Goal: Task Accomplishment & Management: Complete application form

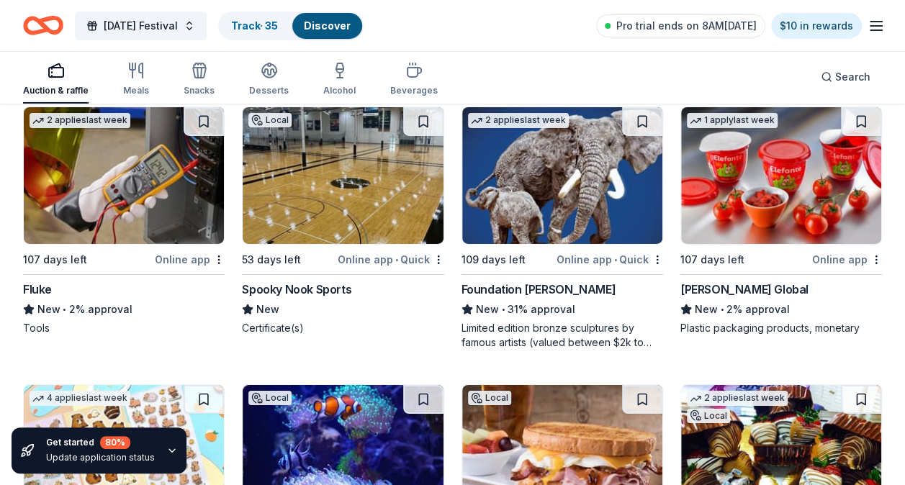
scroll to position [13196, 0]
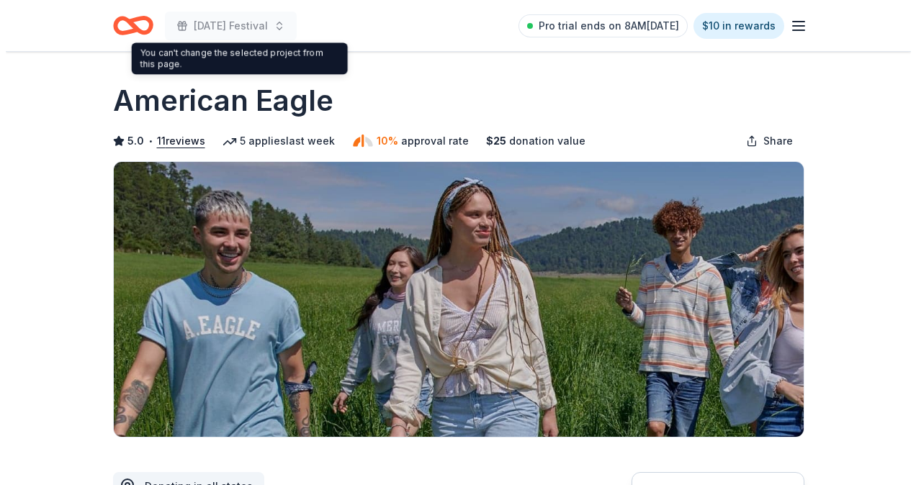
scroll to position [360, 0]
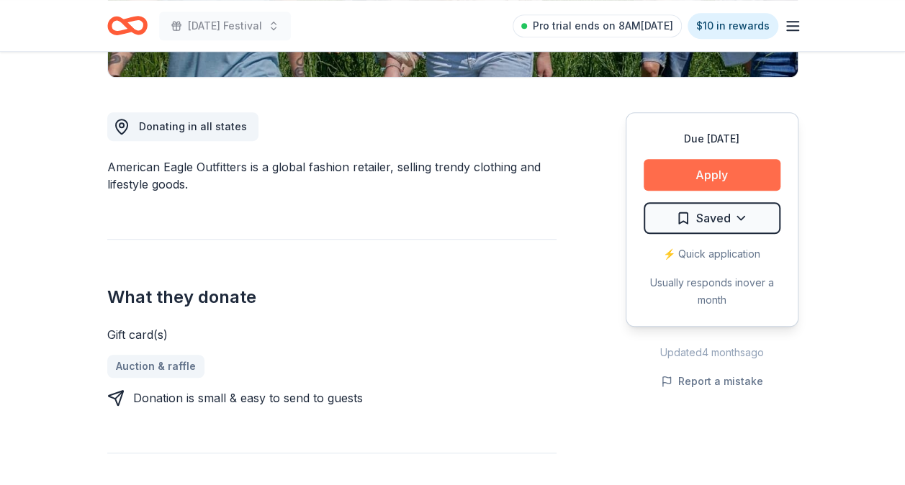
click at [734, 171] on button "Apply" at bounding box center [712, 175] width 137 height 32
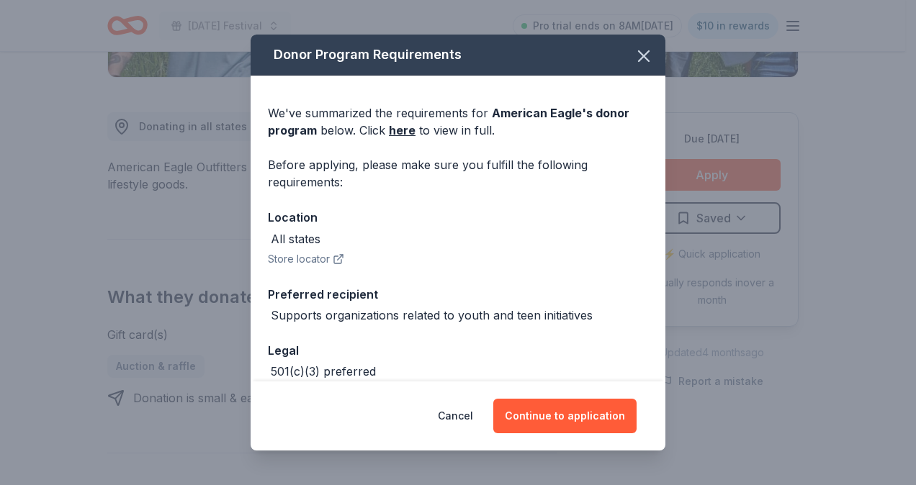
scroll to position [75, 0]
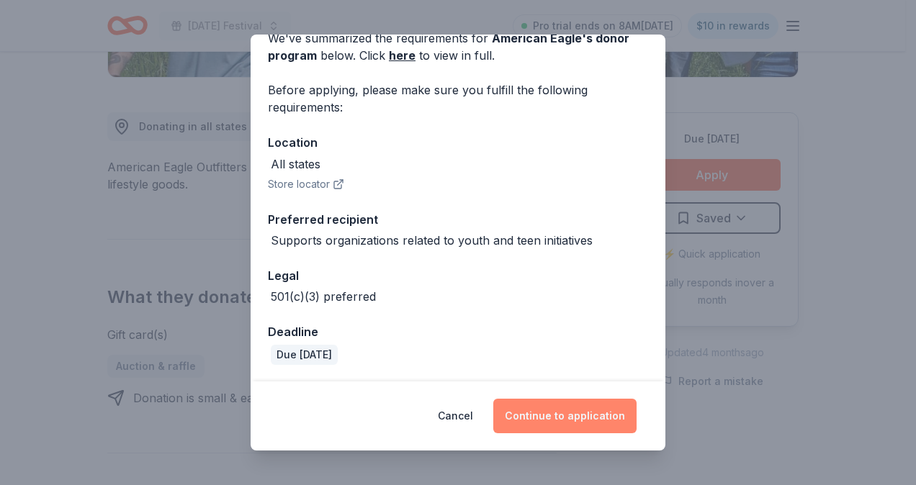
click at [565, 417] on button "Continue to application" at bounding box center [564, 416] width 143 height 35
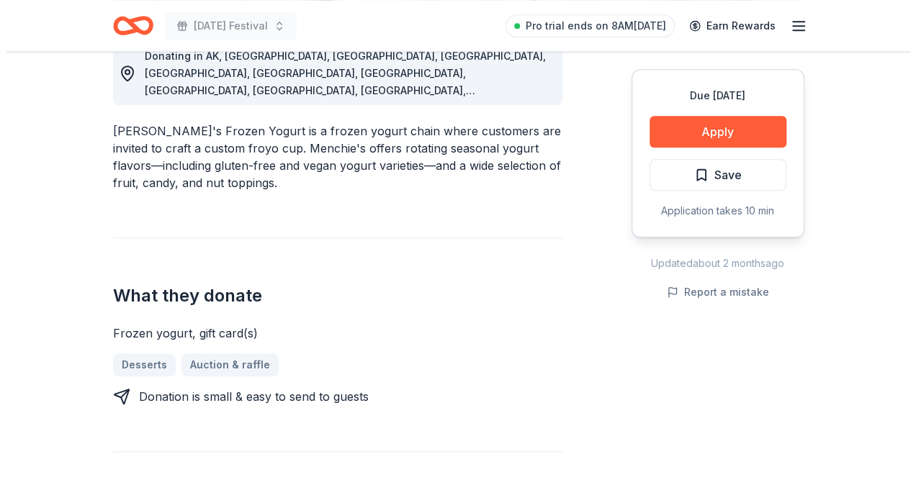
scroll to position [432, 0]
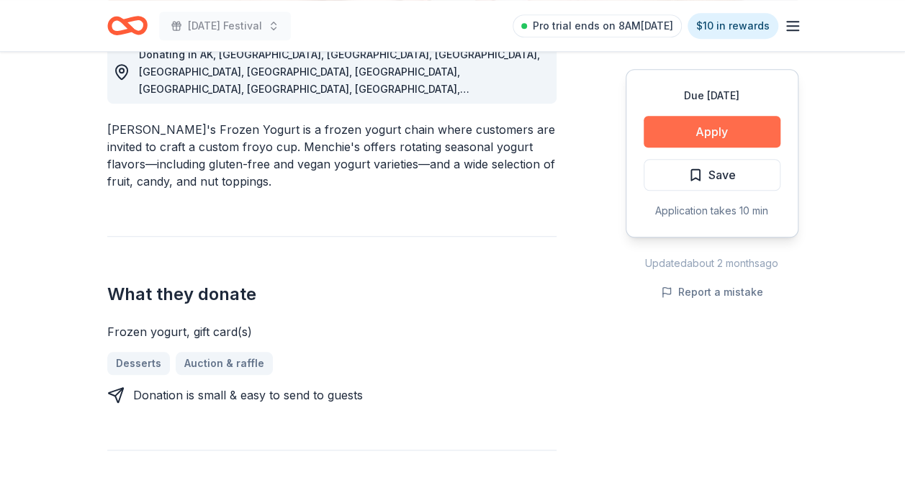
click at [654, 137] on button "Apply" at bounding box center [712, 132] width 137 height 32
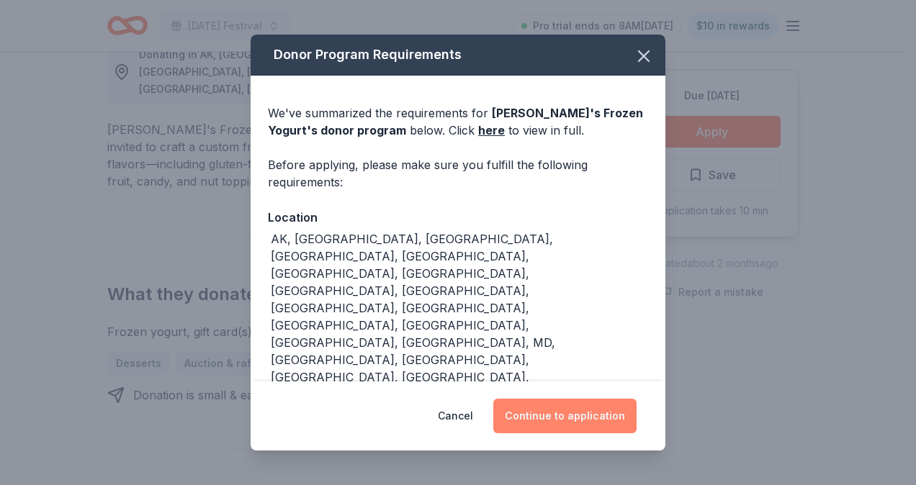
click at [566, 413] on button "Continue to application" at bounding box center [564, 416] width 143 height 35
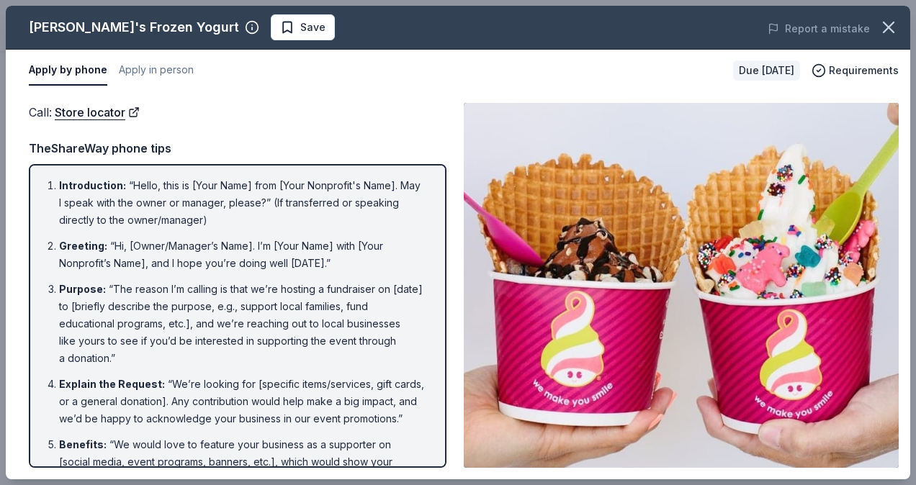
click at [275, 27] on button "Save" at bounding box center [303, 27] width 64 height 26
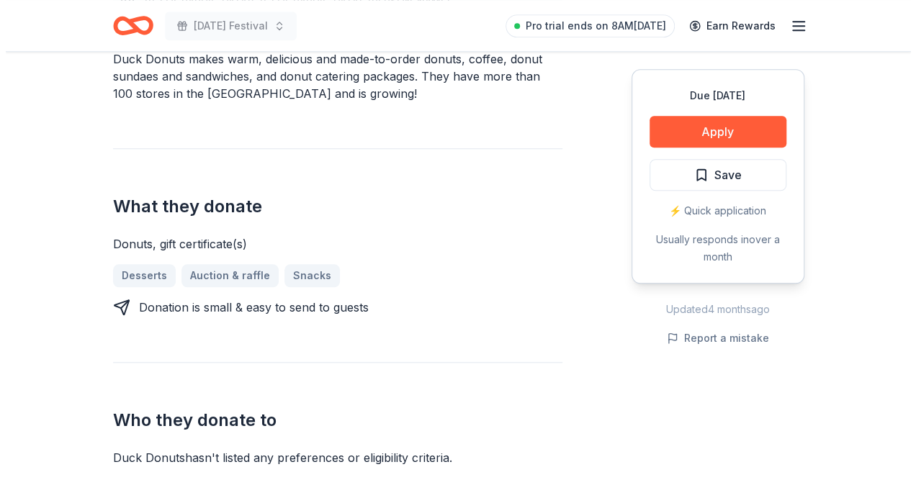
scroll to position [504, 0]
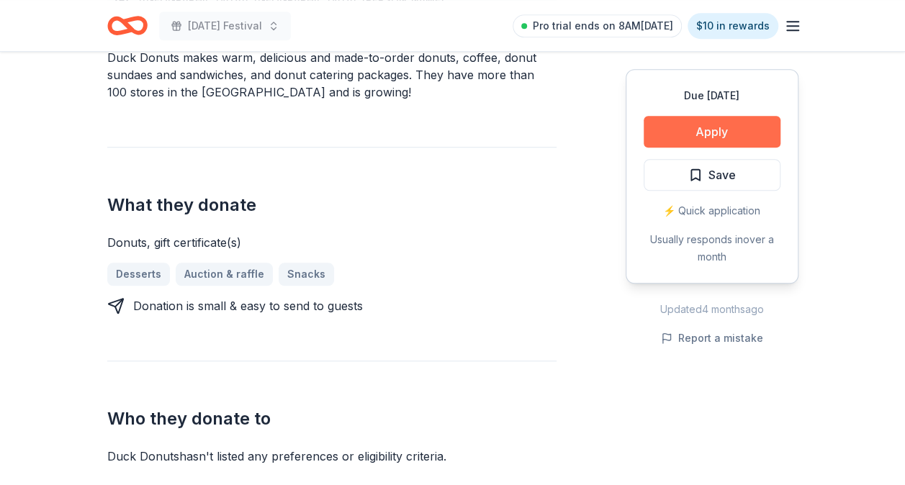
click at [687, 131] on button "Apply" at bounding box center [712, 132] width 137 height 32
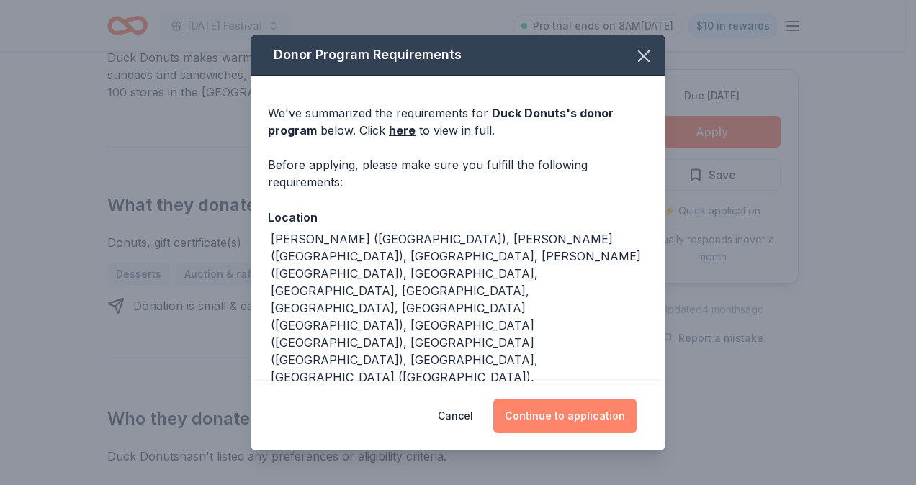
click at [554, 414] on button "Continue to application" at bounding box center [564, 416] width 143 height 35
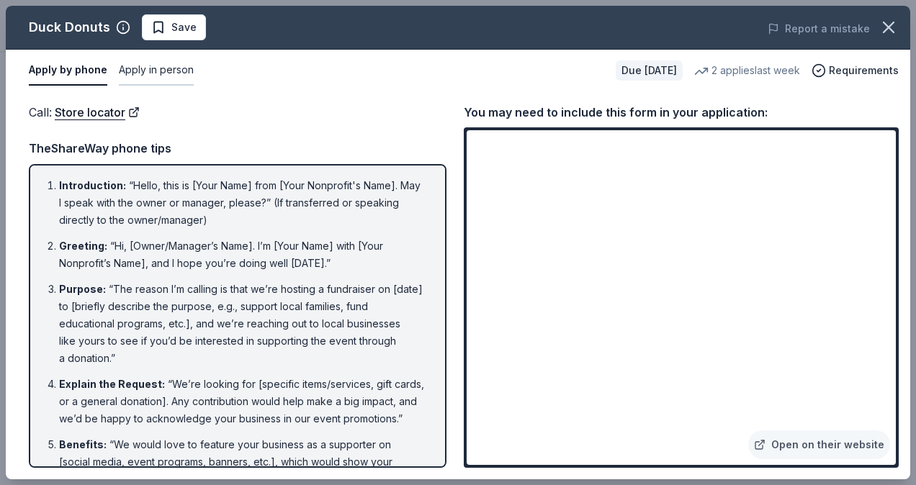
click at [144, 72] on button "Apply in person" at bounding box center [156, 70] width 75 height 30
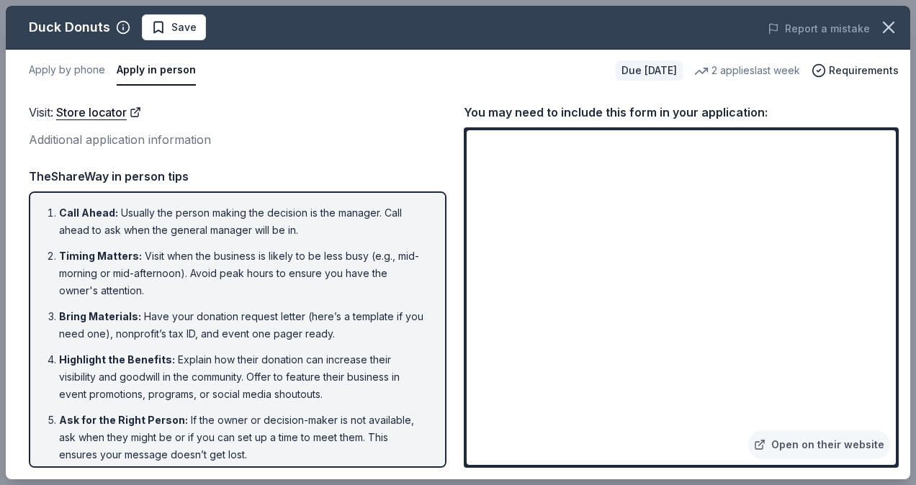
click at [194, 30] on button "Save" at bounding box center [174, 27] width 64 height 26
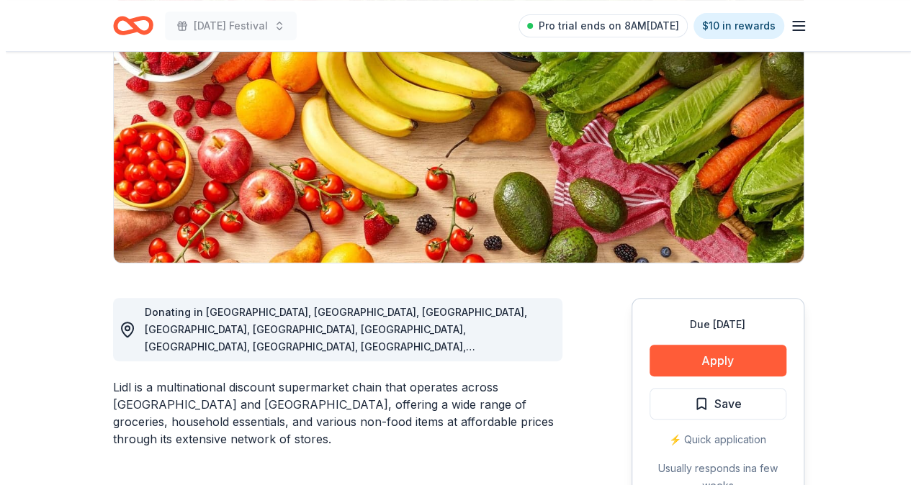
scroll to position [216, 0]
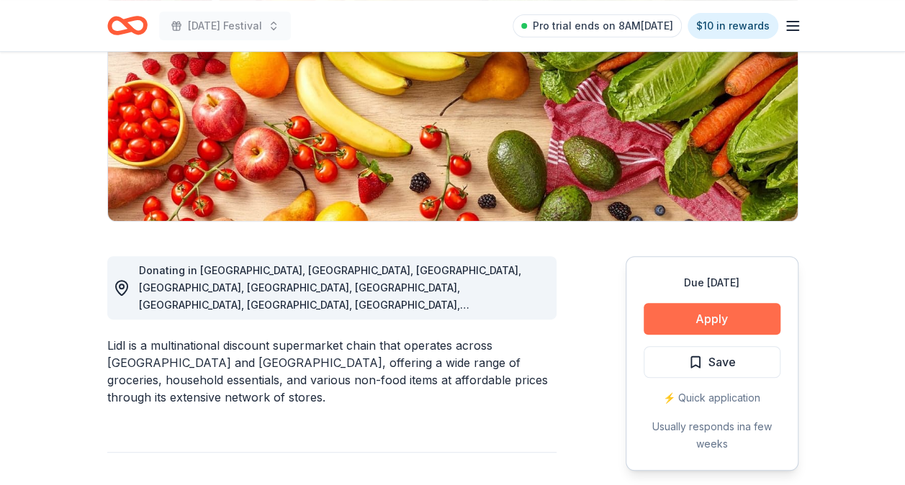
click at [721, 320] on button "Apply" at bounding box center [712, 319] width 137 height 32
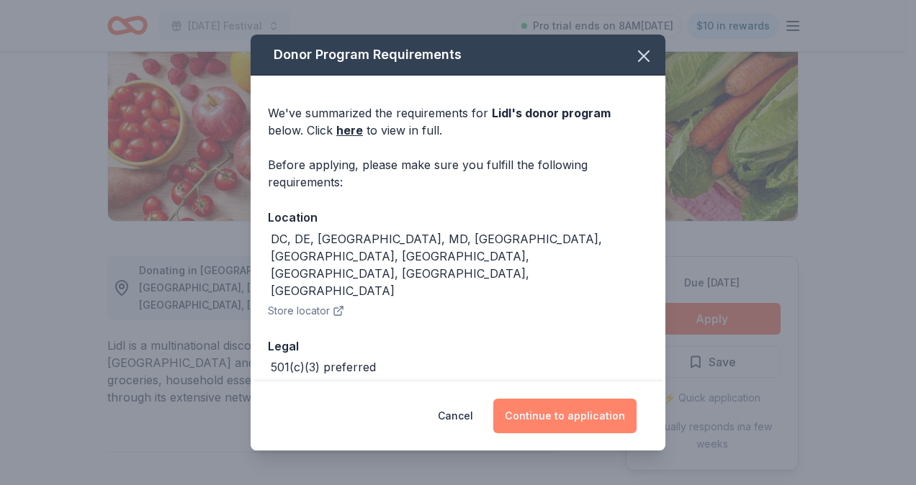
click at [604, 416] on button "Continue to application" at bounding box center [564, 416] width 143 height 35
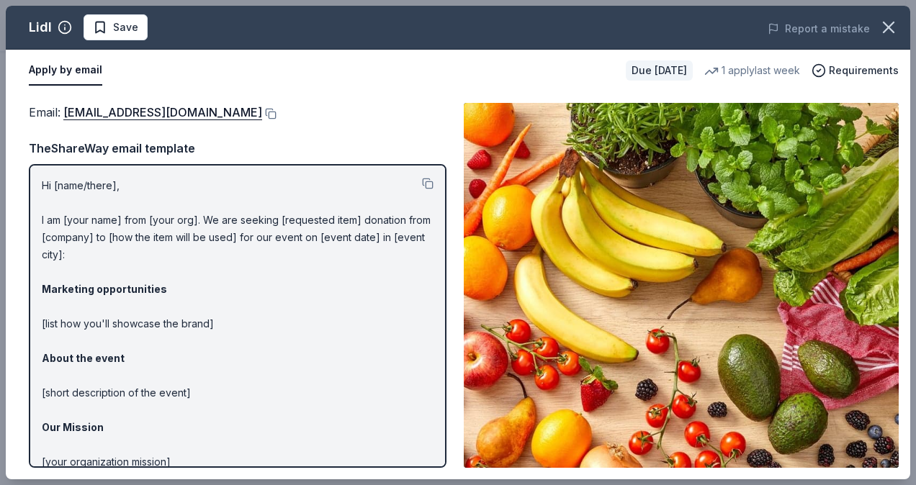
click at [58, 217] on p "Hi [name/there], I am [your name] from [your org]. We are seeking [requested it…" at bounding box center [238, 367] width 392 height 380
click at [128, 191] on p "Hi [name/there], I am [your name] from [your org]. We are seeking [requested it…" at bounding box center [238, 367] width 392 height 380
drag, startPoint x: 99, startPoint y: 179, endPoint x: 115, endPoint y: 209, distance: 33.5
click at [115, 209] on p "Hi [name/there], I am [your name] from [your org]. We are seeking [requested it…" at bounding box center [238, 367] width 392 height 380
click at [422, 179] on button at bounding box center [428, 184] width 12 height 12
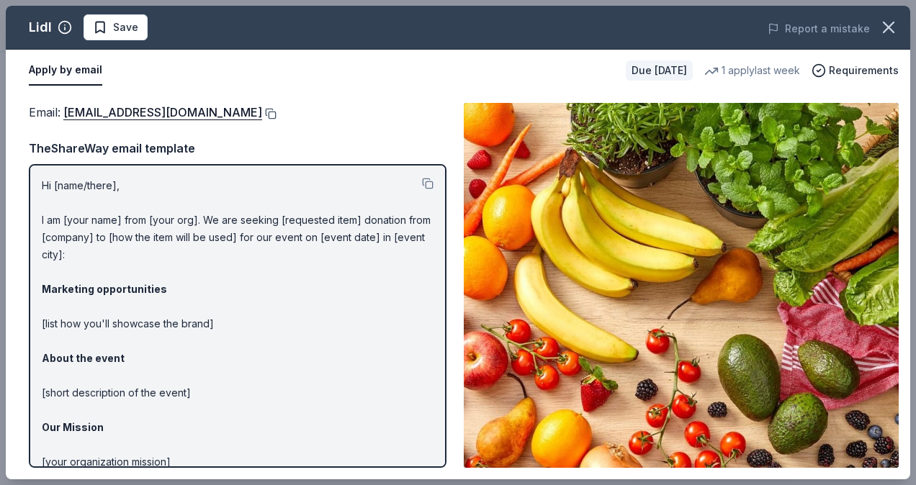
click at [262, 116] on button at bounding box center [269, 114] width 14 height 12
click at [117, 32] on span "Save" at bounding box center [125, 27] width 25 height 17
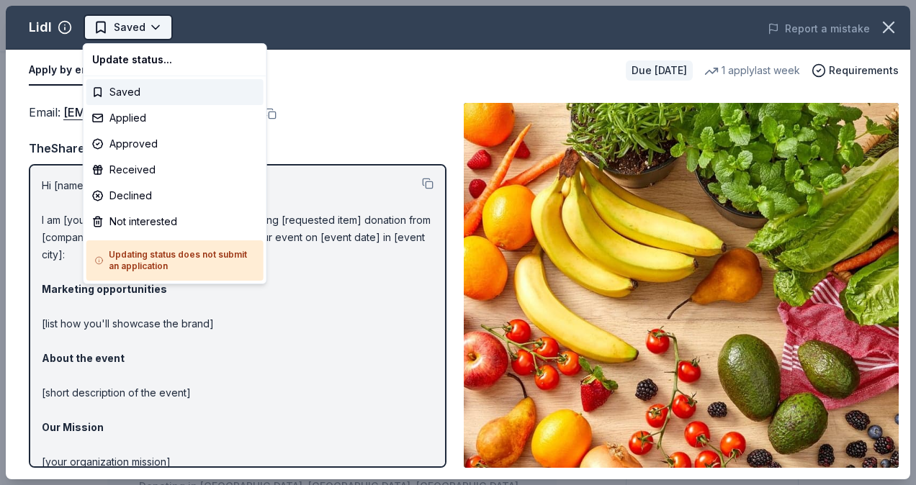
click at [123, 36] on html "Mardi Gras Festival Saved Apply Due in 95 days Share Lidl New 1 apply last week…" at bounding box center [458, 242] width 916 height 485
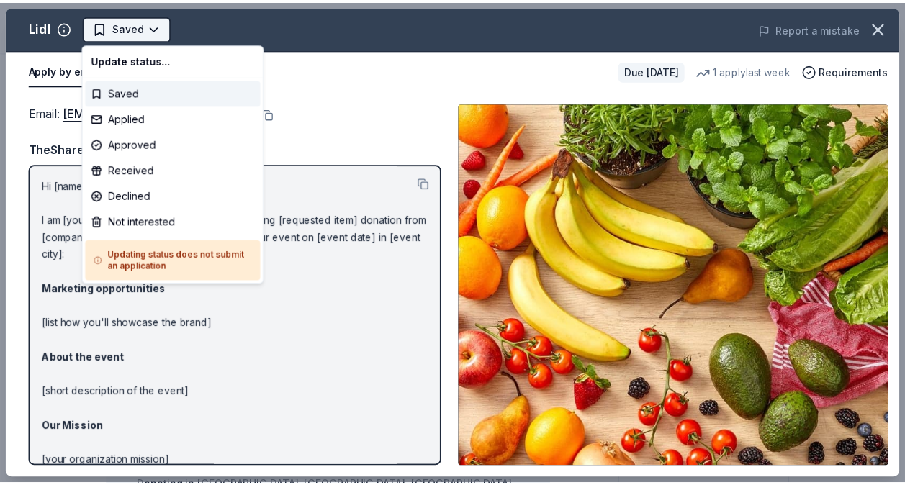
scroll to position [0, 0]
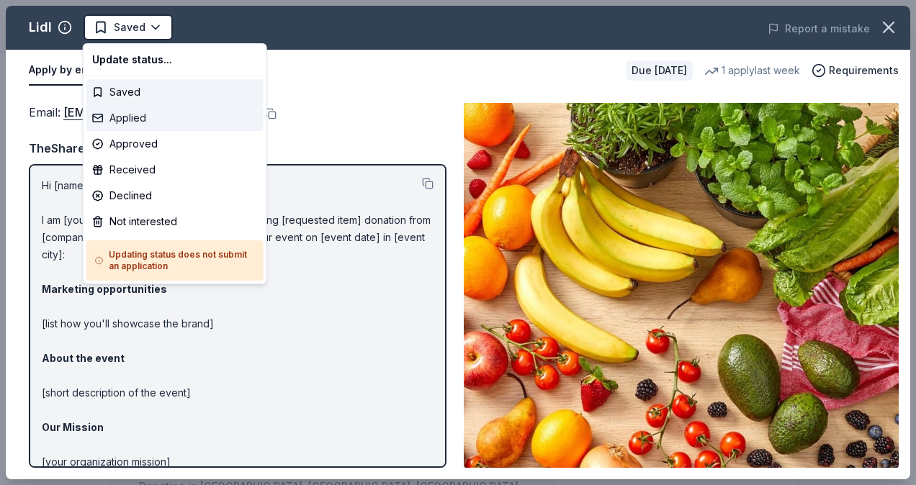
click at [152, 118] on div "Applied" at bounding box center [174, 118] width 177 height 26
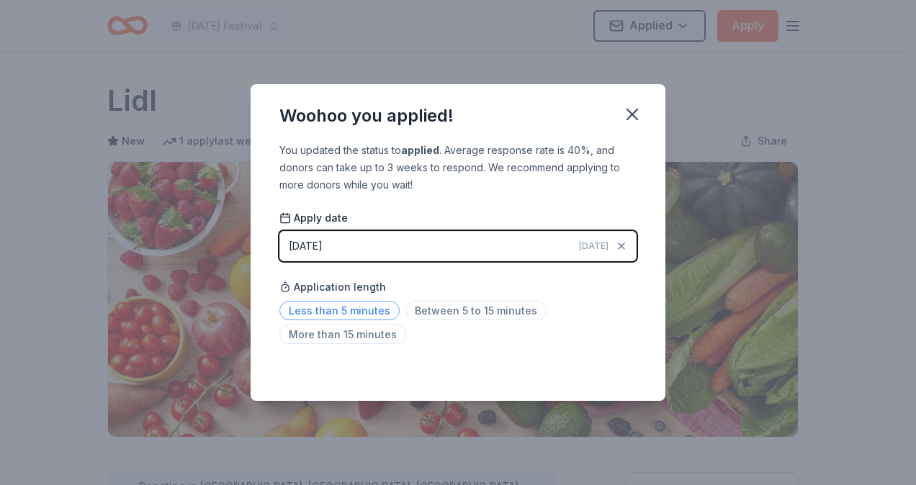
click at [360, 315] on span "Less than 5 minutes" at bounding box center [339, 310] width 120 height 19
drag, startPoint x: 637, startPoint y: 122, endPoint x: 662, endPoint y: 73, distance: 55.1
click at [639, 122] on icon "button" at bounding box center [632, 114] width 20 height 20
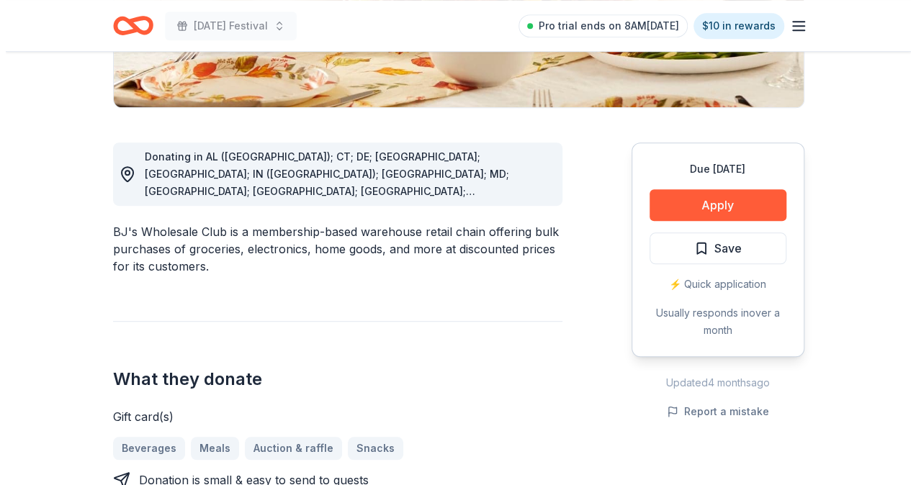
scroll to position [360, 0]
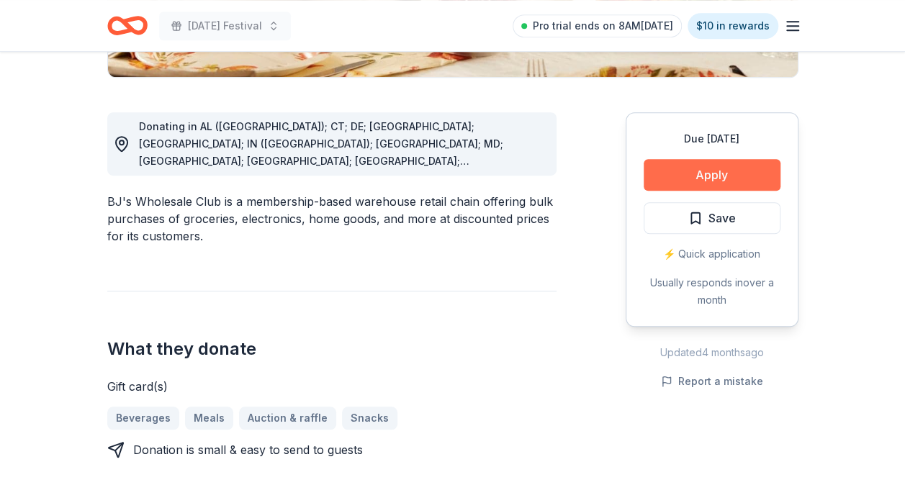
click at [668, 176] on button "Apply" at bounding box center [712, 175] width 137 height 32
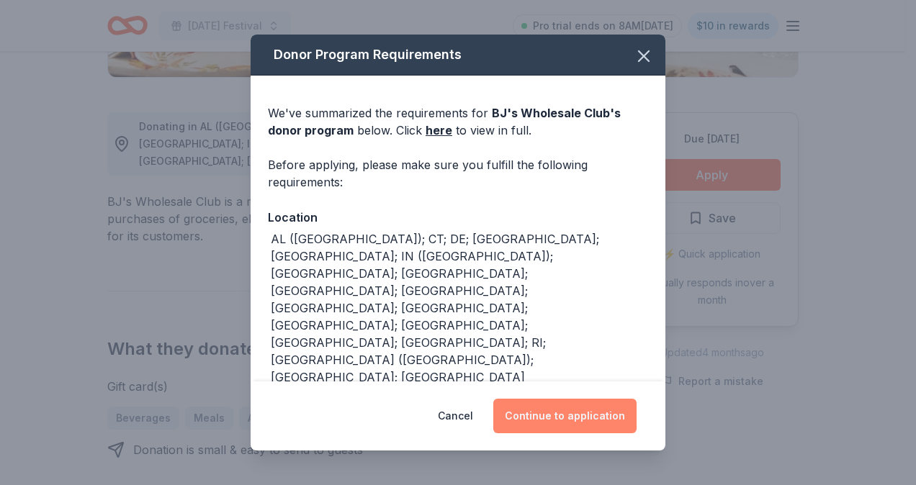
click at [561, 400] on button "Continue to application" at bounding box center [564, 416] width 143 height 35
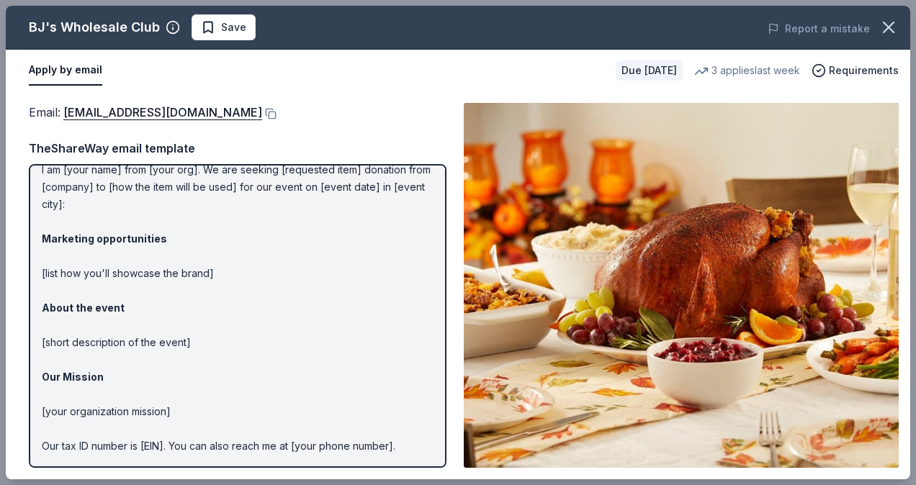
scroll to position [102, 0]
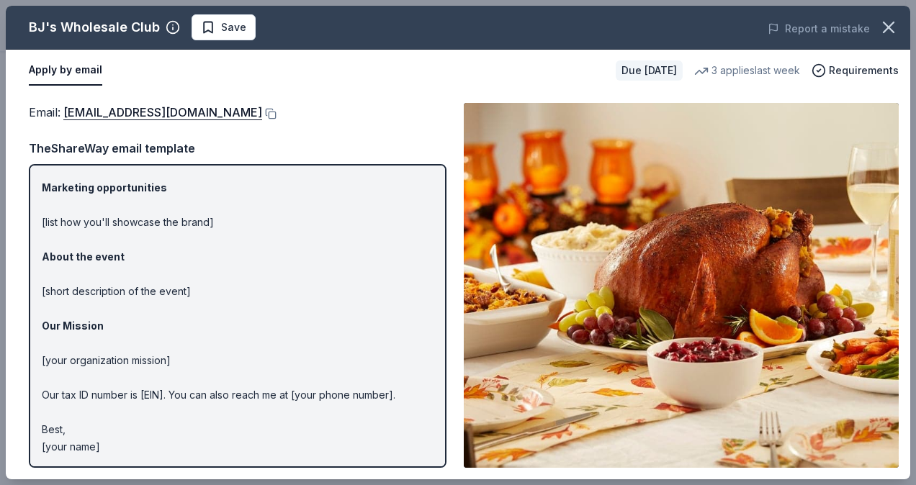
drag, startPoint x: 191, startPoint y: 115, endPoint x: 48, endPoint y: 66, distance: 151.6
click at [262, 115] on button at bounding box center [269, 114] width 14 height 12
click at [232, 27] on span "Save" at bounding box center [233, 27] width 25 height 17
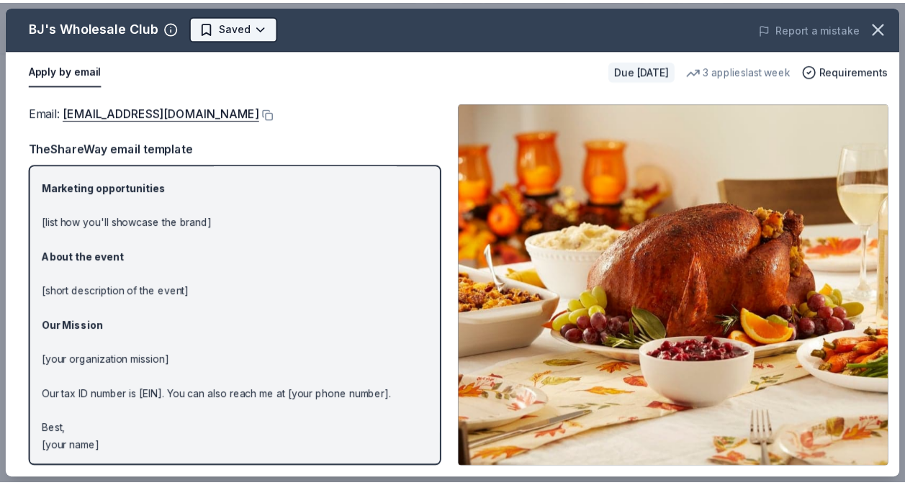
scroll to position [0, 0]
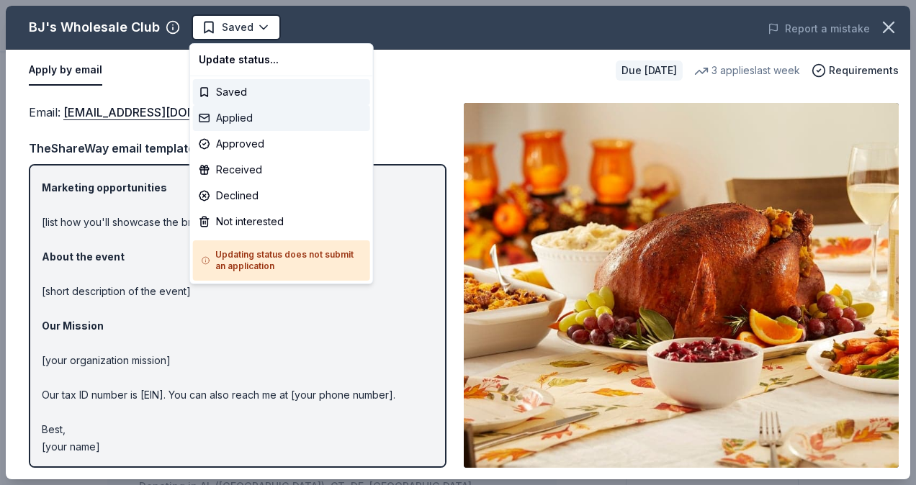
click at [245, 125] on div "Applied" at bounding box center [281, 118] width 177 height 26
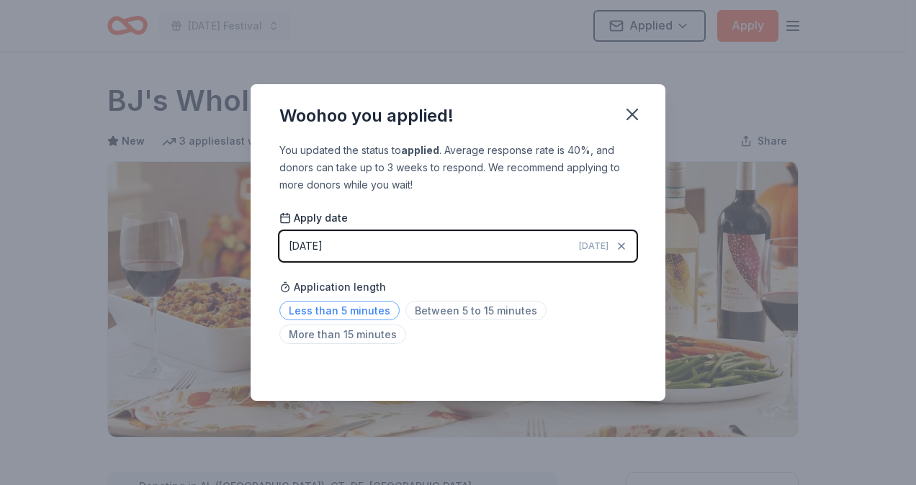
click at [333, 307] on span "Less than 5 minutes" at bounding box center [339, 310] width 120 height 19
click at [631, 121] on icon "button" at bounding box center [632, 114] width 20 height 20
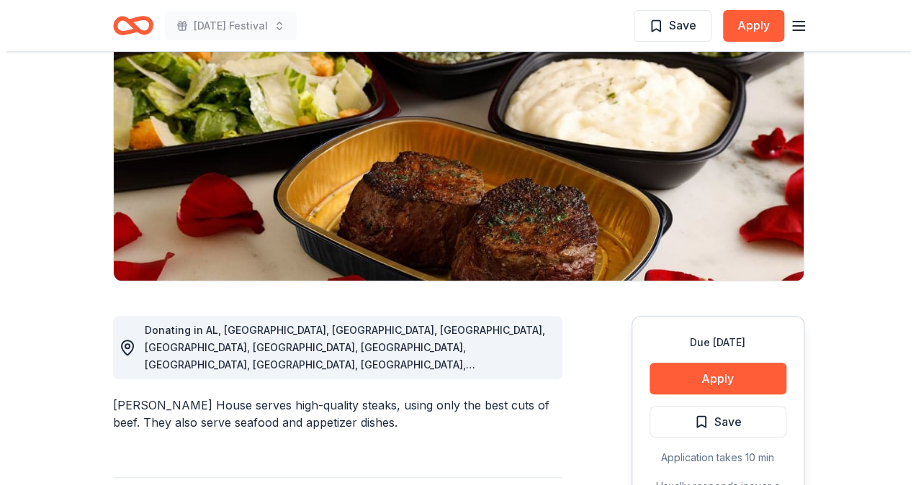
scroll to position [288, 0]
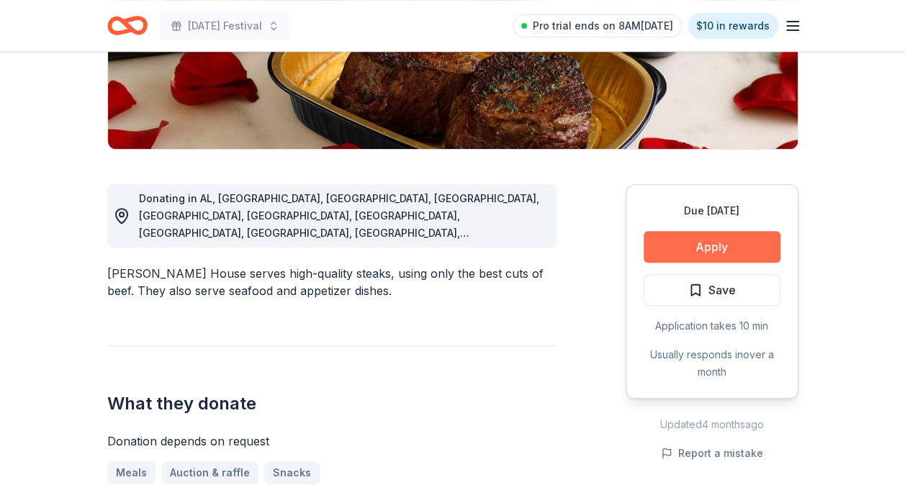
click at [695, 246] on button "Apply" at bounding box center [712, 247] width 137 height 32
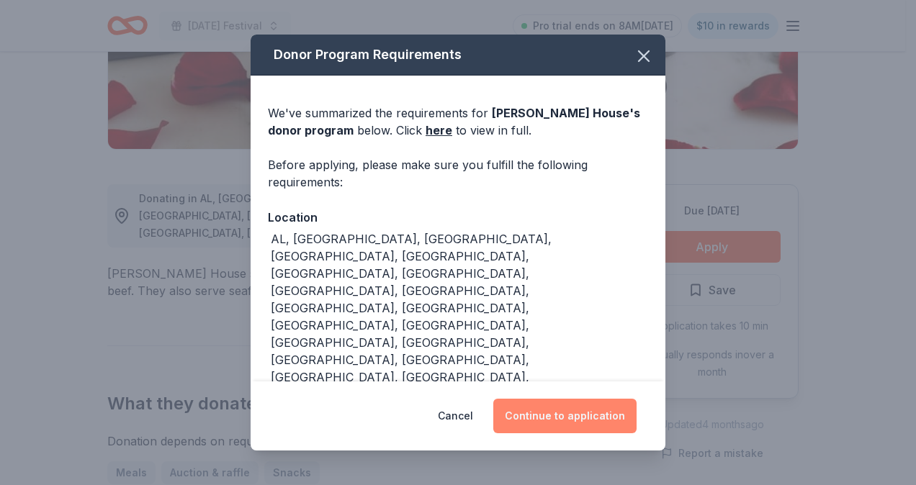
click at [599, 406] on button "Continue to application" at bounding box center [564, 416] width 143 height 35
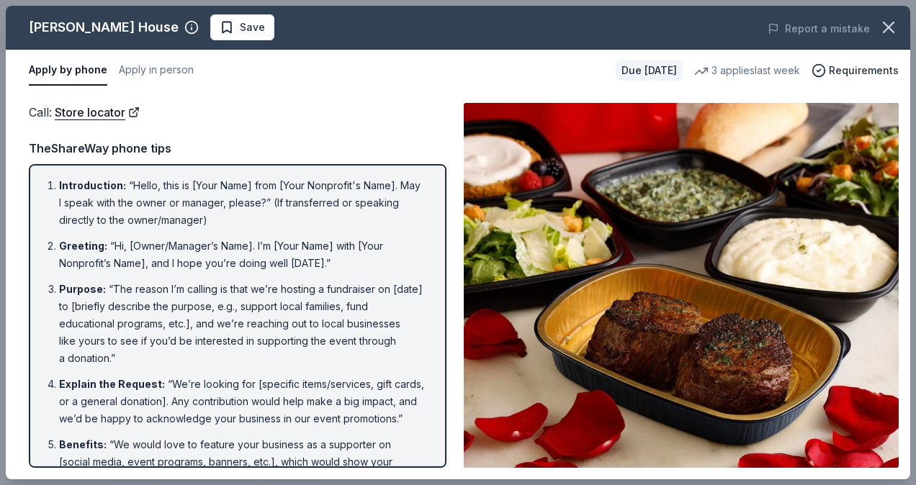
click at [246, 28] on span "Save" at bounding box center [242, 27] width 45 height 17
click at [245, 28] on body "[DATE] Festival Pro trial ends on 8AM[DATE] $10 in rewards Due [DATE] Share [PE…" at bounding box center [452, 242] width 905 height 485
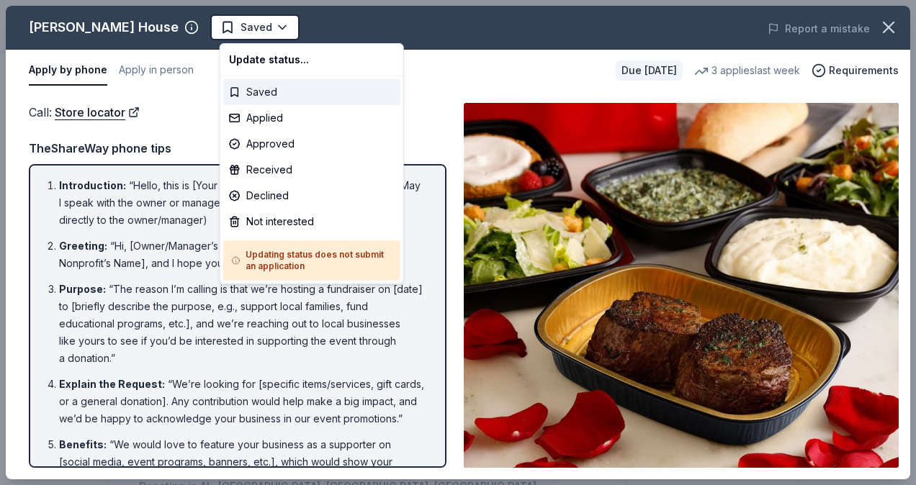
click at [277, 89] on div "Saved" at bounding box center [311, 92] width 177 height 26
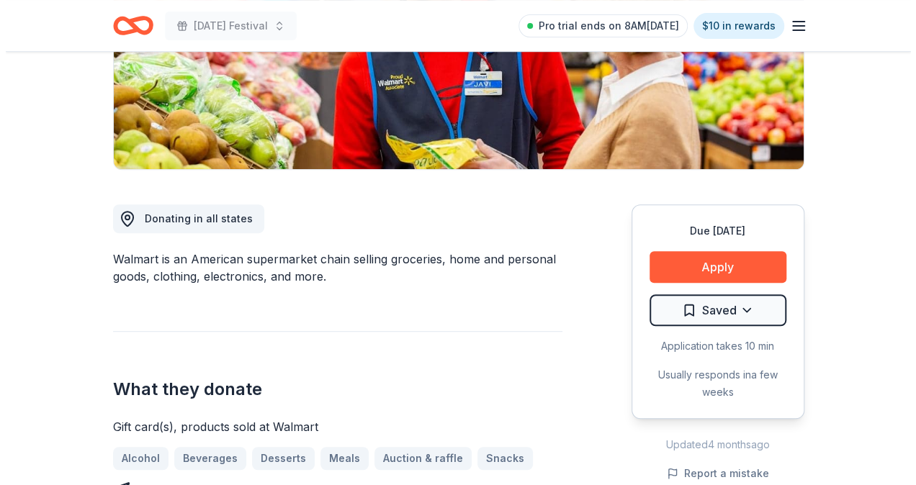
scroll to position [432, 0]
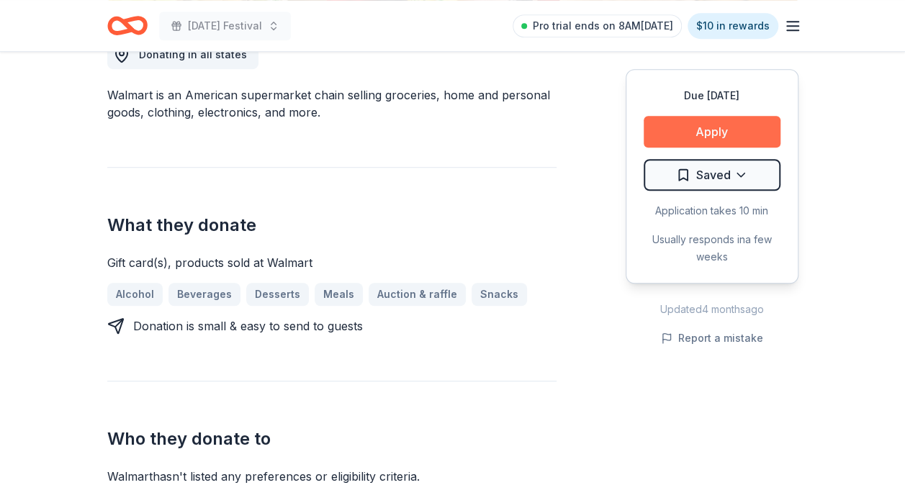
click at [719, 130] on button "Apply" at bounding box center [712, 132] width 137 height 32
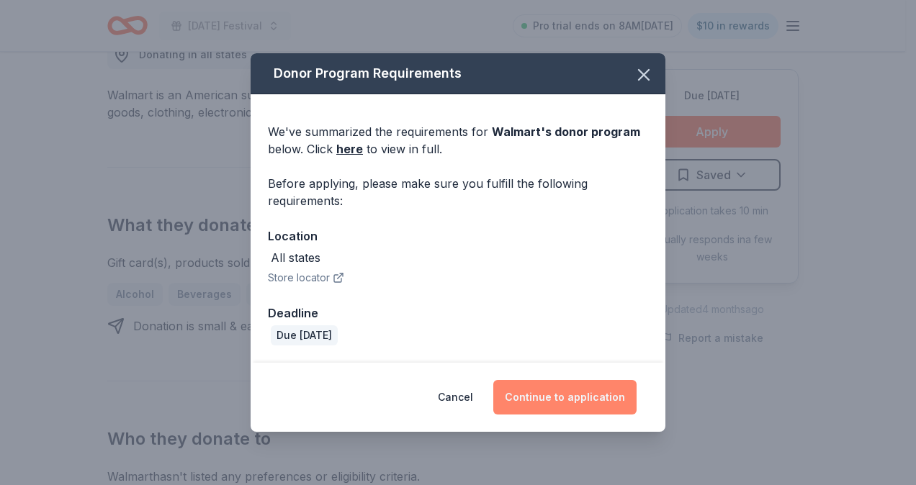
click at [587, 389] on button "Continue to application" at bounding box center [564, 397] width 143 height 35
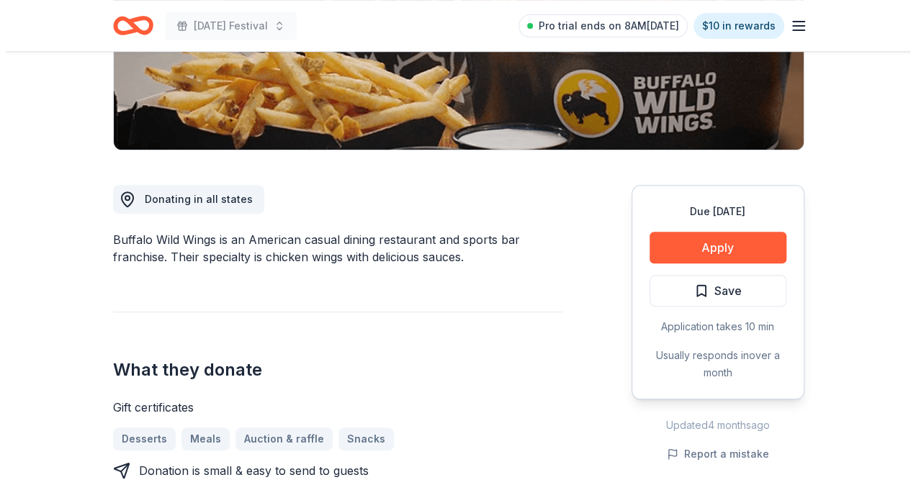
scroll to position [288, 0]
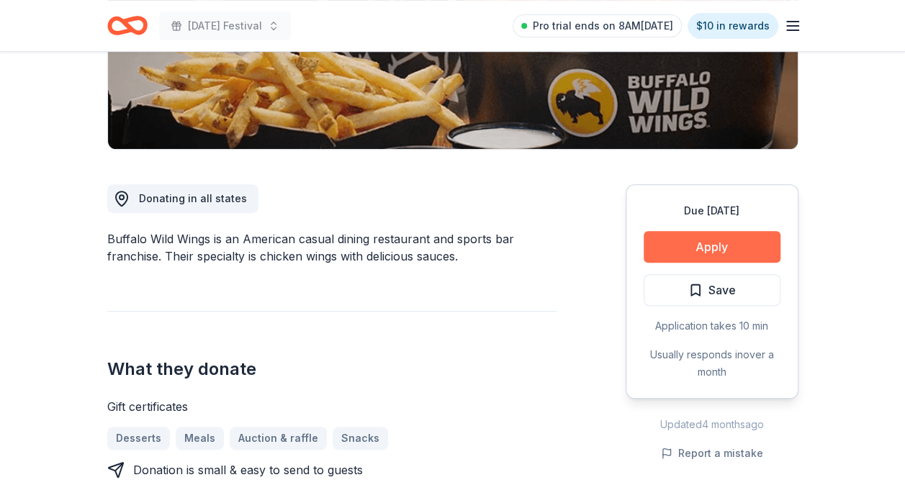
click at [700, 249] on button "Apply" at bounding box center [712, 247] width 137 height 32
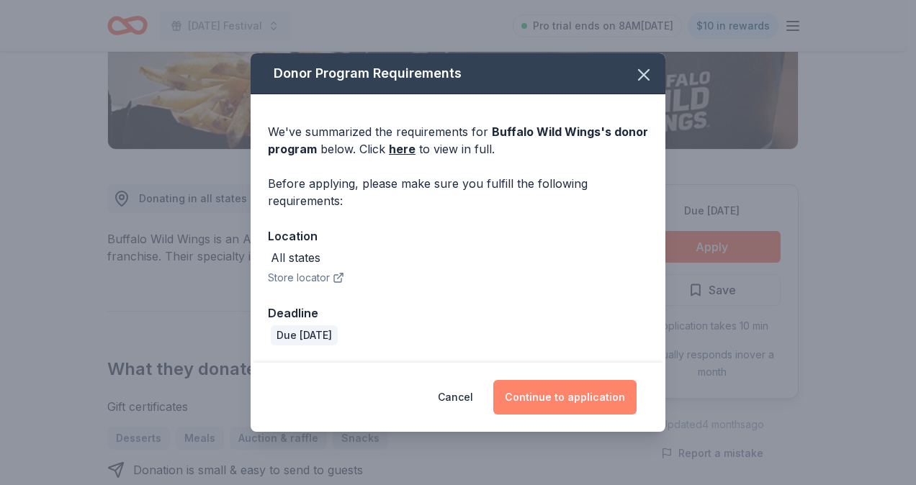
click at [572, 393] on button "Continue to application" at bounding box center [564, 397] width 143 height 35
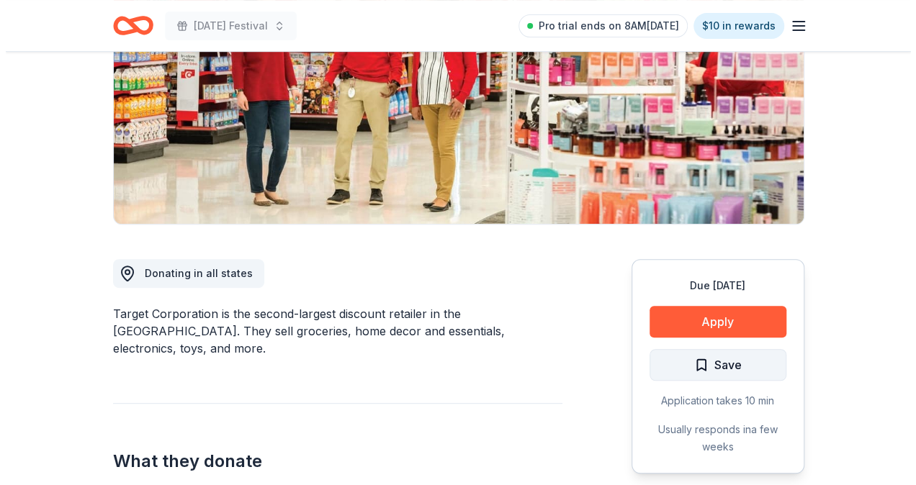
scroll to position [216, 0]
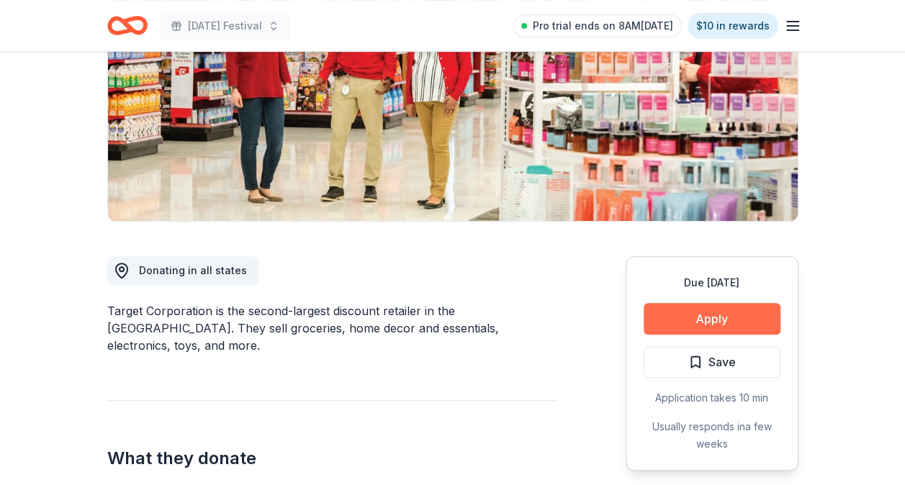
click at [703, 319] on button "Apply" at bounding box center [712, 319] width 137 height 32
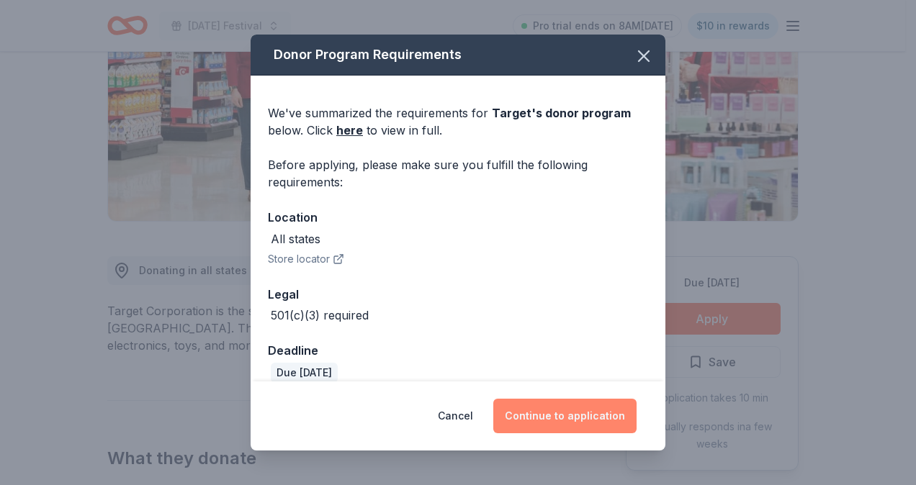
click at [572, 420] on button "Continue to application" at bounding box center [564, 416] width 143 height 35
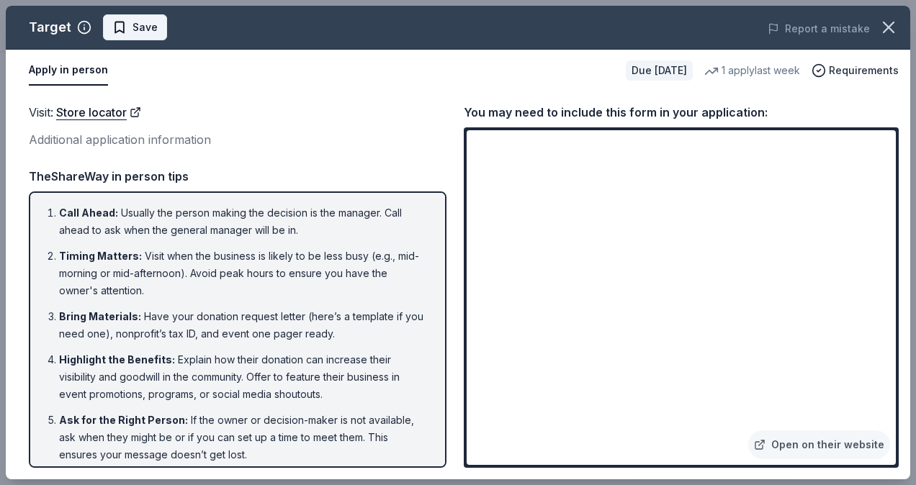
click at [114, 29] on span "Save" at bounding box center [134, 27] width 45 height 17
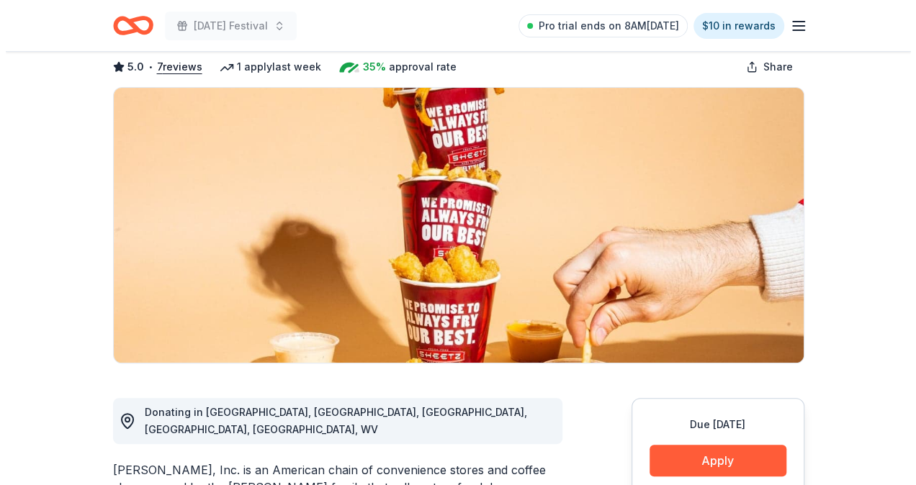
scroll to position [72, 0]
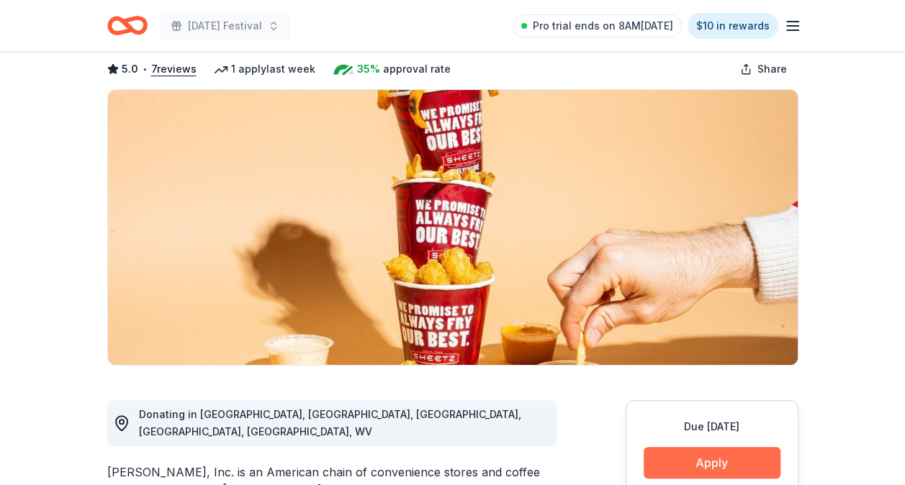
click at [687, 459] on button "Apply" at bounding box center [712, 463] width 137 height 32
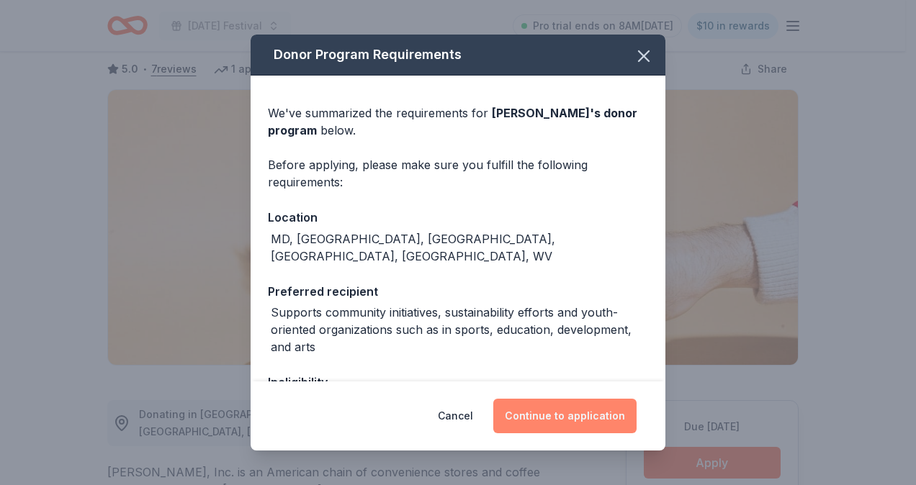
click at [535, 403] on button "Continue to application" at bounding box center [564, 416] width 143 height 35
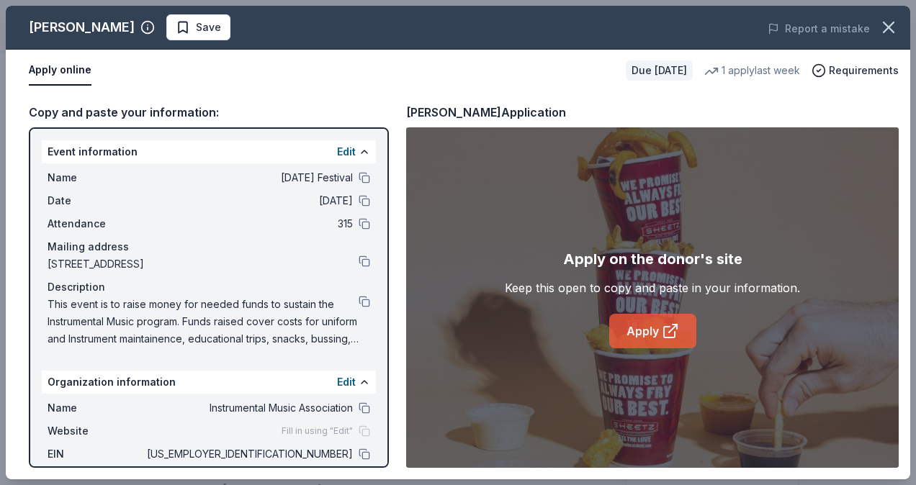
click at [657, 333] on link "Apply" at bounding box center [652, 331] width 87 height 35
click at [196, 35] on span "Save" at bounding box center [208, 27] width 25 height 17
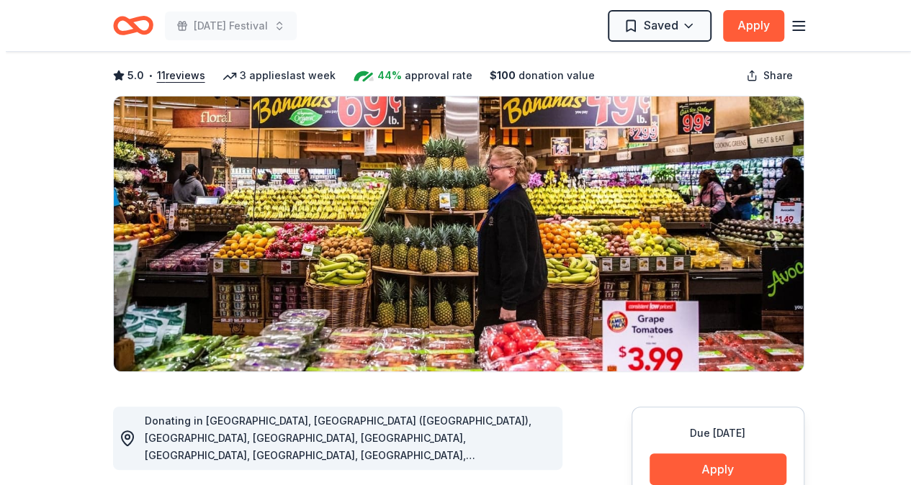
scroll to position [144, 0]
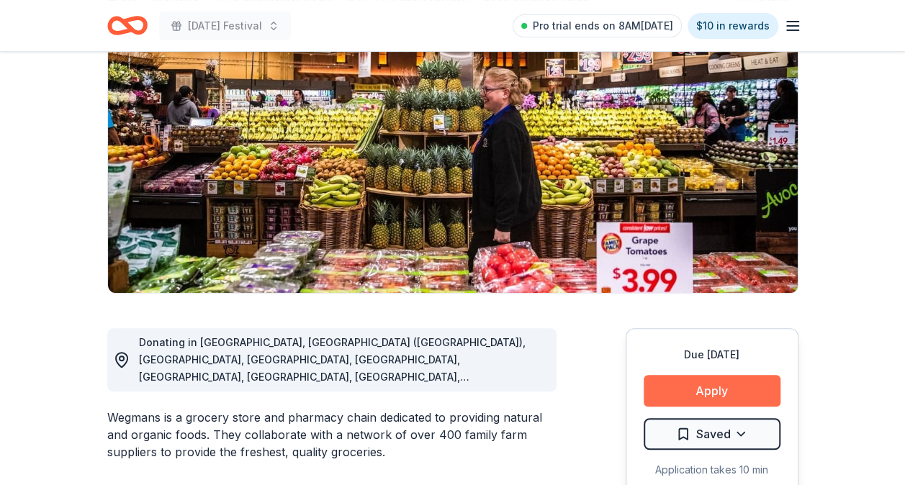
click at [687, 387] on button "Apply" at bounding box center [712, 391] width 137 height 32
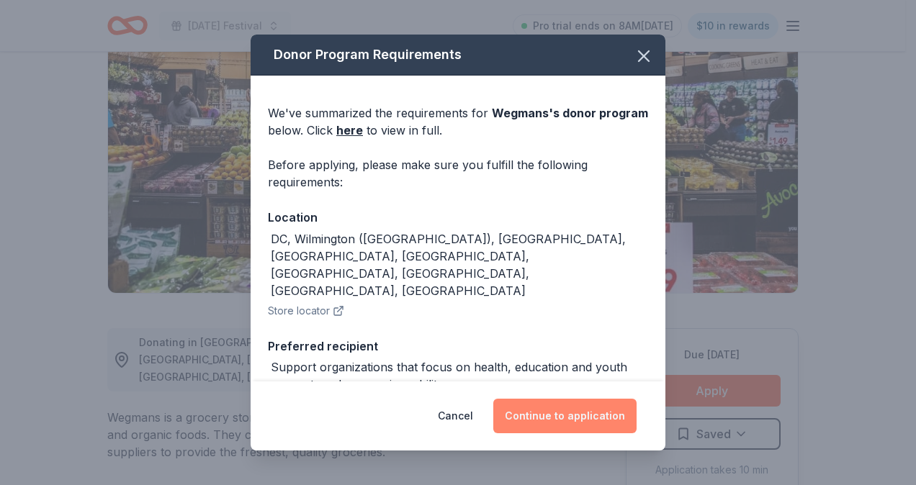
click at [556, 411] on button "Continue to application" at bounding box center [564, 416] width 143 height 35
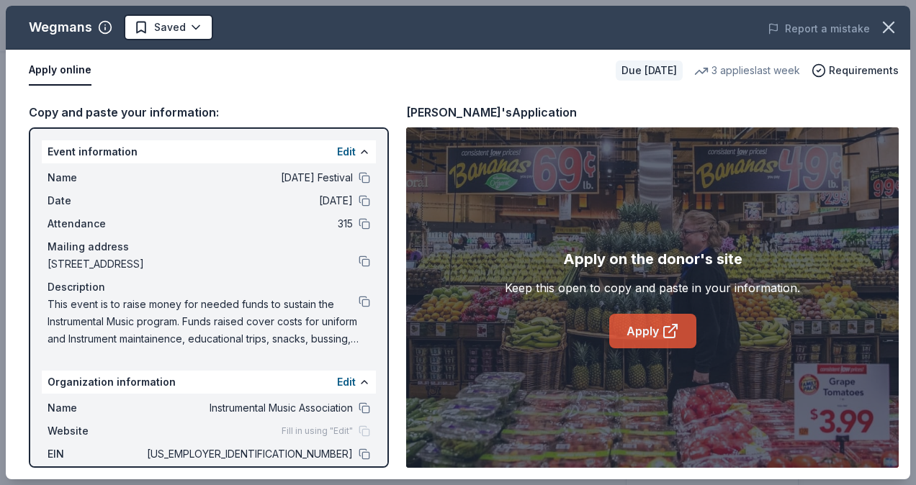
click at [647, 343] on link "Apply" at bounding box center [652, 331] width 87 height 35
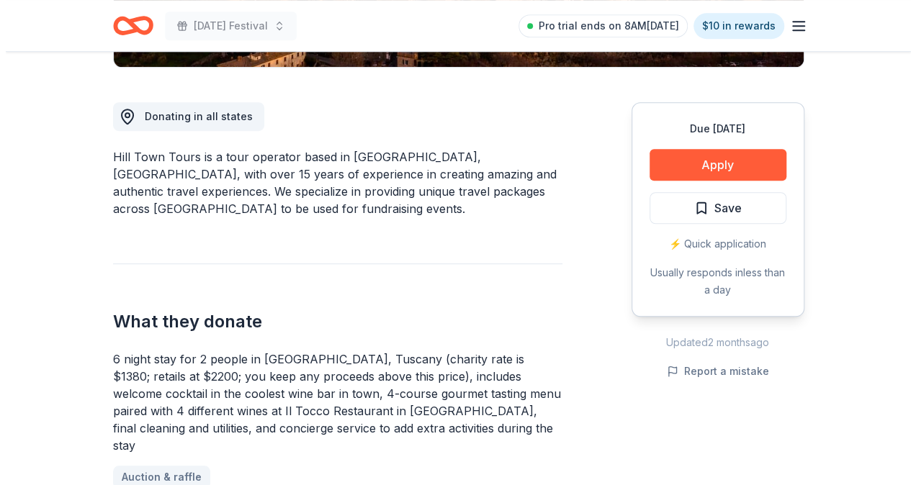
scroll to position [432, 0]
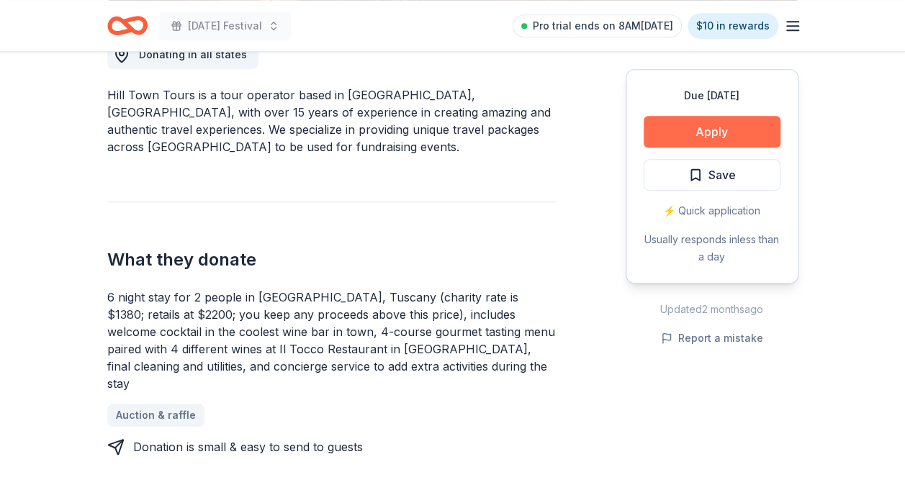
click at [669, 131] on button "Apply" at bounding box center [712, 132] width 137 height 32
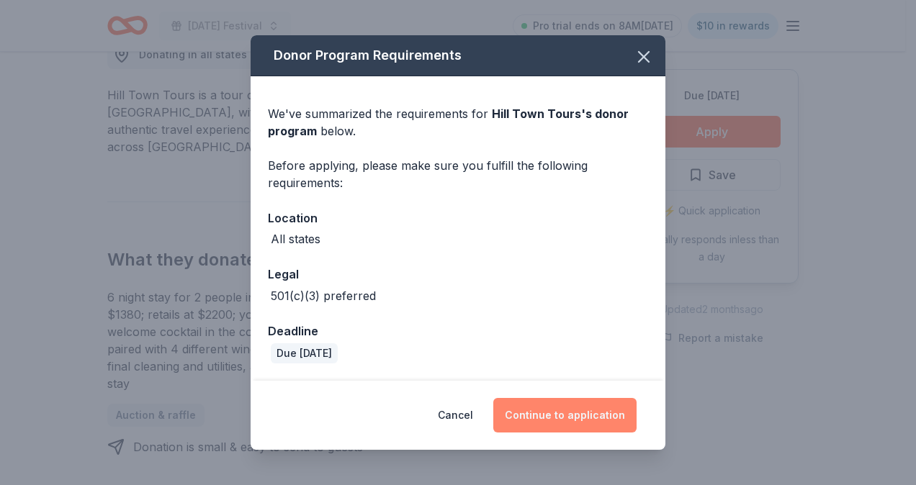
click at [610, 413] on button "Continue to application" at bounding box center [564, 415] width 143 height 35
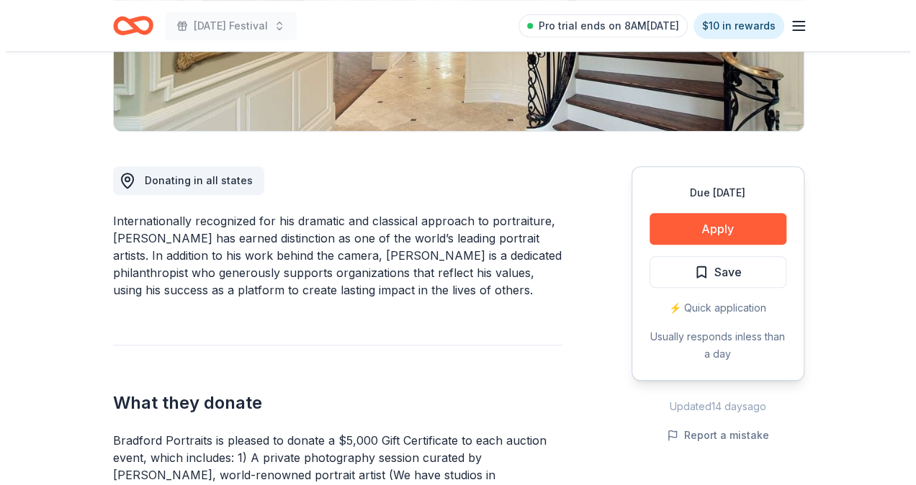
scroll to position [432, 0]
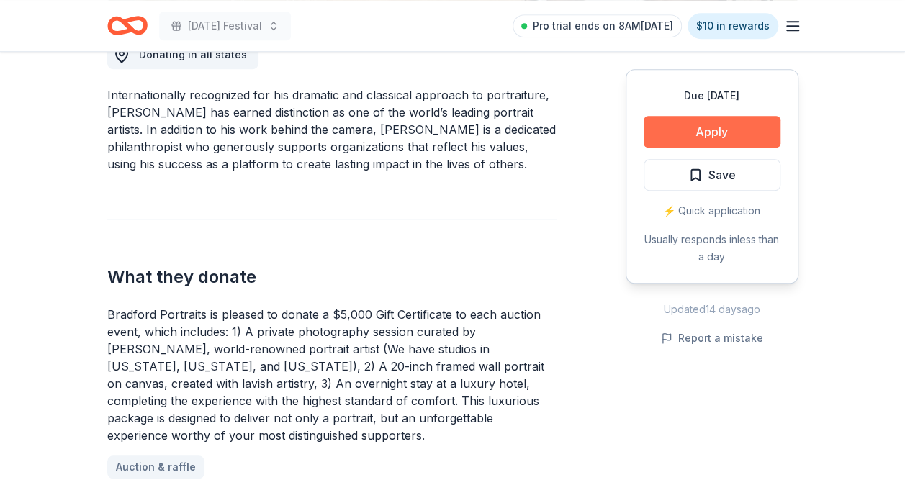
click at [723, 139] on button "Apply" at bounding box center [712, 132] width 137 height 32
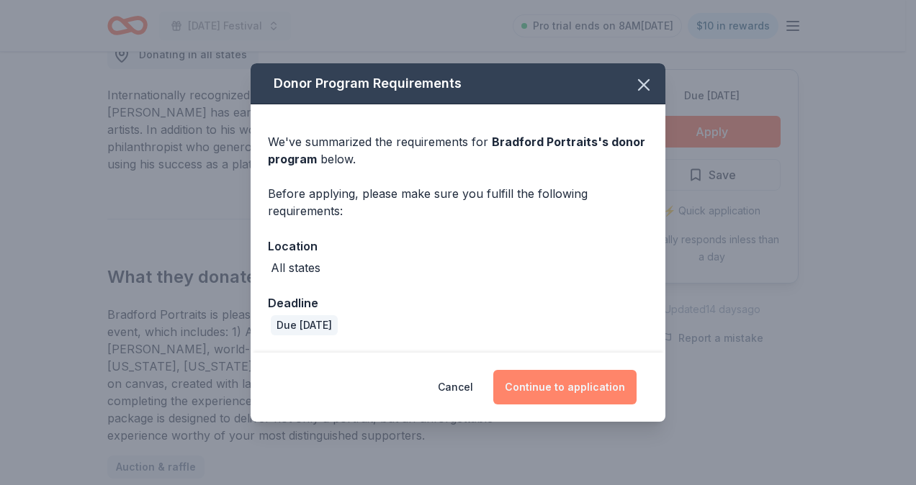
click at [608, 386] on button "Continue to application" at bounding box center [564, 387] width 143 height 35
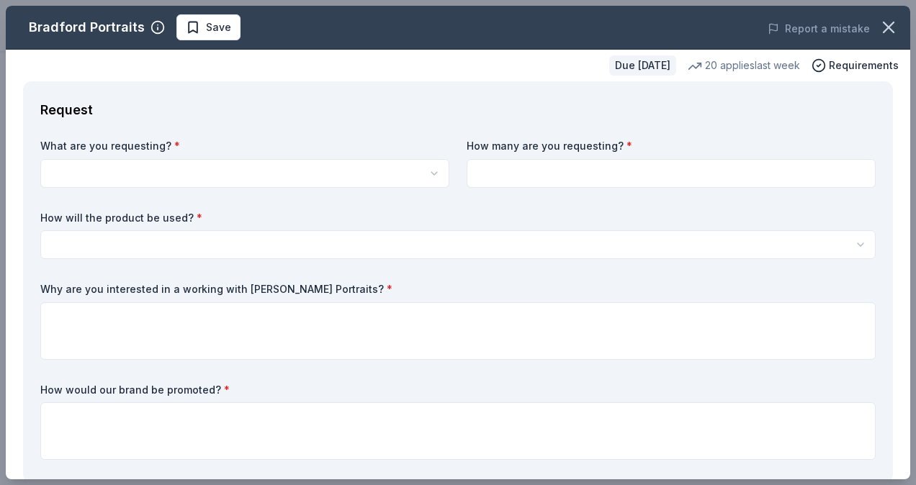
scroll to position [0, 0]
click at [331, 166] on html "Mardi Gras Festival Pro trial ends on 8AM, 10/14 $10 in rewards Due in 107 days…" at bounding box center [458, 242] width 916 height 485
click at [337, 173] on html "Mardi Gras Festival Save Apply Due in 107 days Share Bradford Portraits New 20 …" at bounding box center [458, 242] width 916 height 485
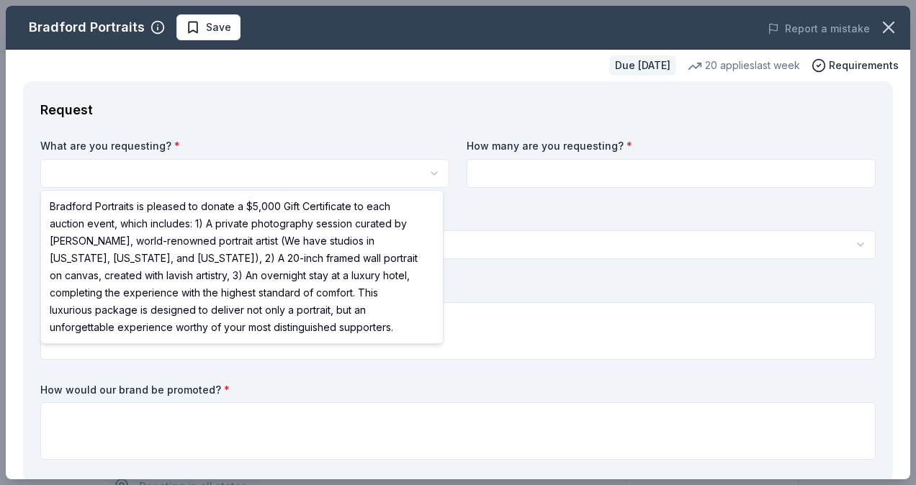
select select "Bradford Portraits is pleased to donate a $5,000 Gift Certificate to each aucti…"
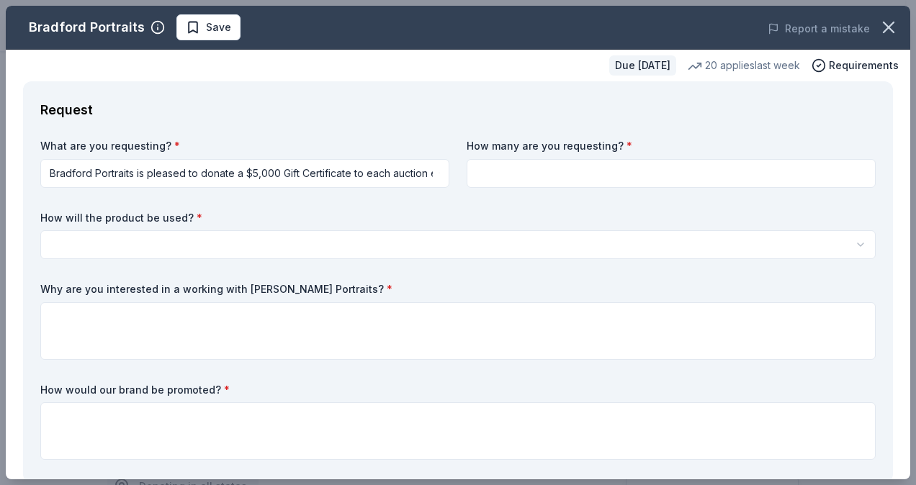
click at [597, 180] on input at bounding box center [670, 173] width 409 height 29
click at [693, 177] on input at bounding box center [670, 173] width 409 height 29
type input "2"
click at [641, 224] on label "How will the product be used? *" at bounding box center [457, 218] width 835 height 14
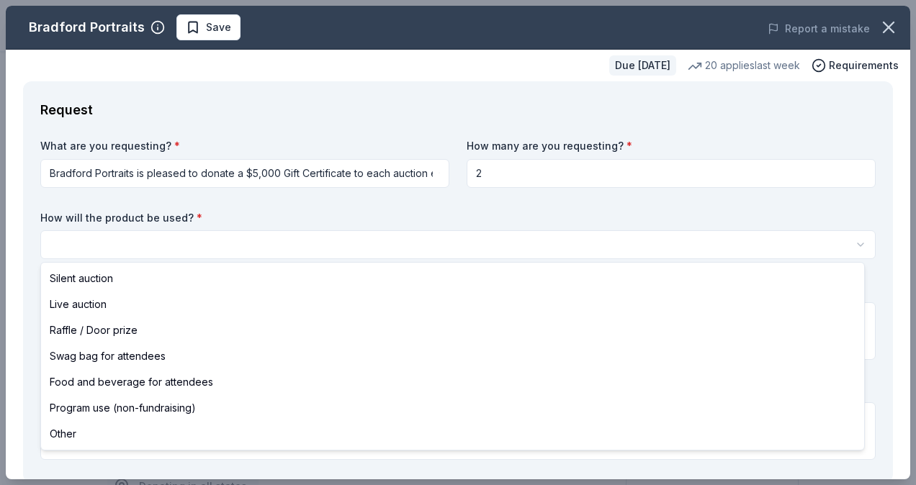
click at [643, 245] on html "Mardi Gras Festival Save Apply Due in 107 days Share Bradford Portraits New 20 …" at bounding box center [458, 242] width 916 height 485
select select "raffleDoorPrize"
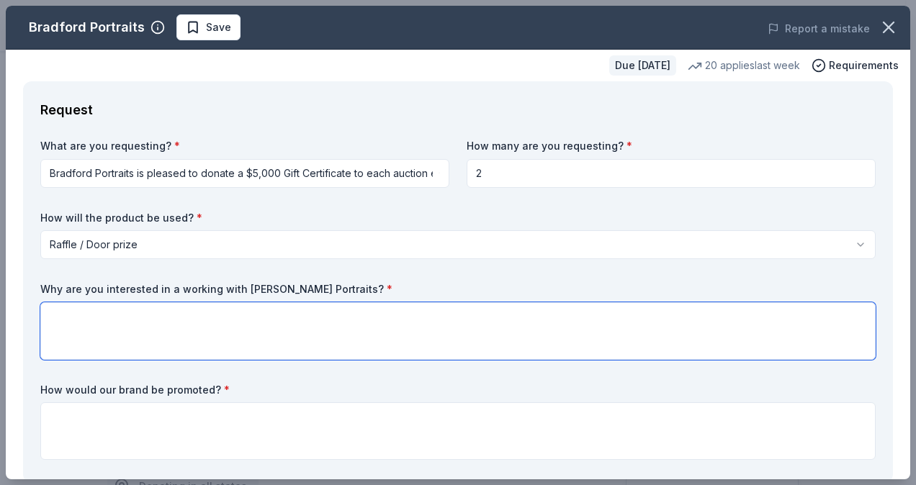
click at [215, 325] on textarea at bounding box center [457, 331] width 835 height 58
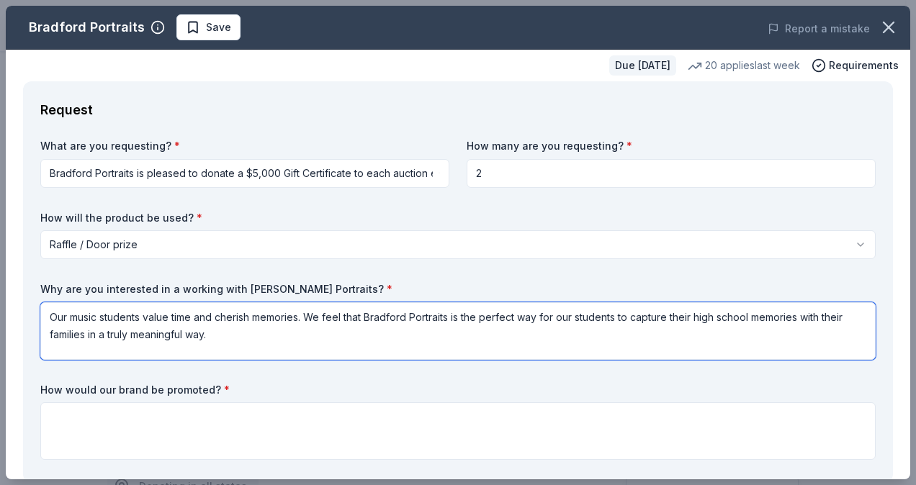
type textarea "Our music students value time and cherish memories. We feel that Bradford Portr…"
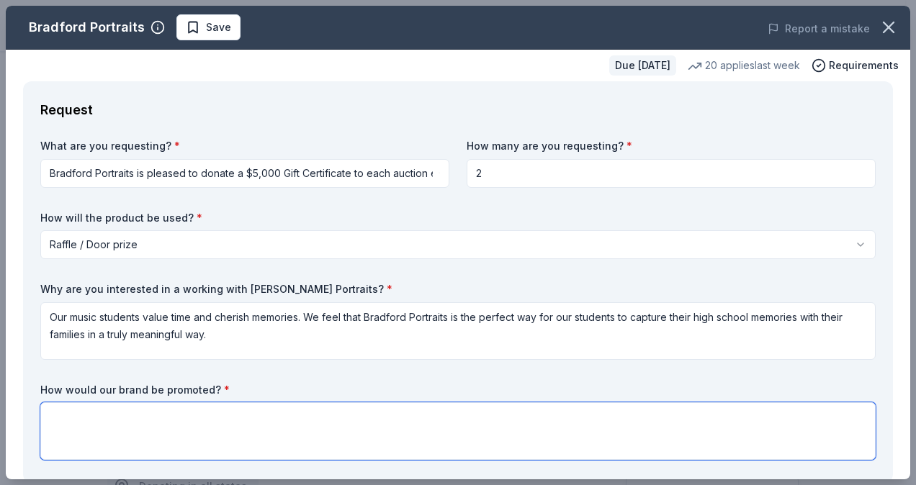
click at [220, 415] on textarea at bounding box center [457, 431] width 835 height 58
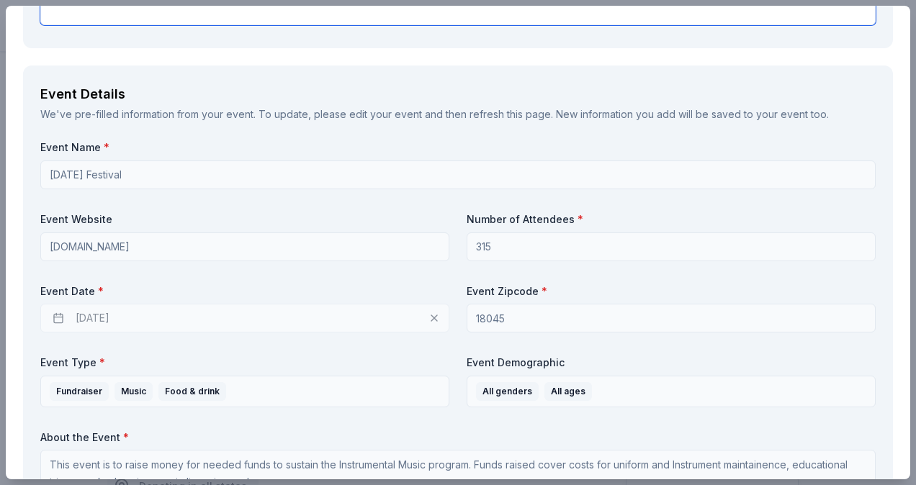
scroll to position [504, 0]
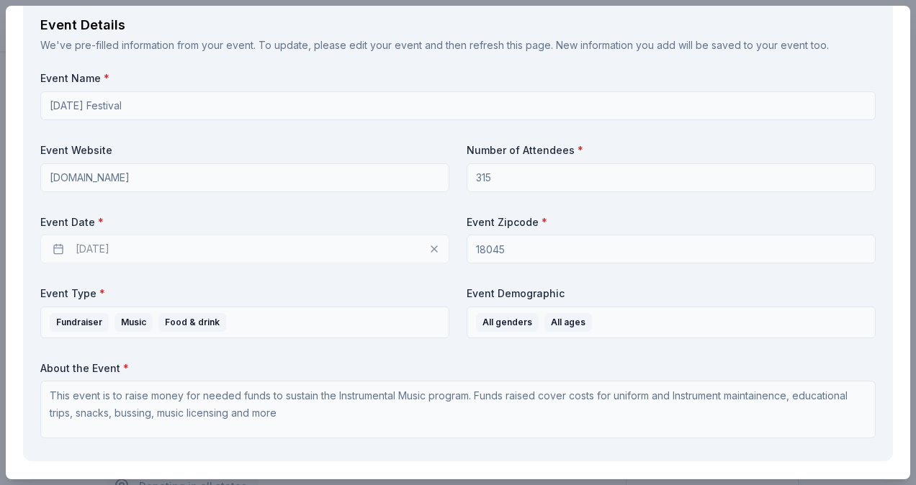
type textarea "We will promote at the event, via social media, on the raffle table and announc…"
click at [266, 251] on div "[DATE]" at bounding box center [244, 249] width 409 height 29
drag, startPoint x: 233, startPoint y: 255, endPoint x: 204, endPoint y: 255, distance: 28.8
click at [233, 255] on div "[DATE]" at bounding box center [244, 249] width 409 height 29
click at [99, 249] on div "[DATE]" at bounding box center [244, 249] width 409 height 29
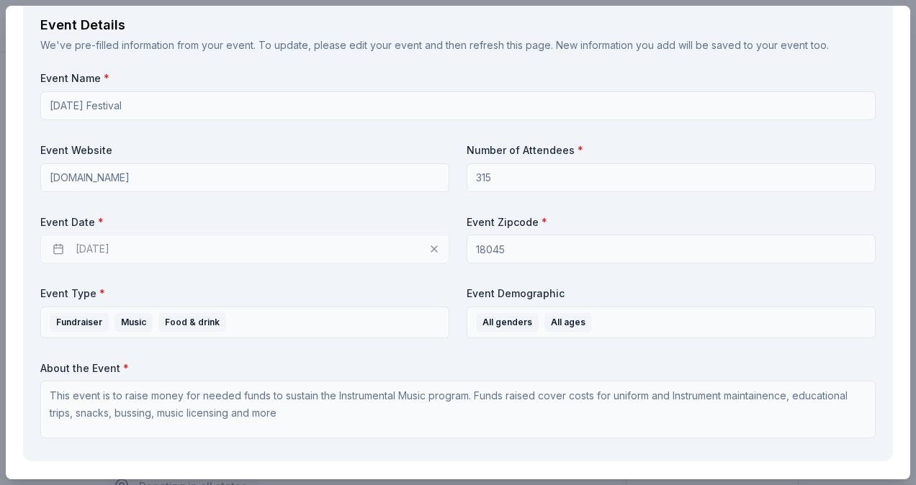
drag, startPoint x: 99, startPoint y: 249, endPoint x: 62, endPoint y: 246, distance: 37.5
click at [99, 249] on div "[DATE]" at bounding box center [244, 249] width 409 height 29
click at [58, 246] on div "[DATE]" at bounding box center [244, 249] width 409 height 29
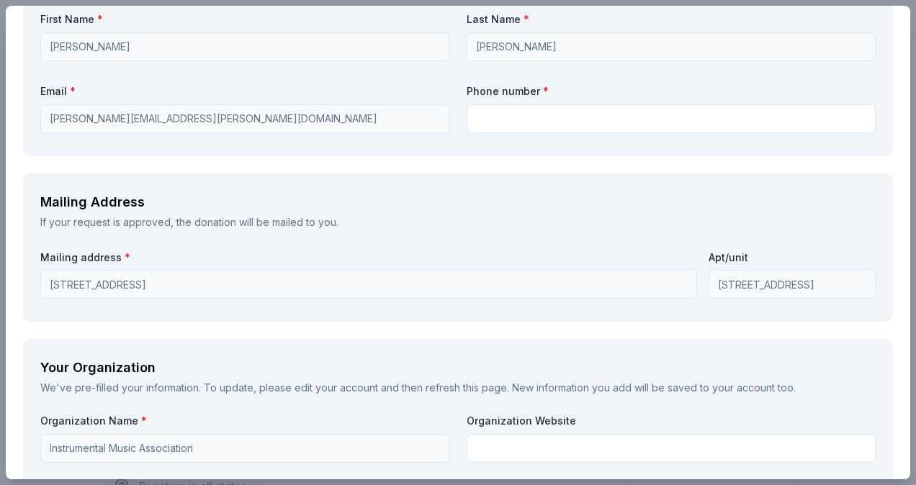
scroll to position [1152, 0]
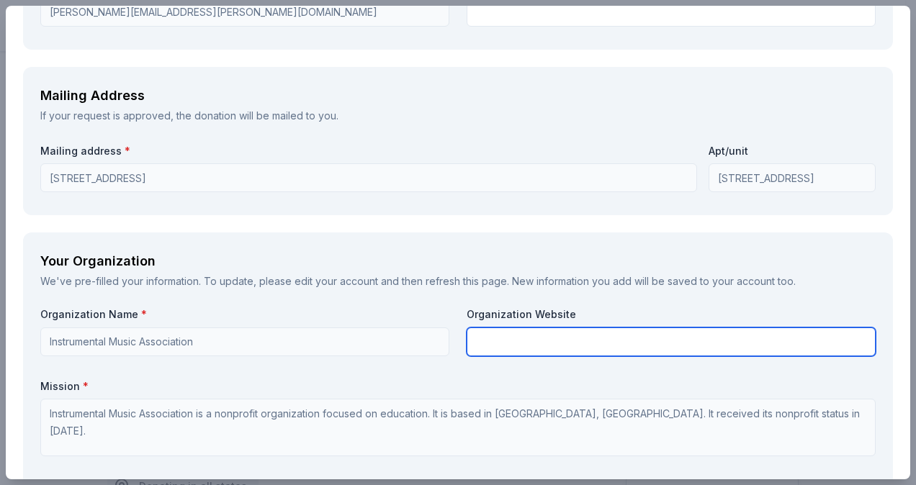
click at [605, 335] on input "text" at bounding box center [670, 342] width 409 height 29
click at [513, 343] on input "text" at bounding box center [670, 342] width 409 height 29
type input "[DOMAIN_NAME]"
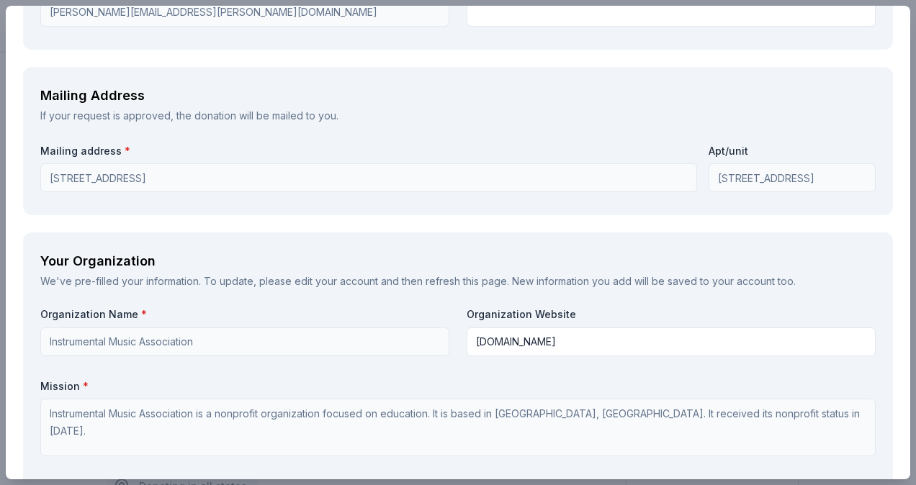
click at [445, 361] on div "Organization Name * Instrumental Music Association Organization Website www.eah…" at bounding box center [457, 474] width 835 height 334
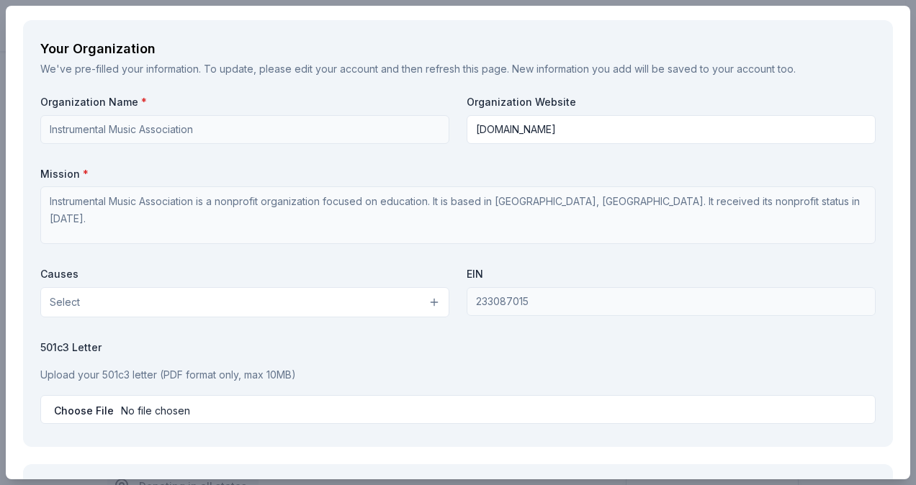
scroll to position [1368, 0]
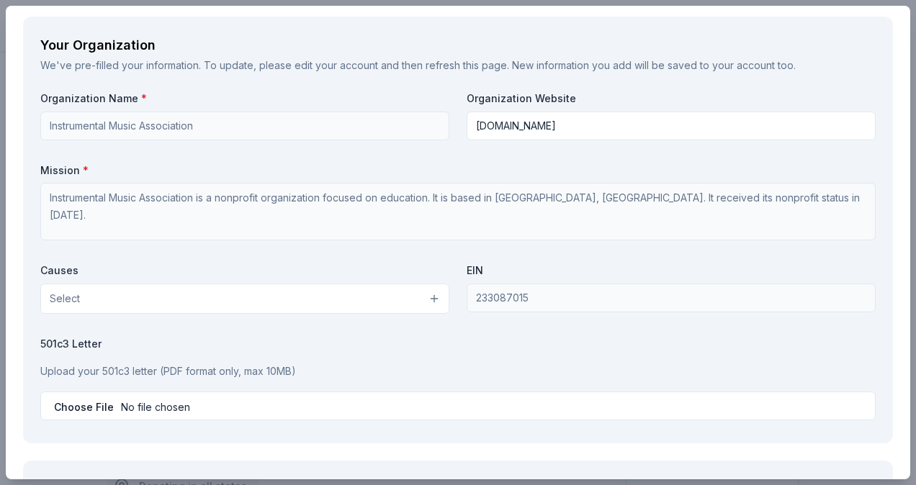
click at [336, 279] on div "Causes Select" at bounding box center [244, 288] width 409 height 50
click at [338, 295] on button "Select" at bounding box center [244, 299] width 409 height 30
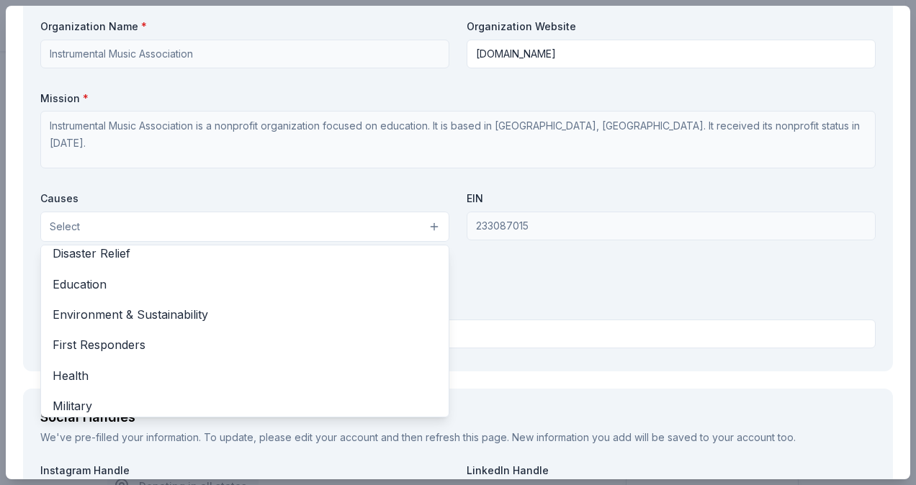
scroll to position [0, 0]
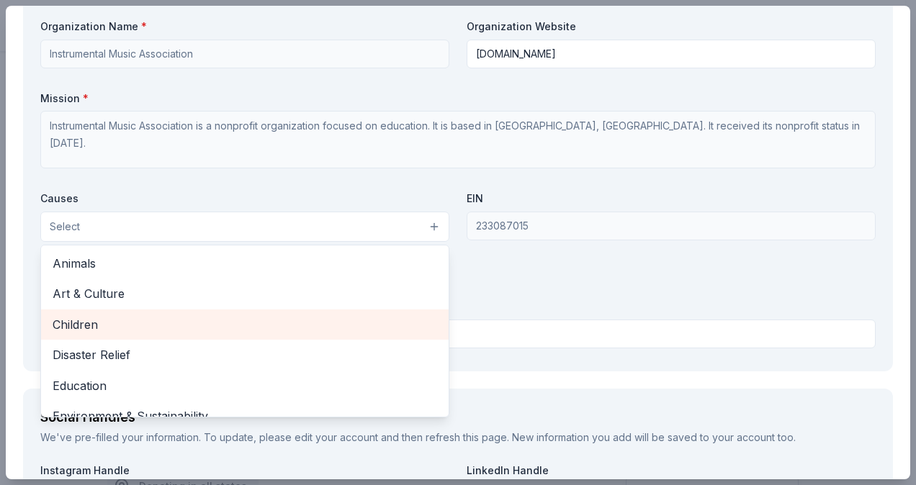
click at [130, 322] on span "Children" at bounding box center [245, 324] width 384 height 19
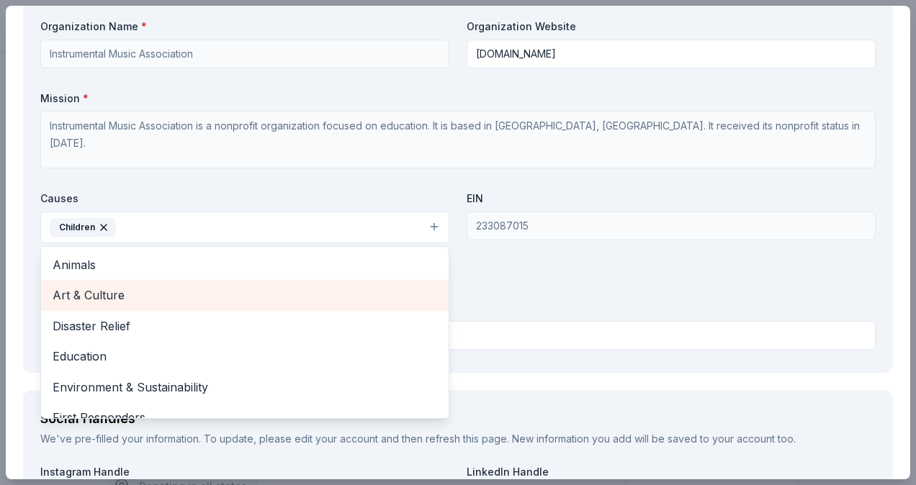
click at [125, 296] on span "Art & Culture" at bounding box center [245, 295] width 384 height 19
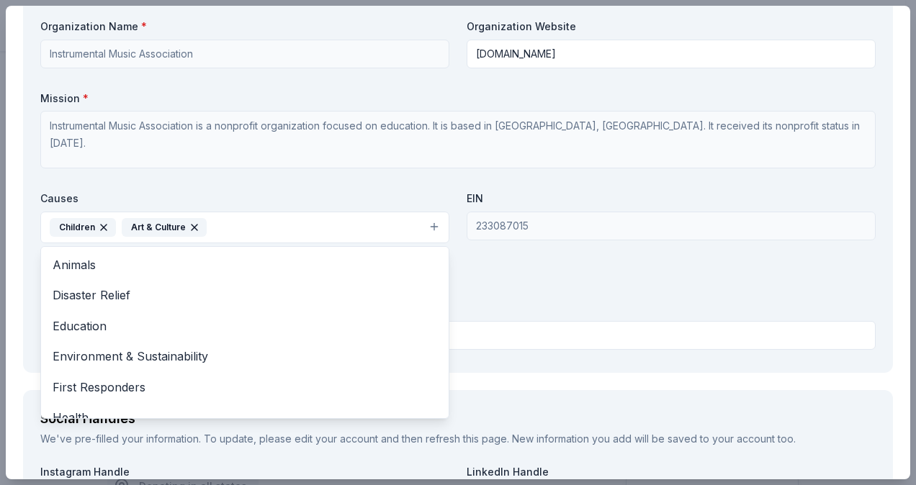
click at [705, 297] on div "Organization Name * Instrumental Music Association Organization Website www.eah…" at bounding box center [457, 186] width 835 height 335
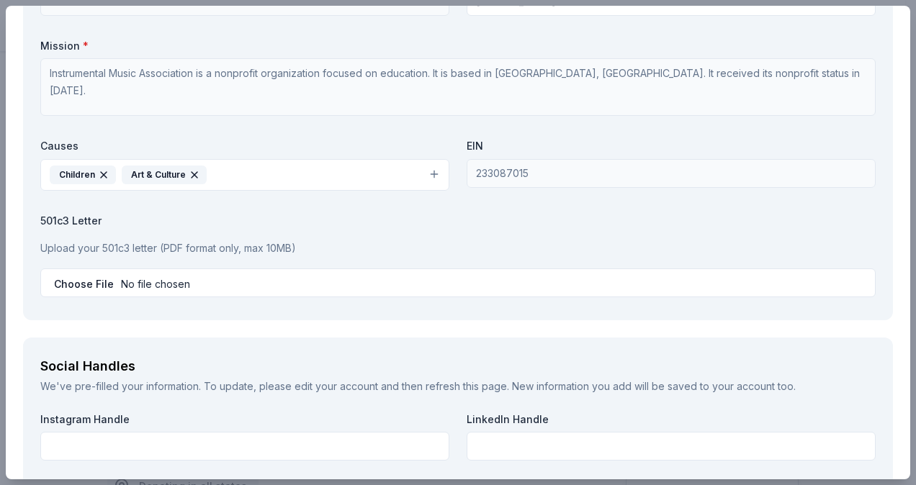
scroll to position [1584, 0]
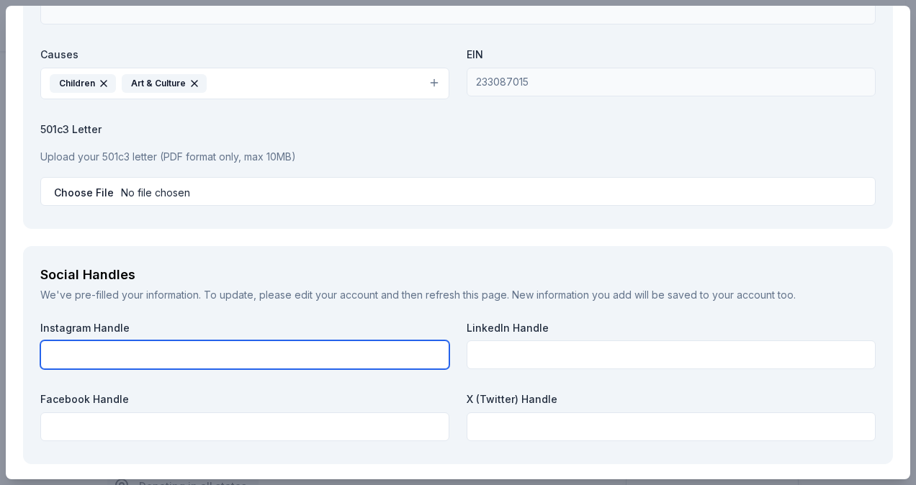
click at [165, 358] on input "text" at bounding box center [244, 354] width 409 height 29
type input "eahsima"
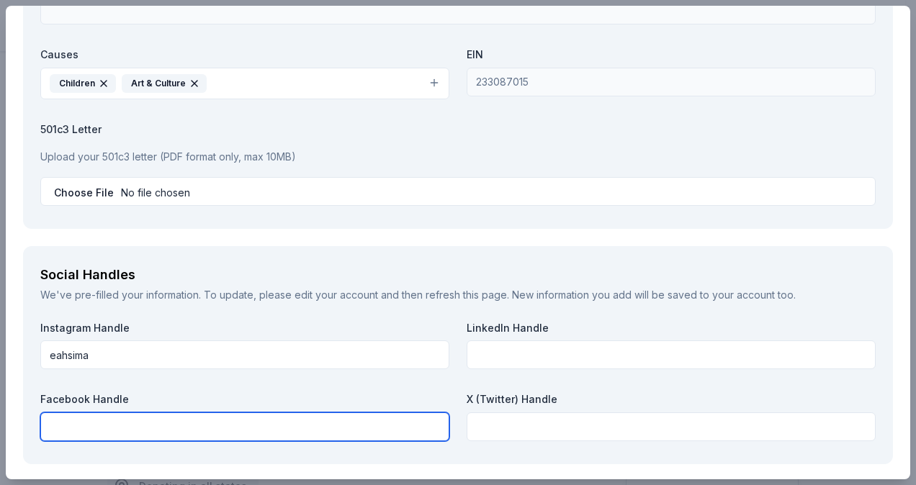
click at [205, 420] on input "text" at bounding box center [244, 426] width 409 height 29
type input "r"
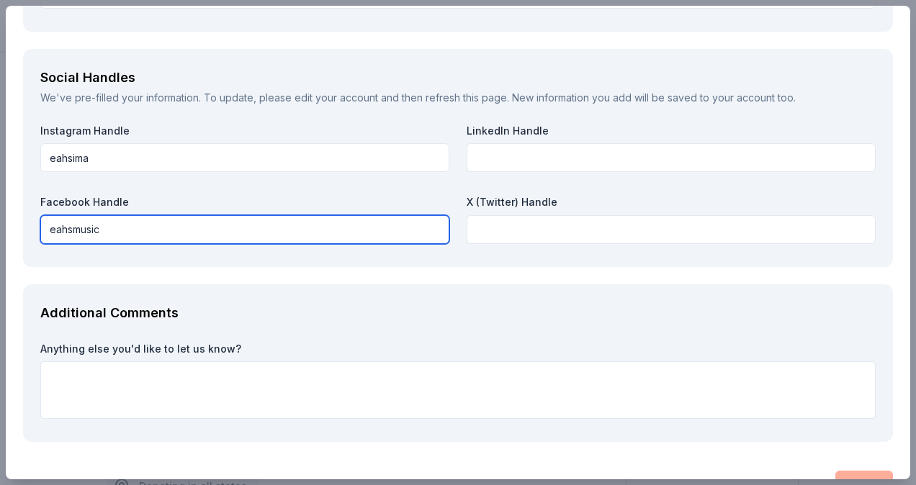
scroll to position [1815, 0]
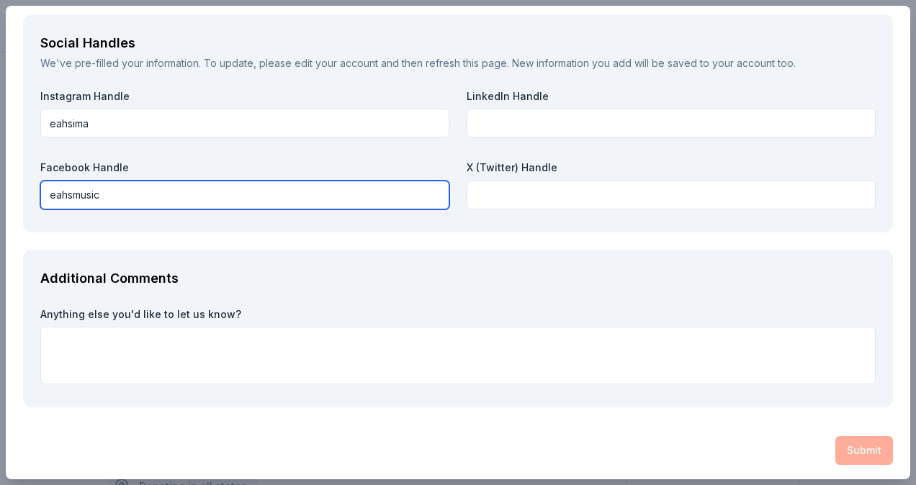
type input "eahsmusic"
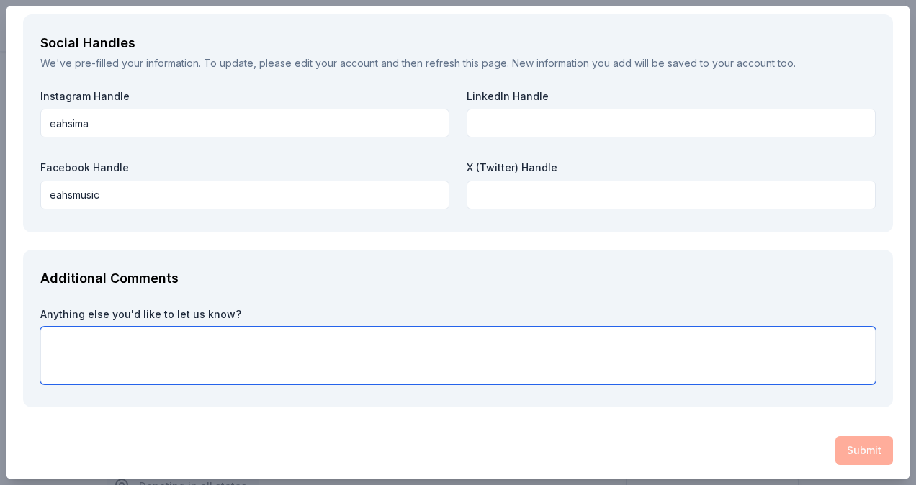
click at [553, 354] on textarea at bounding box center [457, 356] width 835 height 58
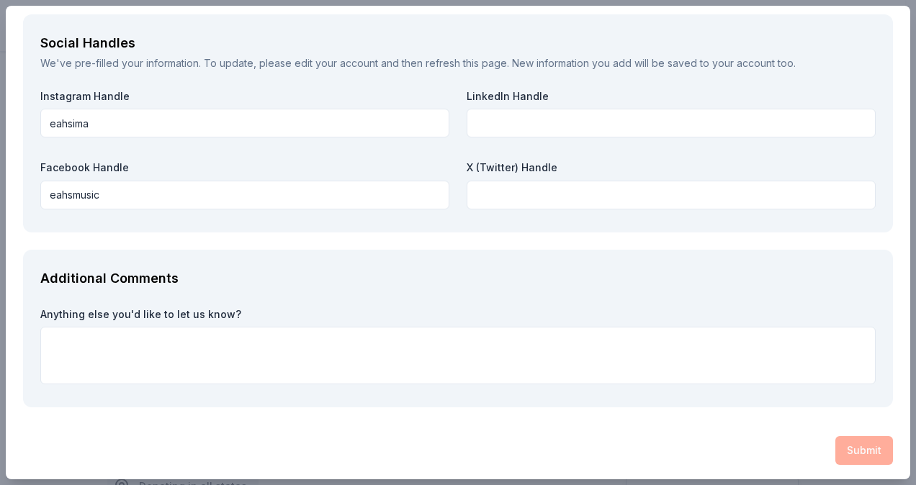
click at [841, 454] on div "Submit" at bounding box center [458, 450] width 870 height 29
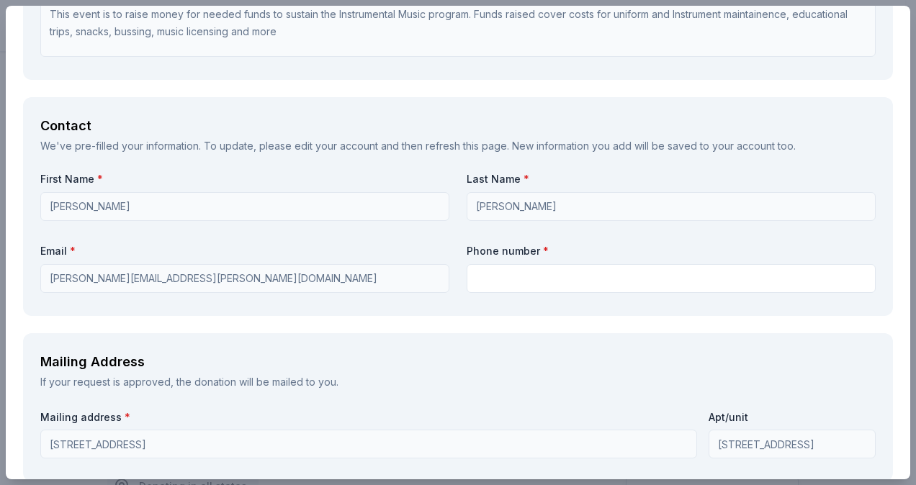
scroll to position [880, 0]
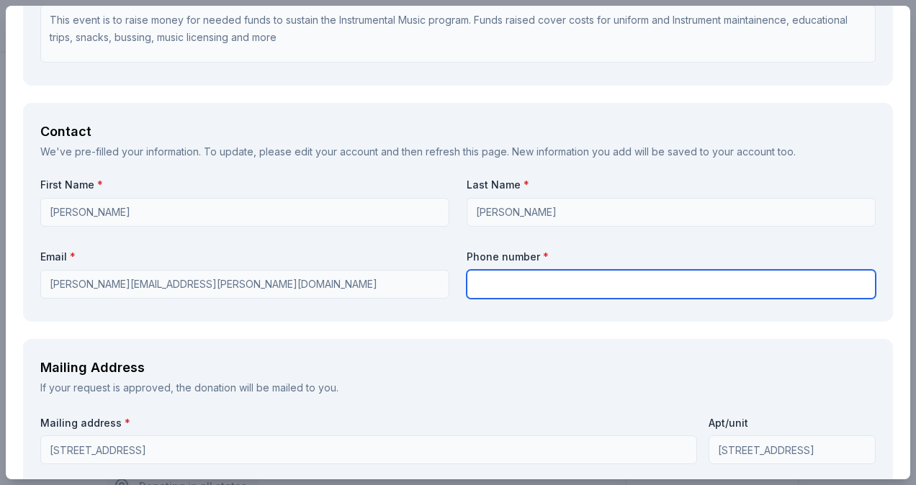
click at [557, 282] on input "text" at bounding box center [670, 284] width 409 height 29
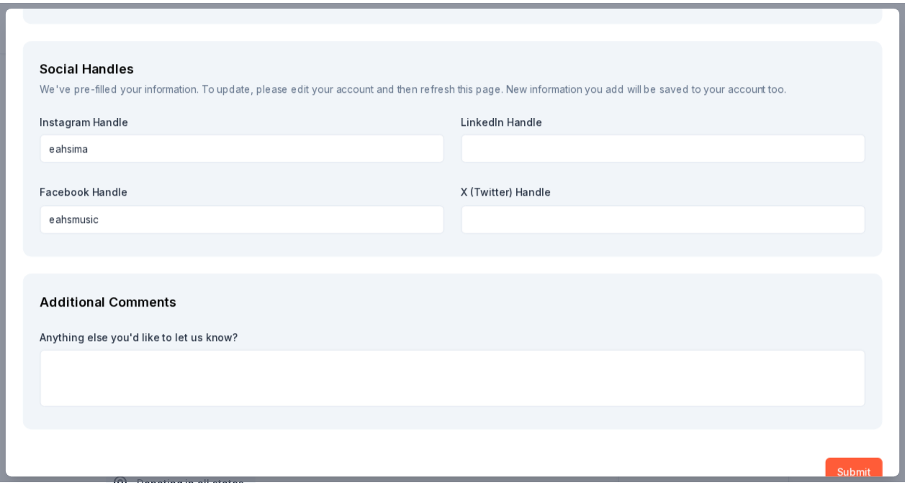
scroll to position [1815, 0]
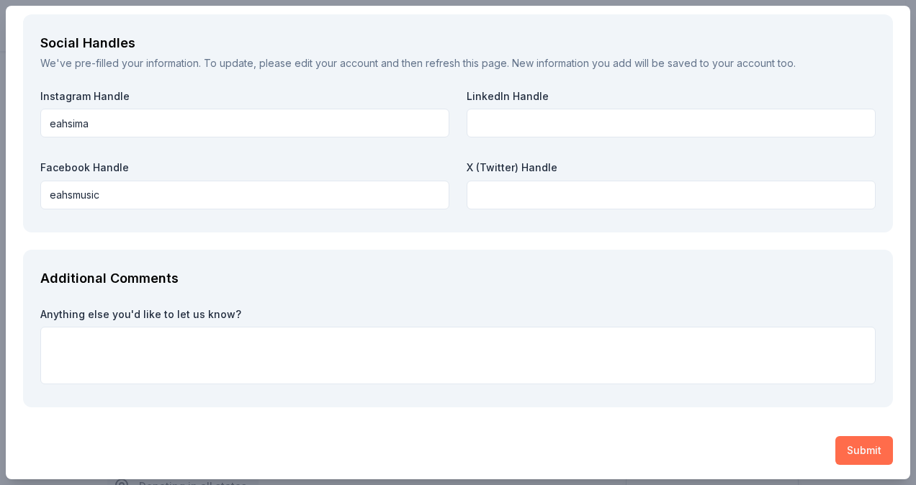
type input "570-977-1863"
click at [842, 455] on button "Submit" at bounding box center [864, 450] width 58 height 29
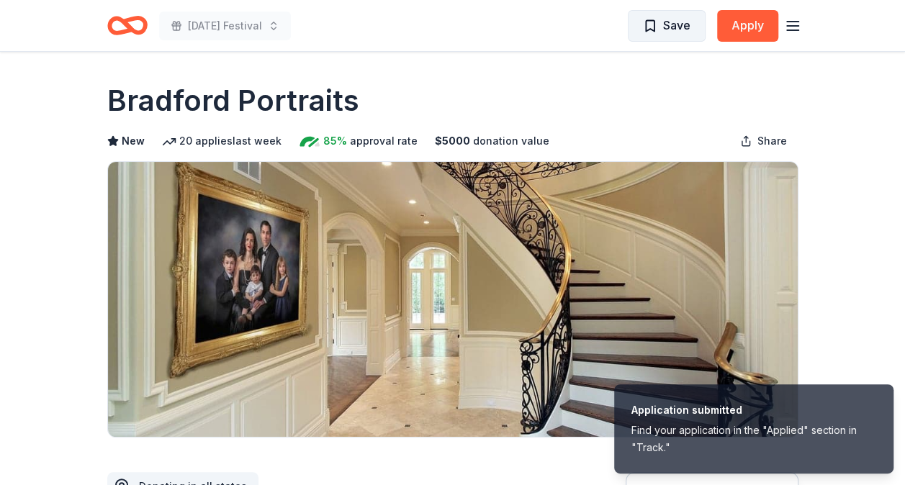
click at [667, 23] on span "Save" at bounding box center [676, 25] width 27 height 19
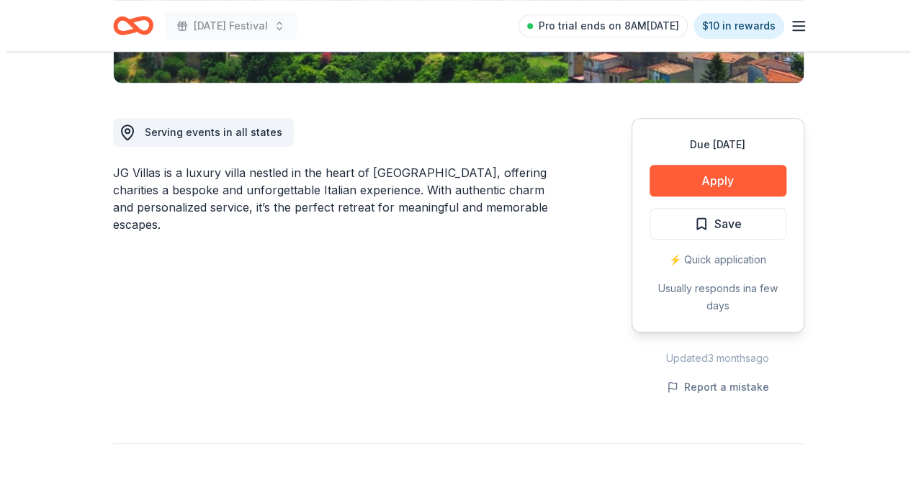
scroll to position [360, 0]
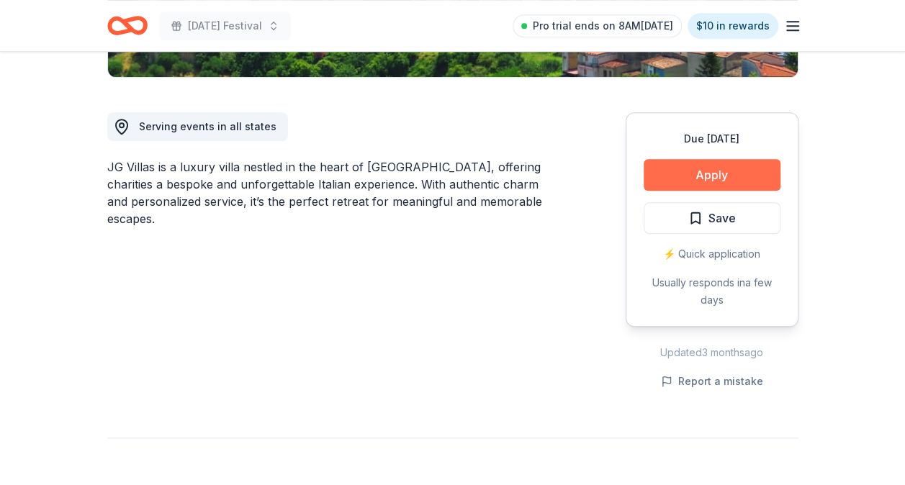
click at [717, 176] on button "Apply" at bounding box center [712, 175] width 137 height 32
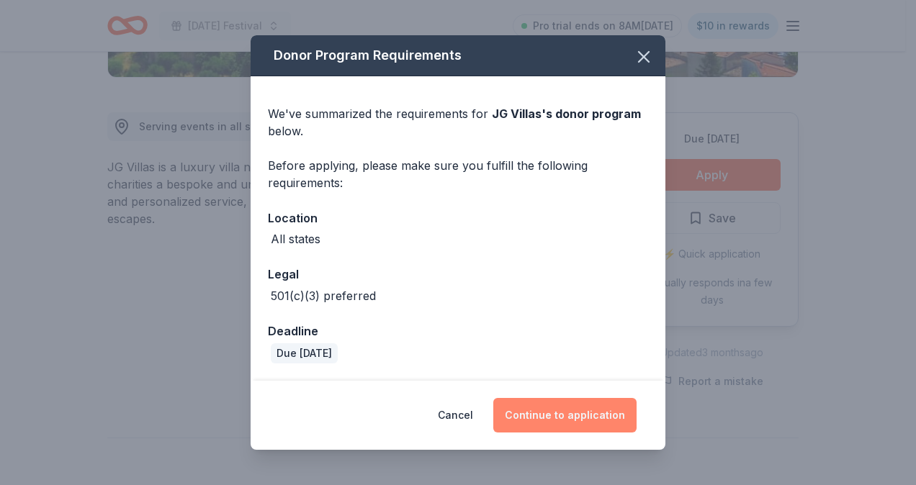
click at [585, 420] on button "Continue to application" at bounding box center [564, 415] width 143 height 35
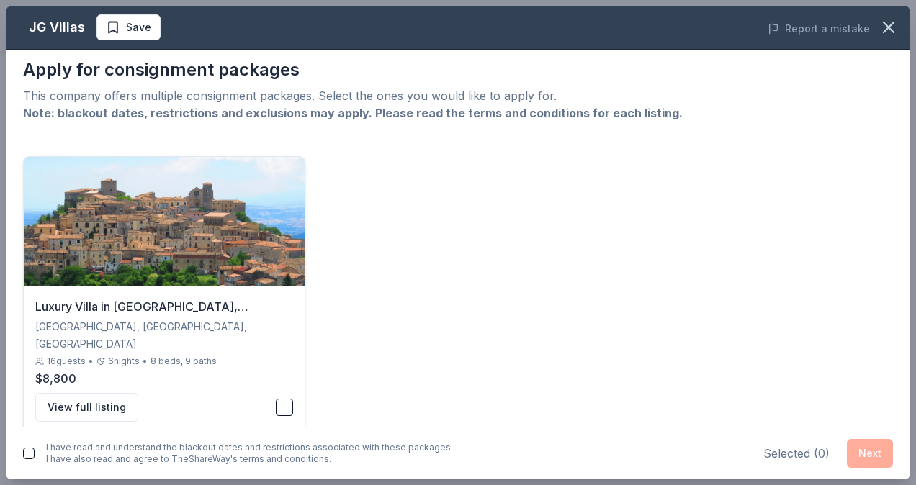
scroll to position [14, 0]
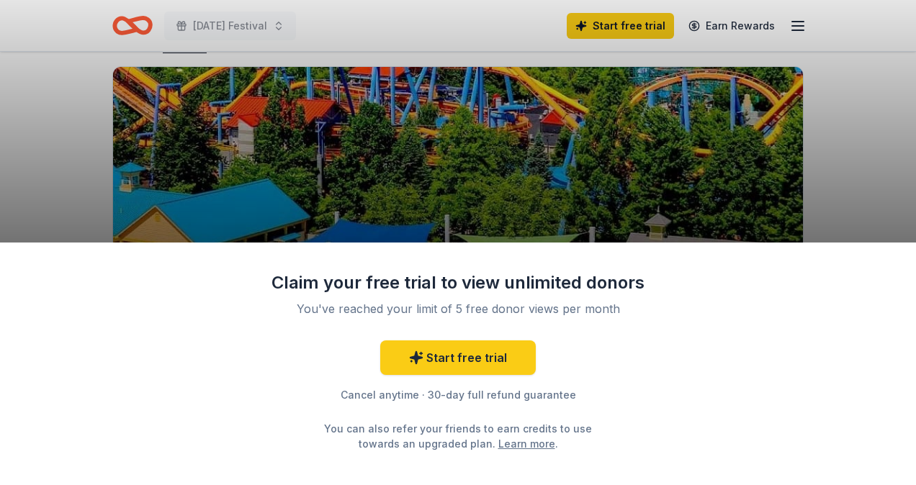
scroll to position [144, 0]
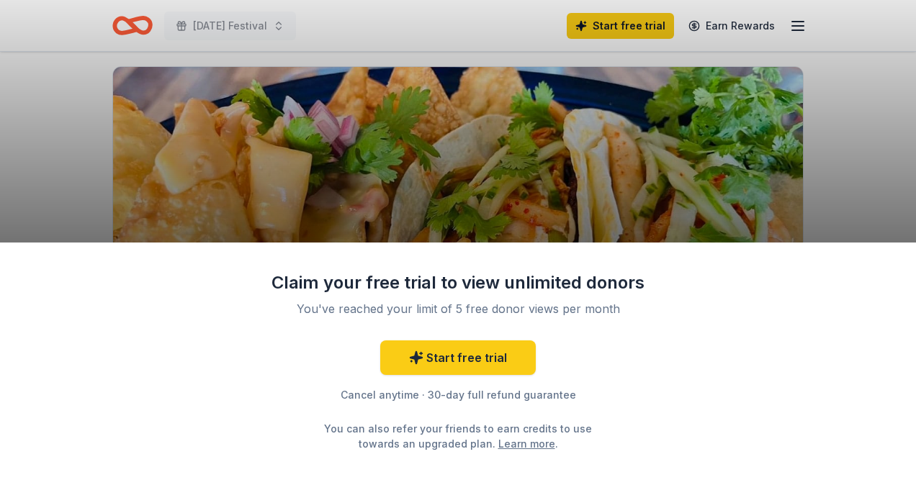
scroll to position [144, 0]
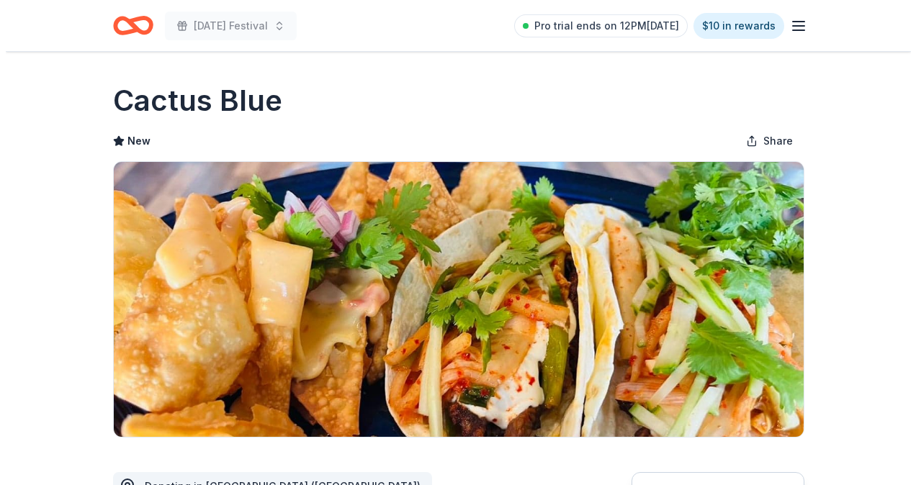
scroll to position [144, 0]
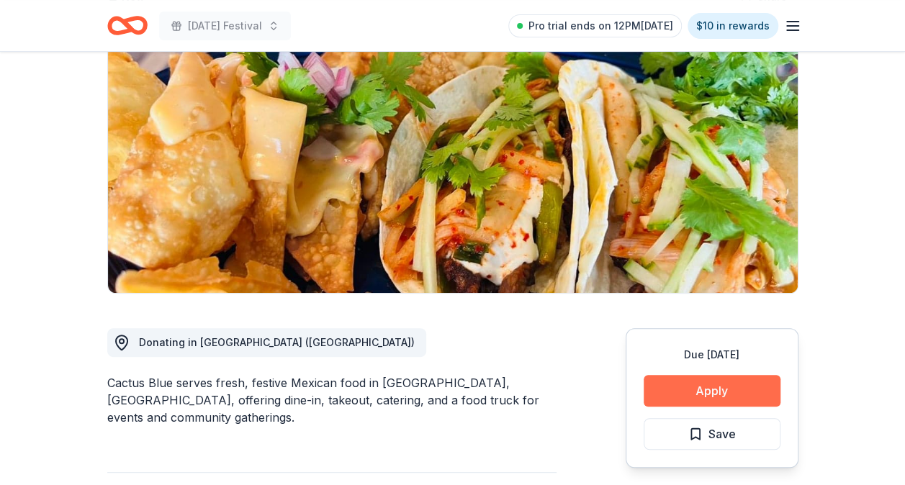
click at [694, 397] on button "Apply" at bounding box center [712, 391] width 137 height 32
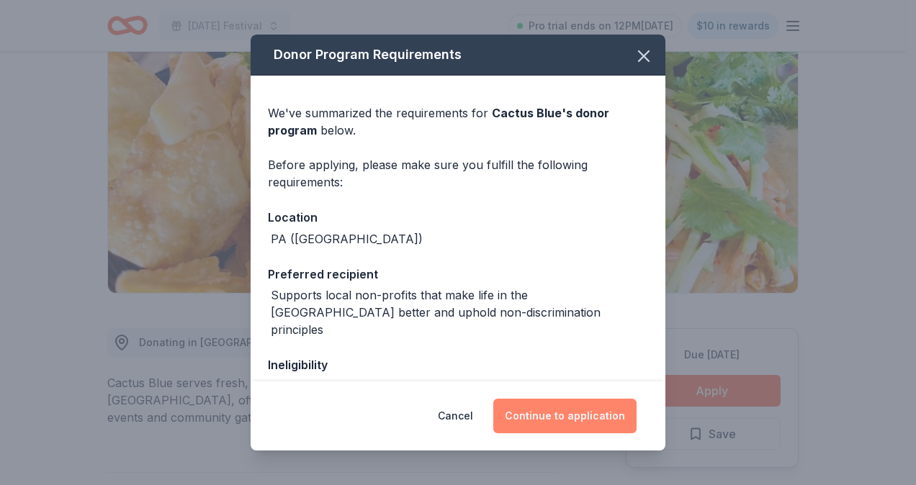
click at [577, 415] on button "Continue to application" at bounding box center [564, 416] width 143 height 35
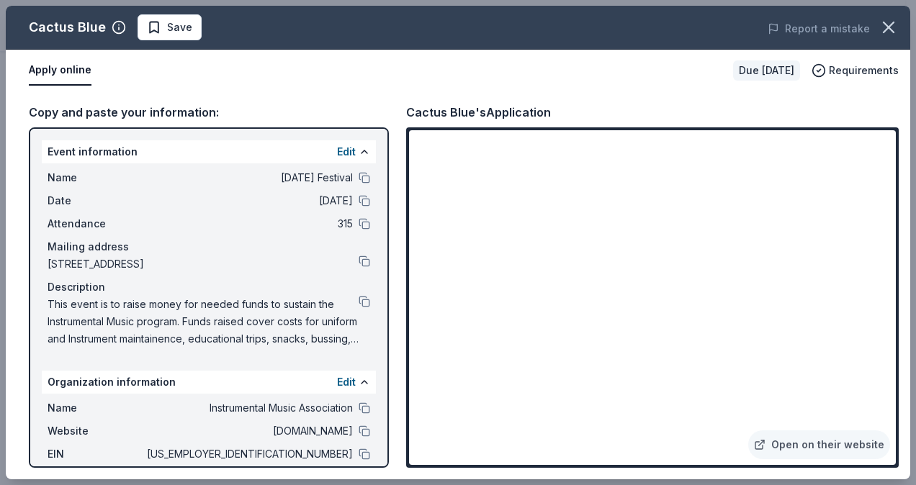
click at [185, 23] on span "Save" at bounding box center [179, 27] width 25 height 17
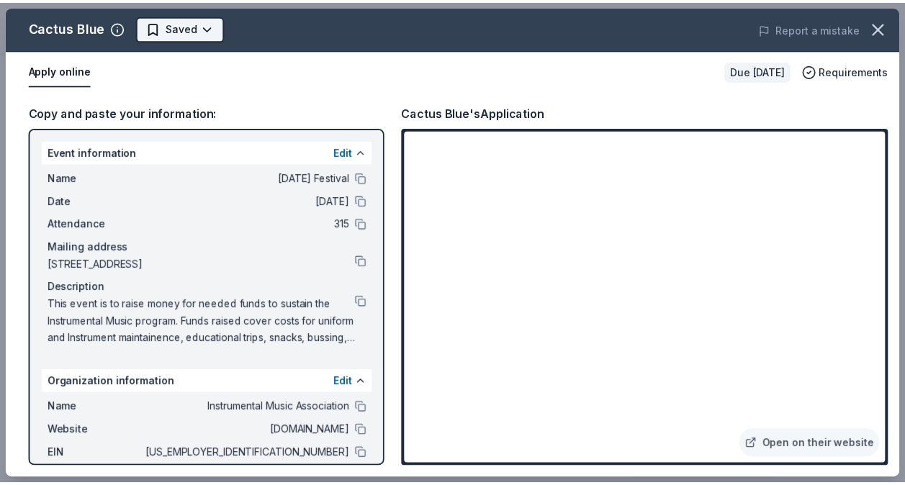
scroll to position [0, 0]
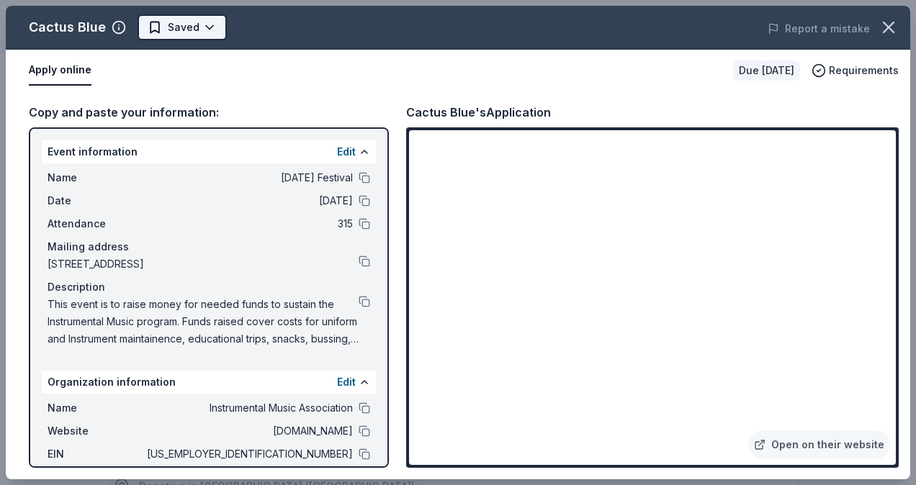
click at [189, 35] on body "Mardi Gras Festival Pro trial ends on 12PM, 10/14 $10 in rewards Due in 107 day…" at bounding box center [452, 242] width 905 height 485
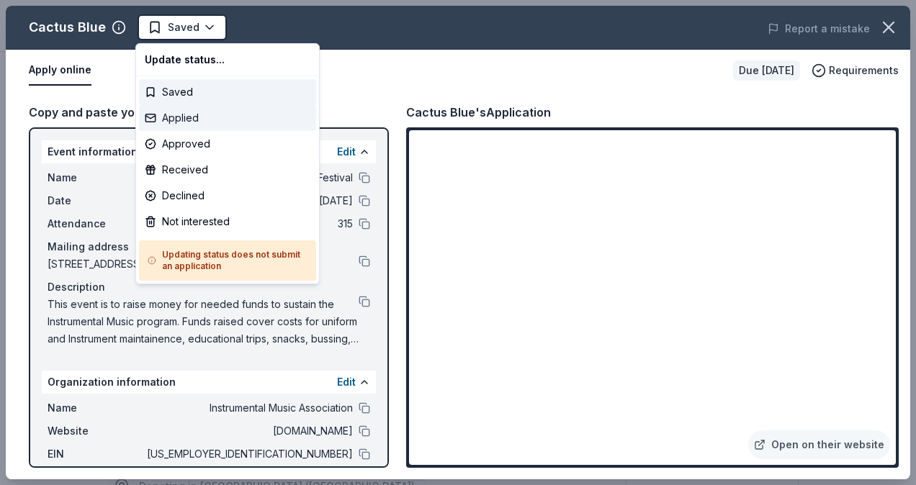
click at [199, 112] on div "Applied" at bounding box center [227, 118] width 177 height 26
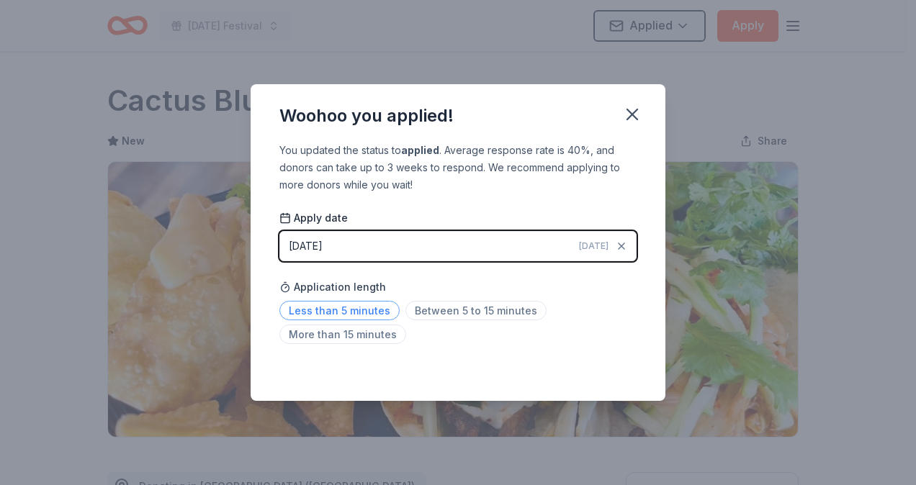
click at [364, 311] on span "Less than 5 minutes" at bounding box center [339, 310] width 120 height 19
click at [631, 112] on icon "button" at bounding box center [632, 114] width 20 height 20
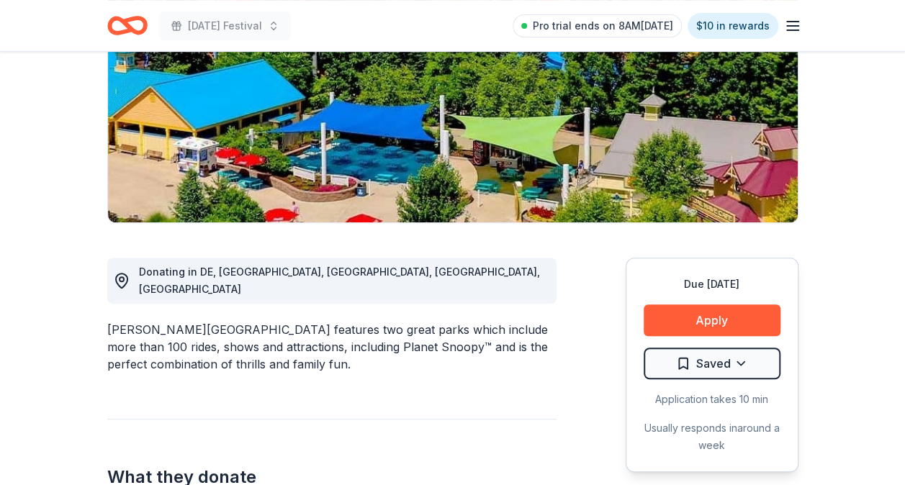
scroll to position [216, 0]
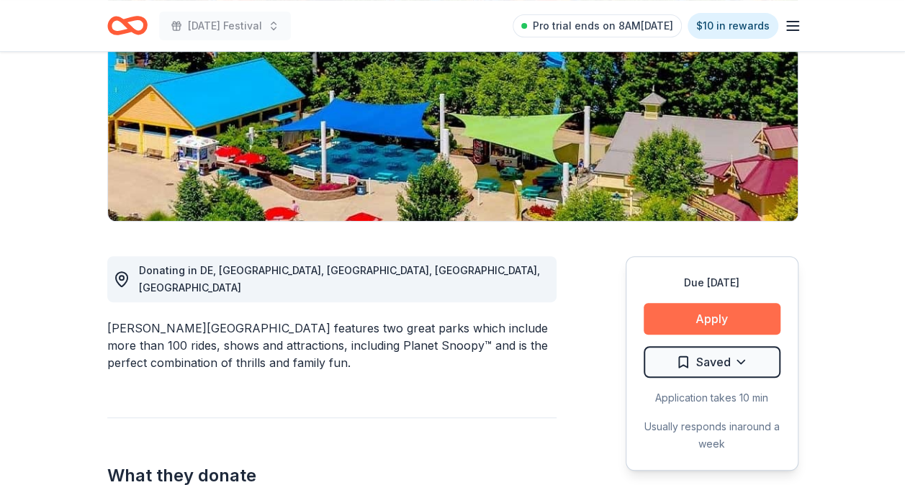
click at [707, 322] on button "Apply" at bounding box center [712, 319] width 137 height 32
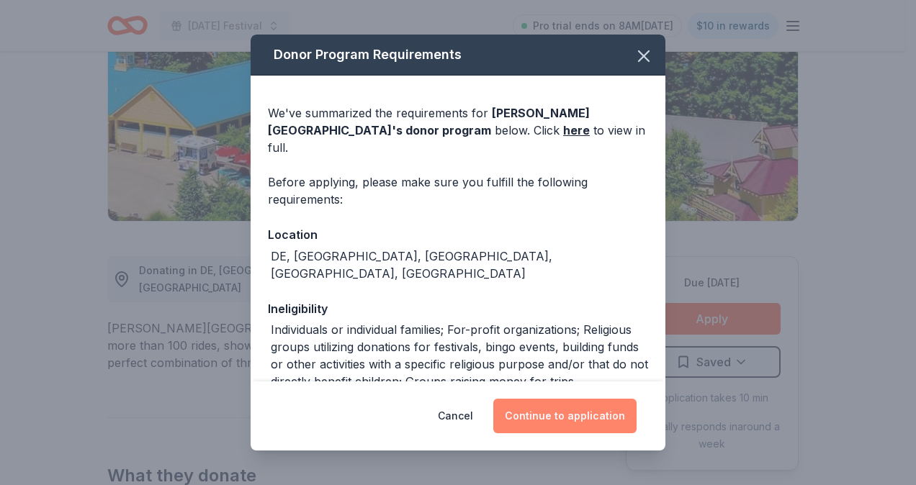
click at [544, 415] on button "Continue to application" at bounding box center [564, 416] width 143 height 35
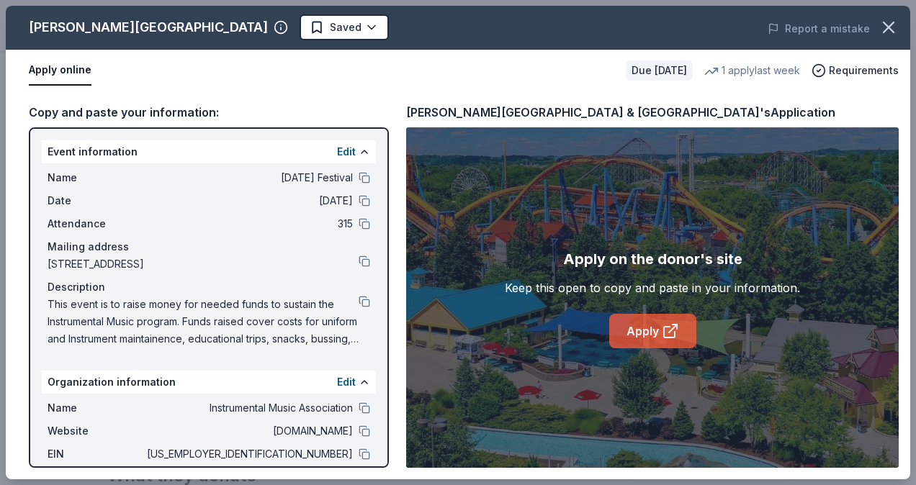
click at [636, 324] on link "Apply" at bounding box center [652, 331] width 87 height 35
click at [893, 27] on icon "button" at bounding box center [888, 27] width 20 height 20
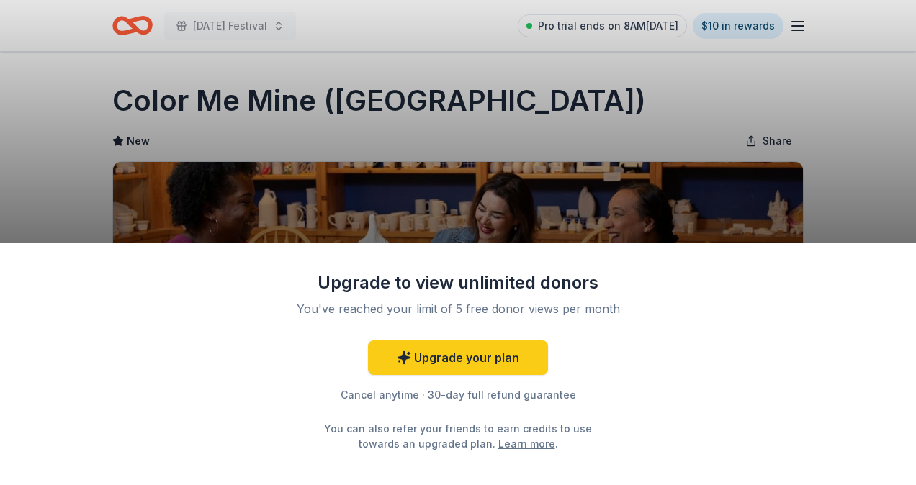
click at [88, 114] on div "Upgrade to view unlimited donors You've reached your limit of 5 free donor view…" at bounding box center [458, 242] width 916 height 485
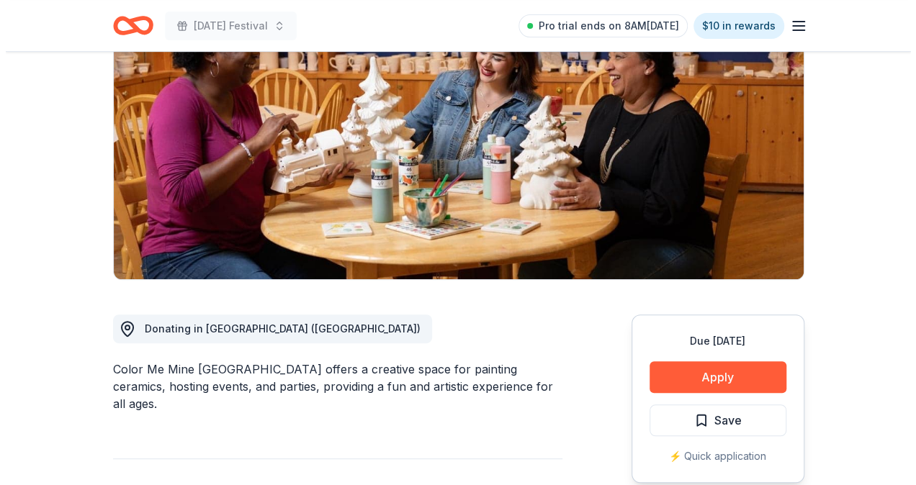
scroll to position [360, 0]
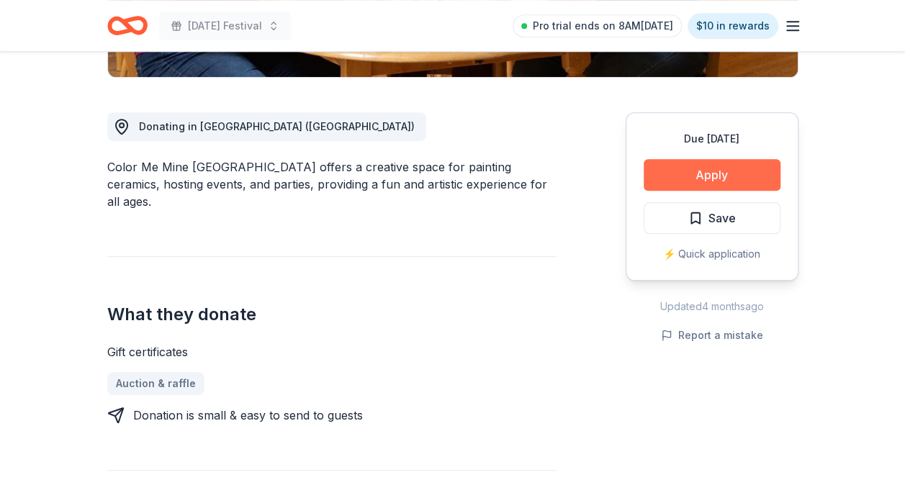
click at [733, 176] on button "Apply" at bounding box center [712, 175] width 137 height 32
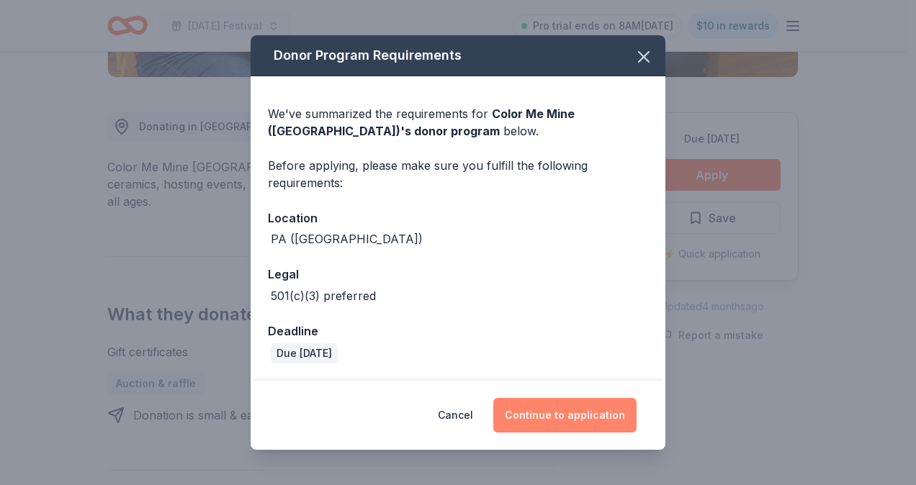
click at [551, 406] on button "Continue to application" at bounding box center [564, 415] width 143 height 35
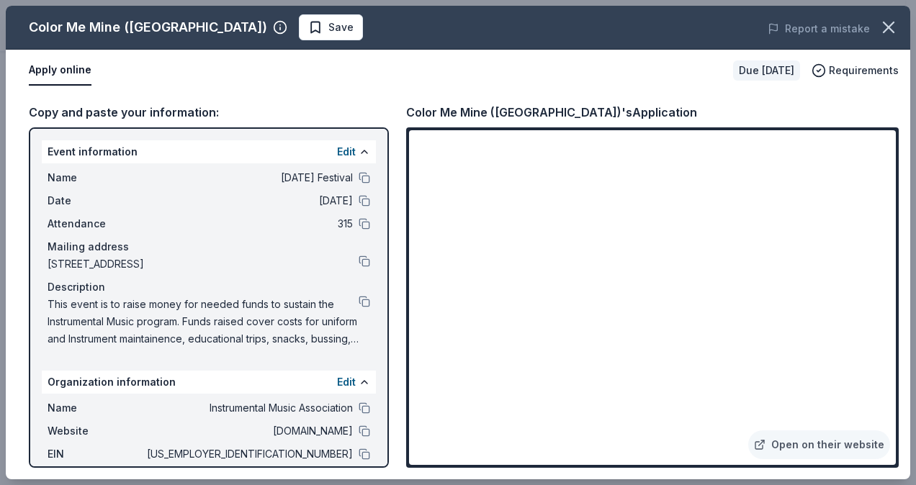
click at [299, 24] on button "Save" at bounding box center [331, 27] width 64 height 26
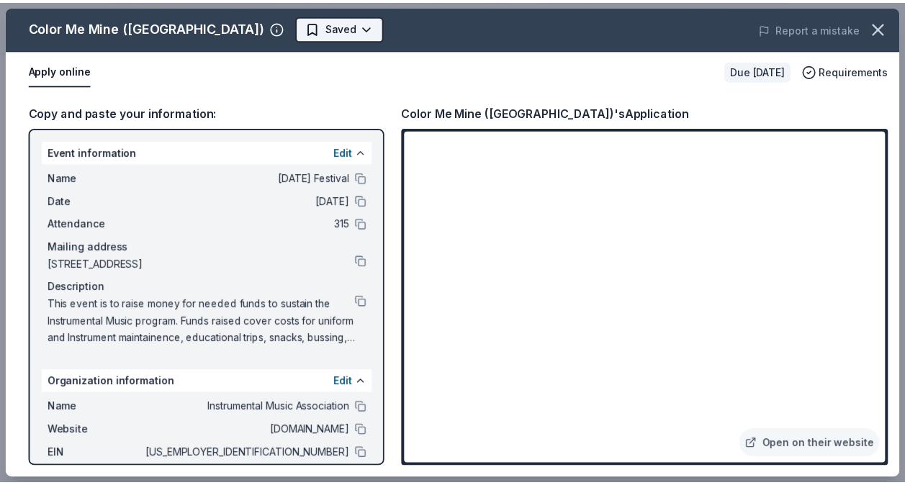
scroll to position [0, 0]
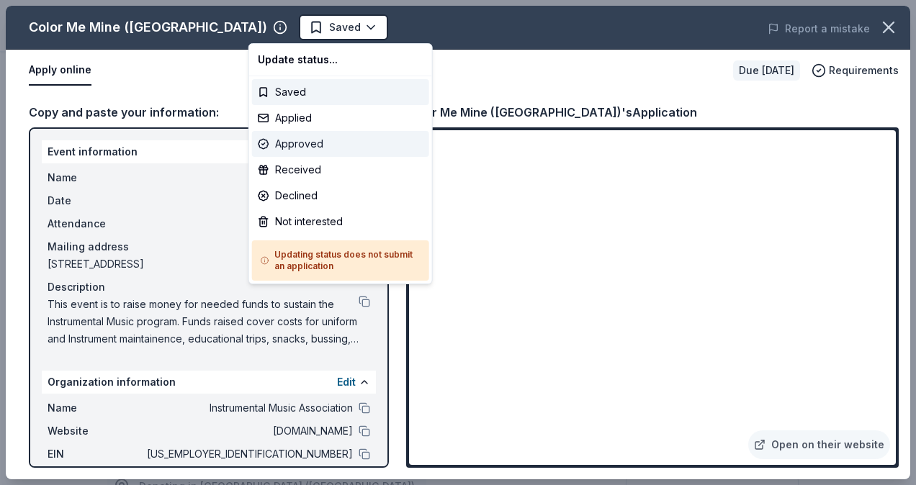
click at [318, 146] on div "Approved" at bounding box center [340, 144] width 177 height 26
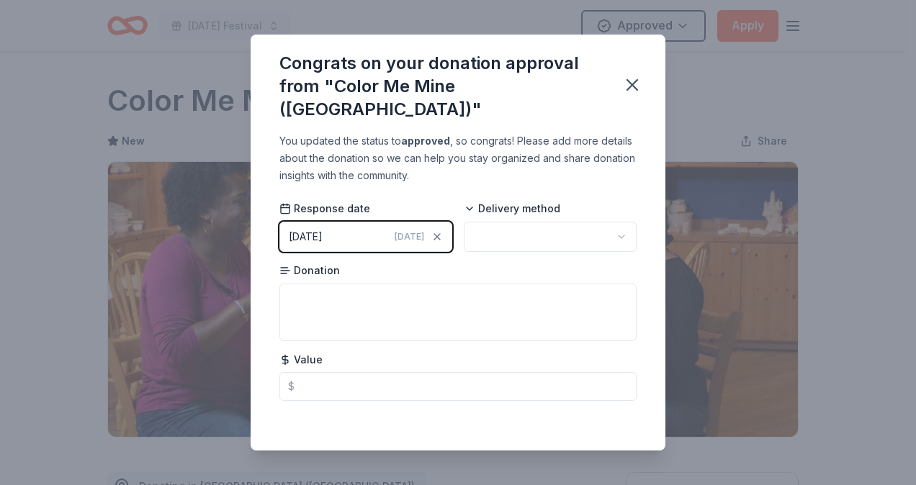
drag, startPoint x: 639, startPoint y: 81, endPoint x: 665, endPoint y: 59, distance: 34.3
click at [640, 79] on icon "button" at bounding box center [632, 85] width 20 height 20
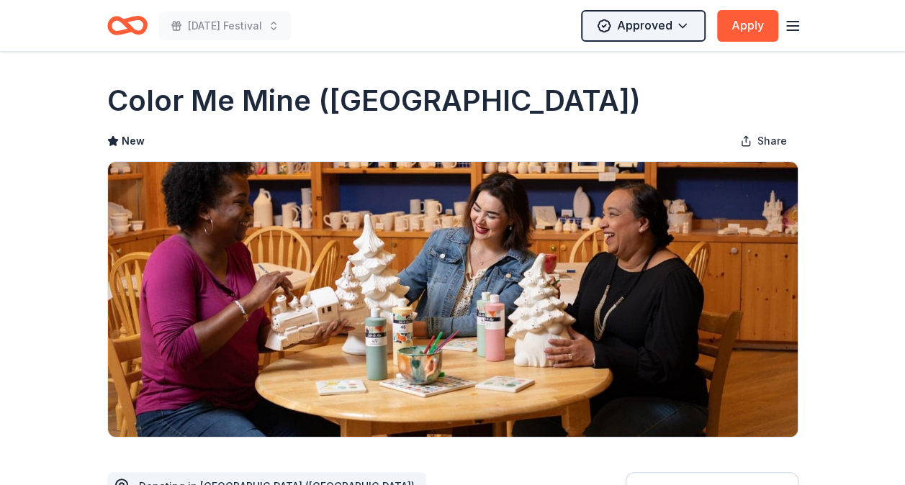
click at [685, 24] on html "Mardi Gras Festival Approved Apply Due in 107 days Share Color Me Mine (Lehigh …" at bounding box center [452, 242] width 905 height 485
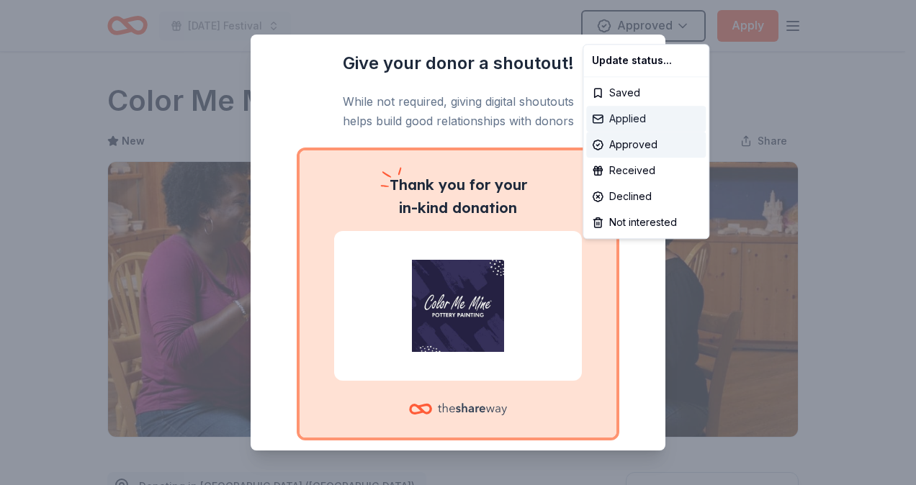
click at [639, 123] on div "Applied" at bounding box center [645, 119] width 119 height 26
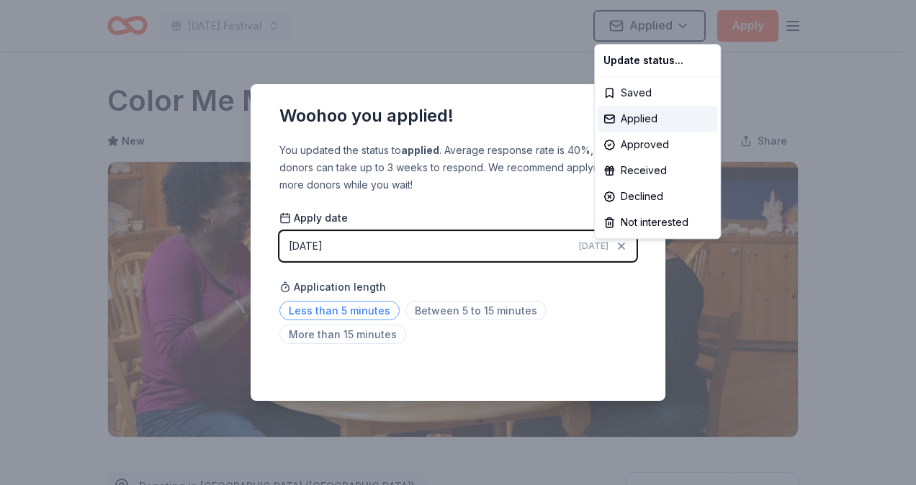
click at [297, 308] on html "Mardi Gras Festival Applied Apply Due in 107 days Share Color Me Mine (Lehigh V…" at bounding box center [458, 242] width 916 height 485
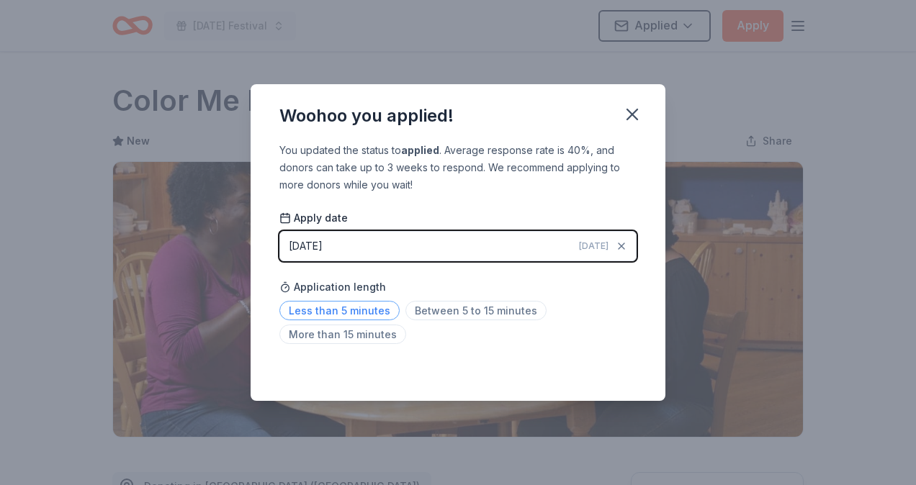
click at [342, 312] on span "Less than 5 minutes" at bounding box center [339, 310] width 120 height 19
click at [636, 111] on icon "button" at bounding box center [632, 114] width 20 height 20
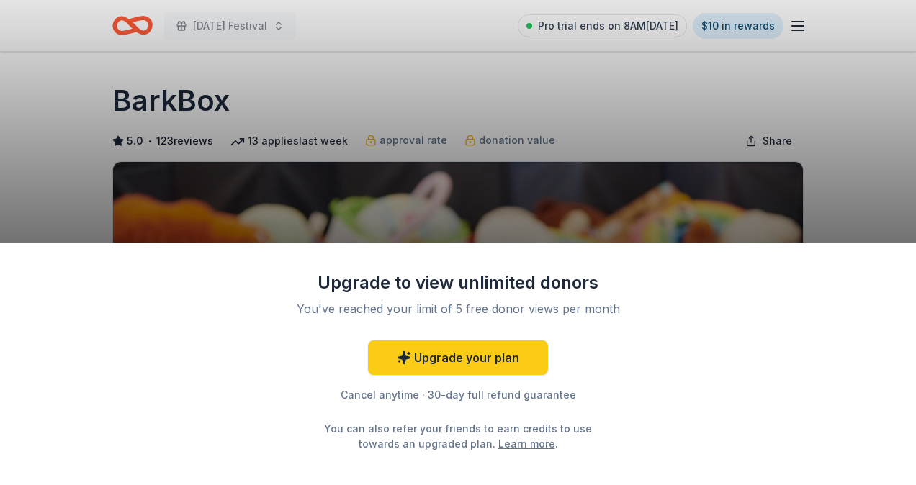
click at [351, 77] on div "Upgrade to view unlimited donors You've reached your limit of 5 free donor view…" at bounding box center [458, 242] width 916 height 485
click at [517, 86] on div "Upgrade to view unlimited donors You've reached your limit of 5 free donor view…" at bounding box center [458, 242] width 916 height 485
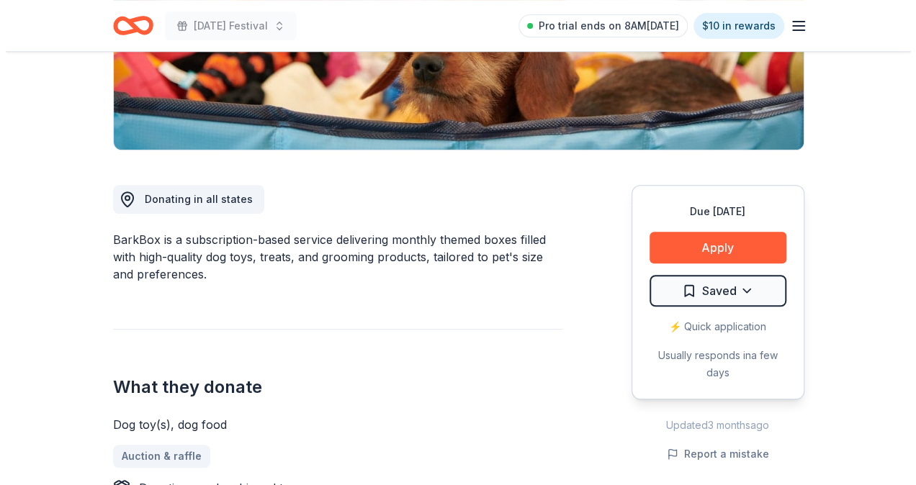
scroll to position [288, 0]
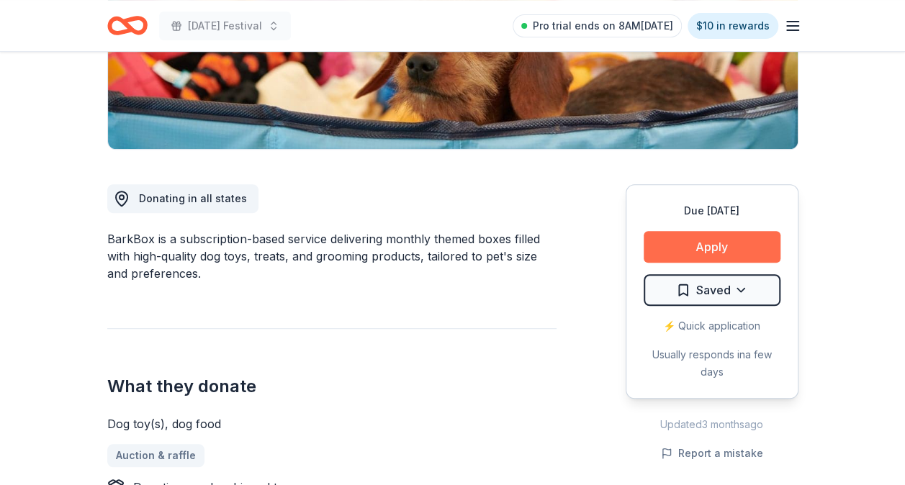
click at [739, 247] on button "Apply" at bounding box center [712, 247] width 137 height 32
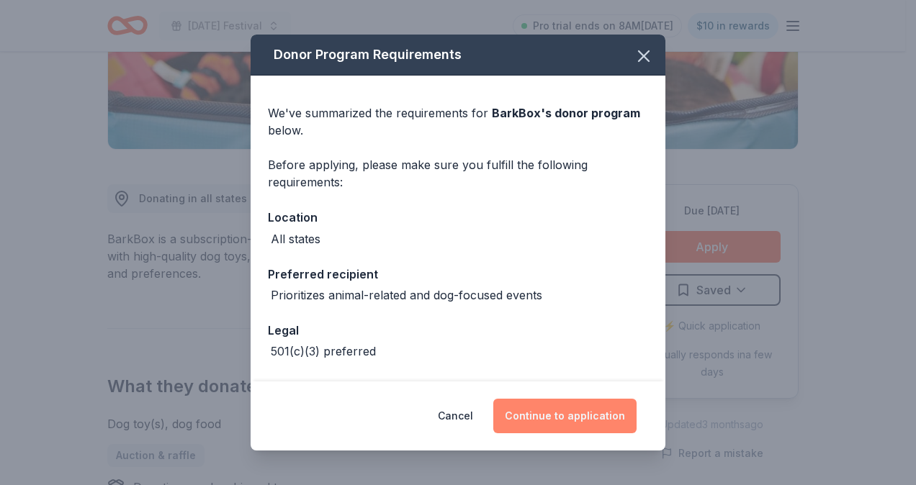
click at [582, 413] on button "Continue to application" at bounding box center [564, 416] width 143 height 35
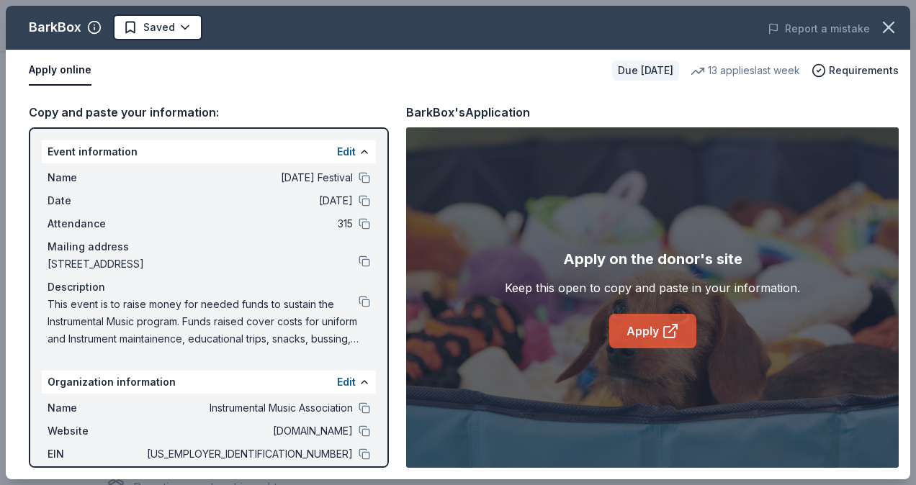
click at [649, 333] on link "Apply" at bounding box center [652, 331] width 87 height 35
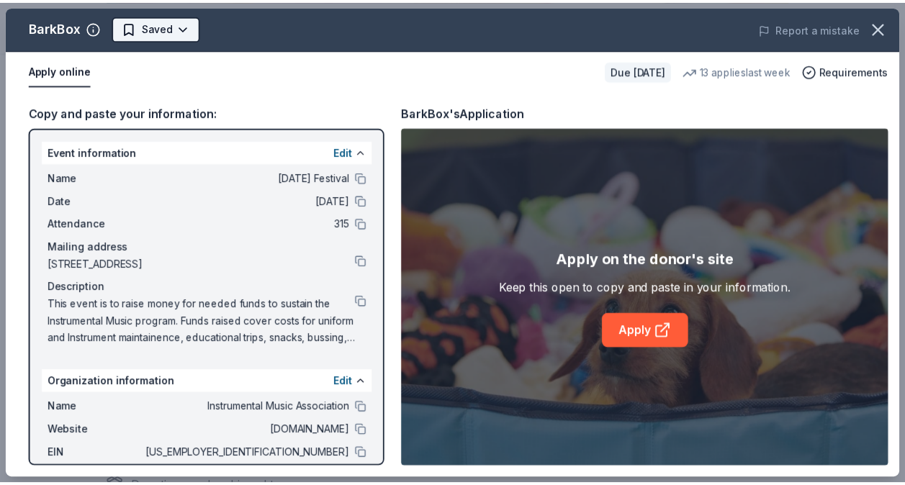
scroll to position [0, 0]
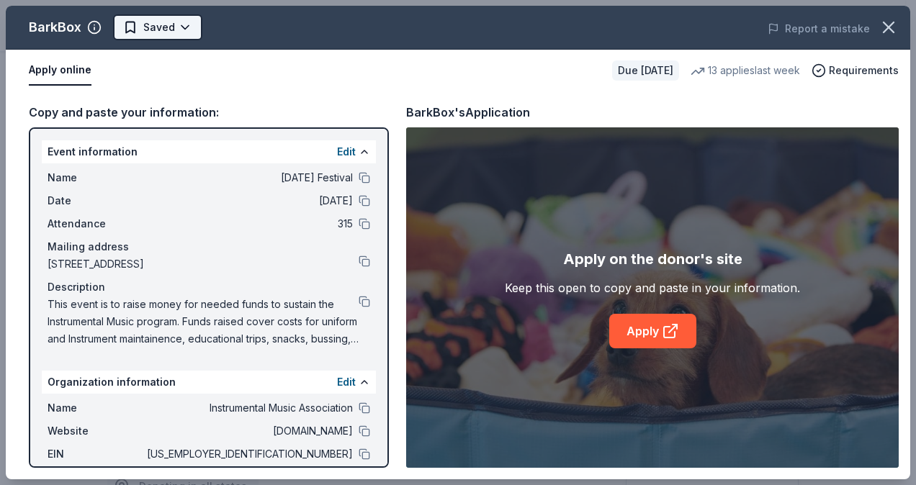
click at [186, 33] on body "Mardi Gras Festival Pro trial ends on 8AM, 10/14 $10 in rewards Due in 107 days…" at bounding box center [452, 242] width 905 height 485
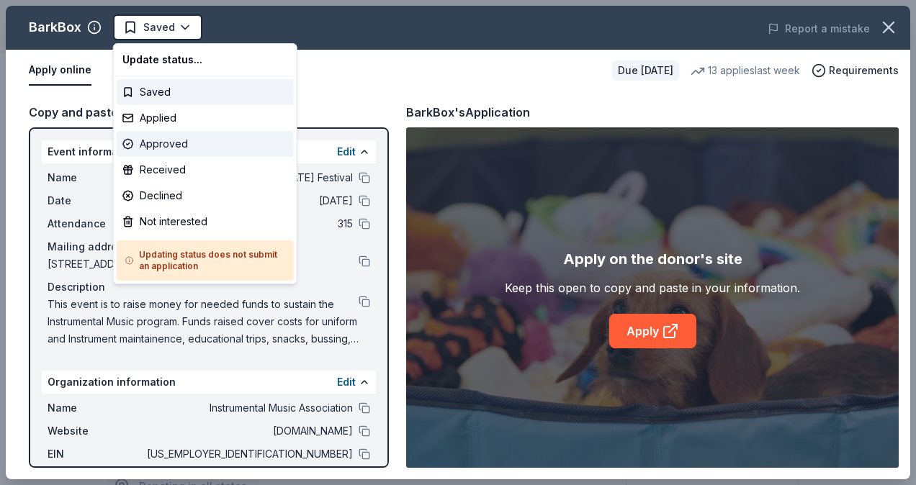
click at [189, 140] on div "Approved" at bounding box center [205, 144] width 177 height 26
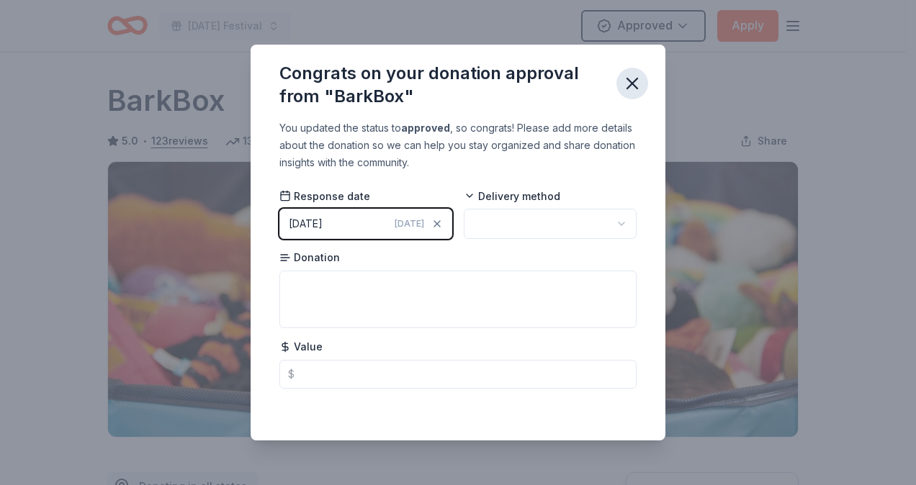
click at [638, 88] on icon "button" at bounding box center [632, 83] width 20 height 20
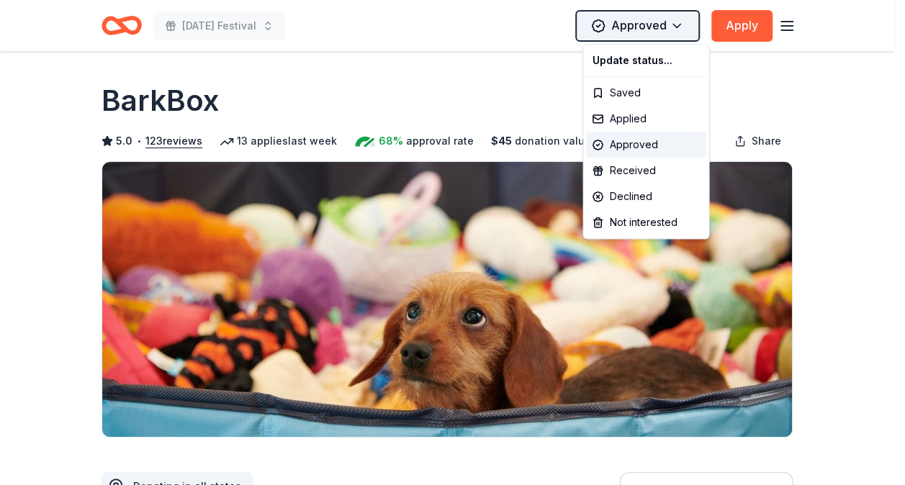
click at [662, 22] on html "Mardi Gras Festival Approved Apply Due in 107 days Share BarkBox 5.0 • 123 revi…" at bounding box center [452, 242] width 905 height 485
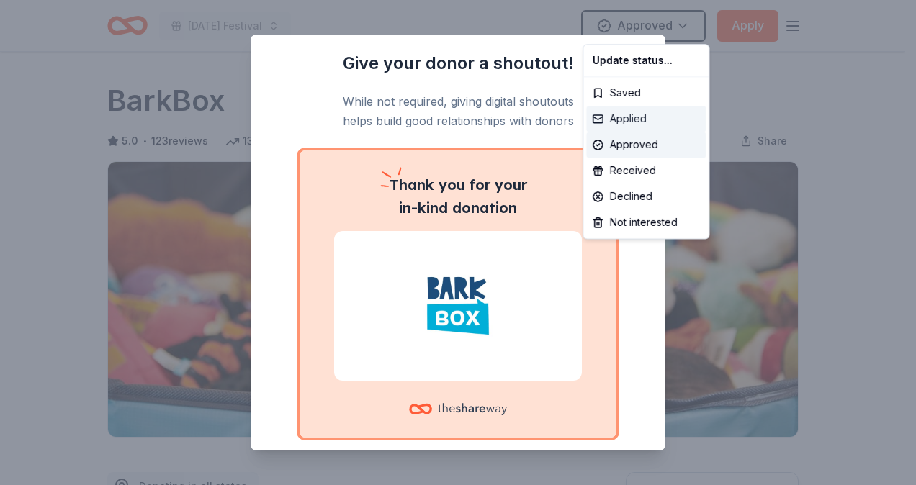
click at [636, 122] on div "Applied" at bounding box center [645, 119] width 119 height 26
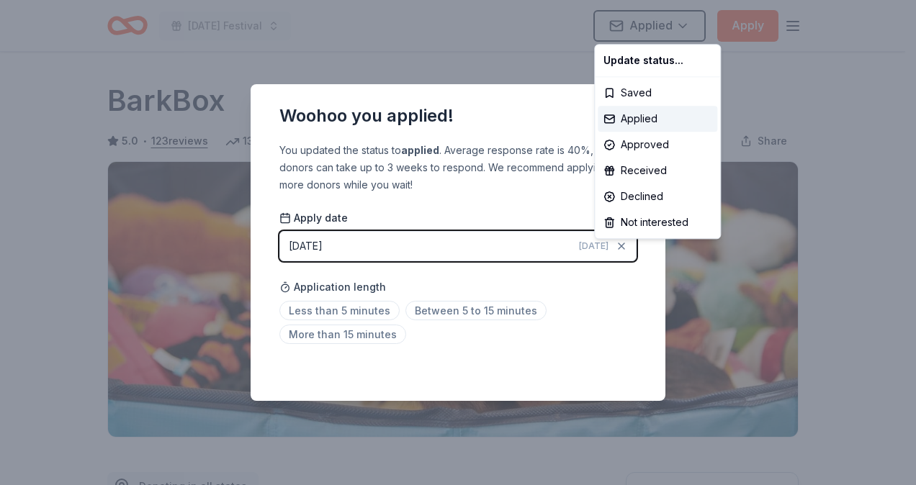
click at [342, 309] on html "Mardi Gras Festival Applied Apply Due in 107 days Share BarkBox 5.0 • 123 revie…" at bounding box center [458, 242] width 916 height 485
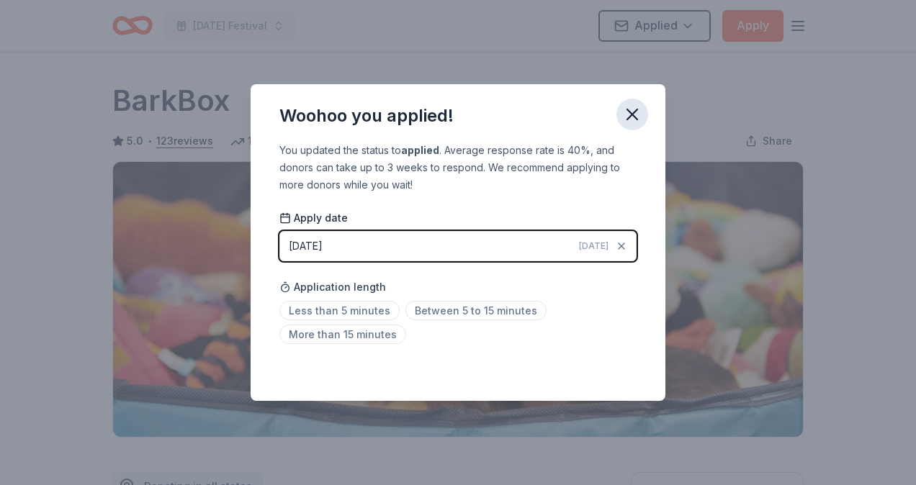
click at [633, 117] on icon "button" at bounding box center [632, 114] width 10 height 10
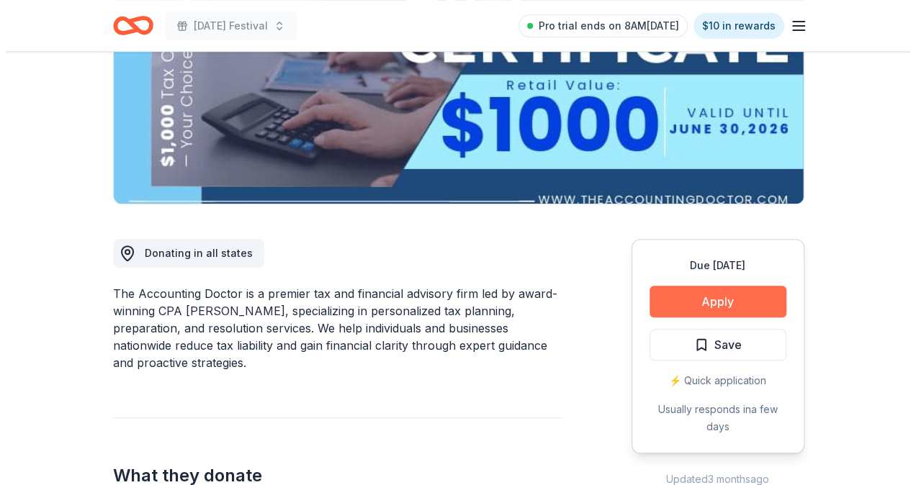
scroll to position [216, 0]
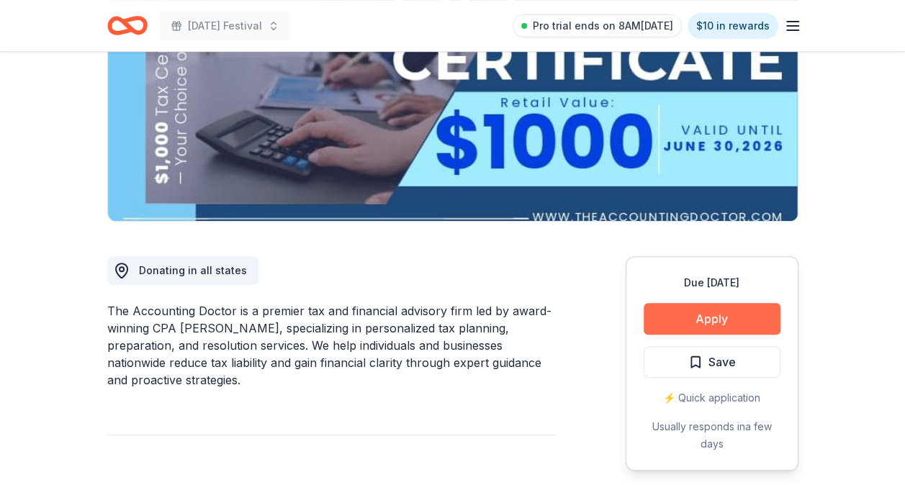
click at [721, 318] on button "Apply" at bounding box center [712, 319] width 137 height 32
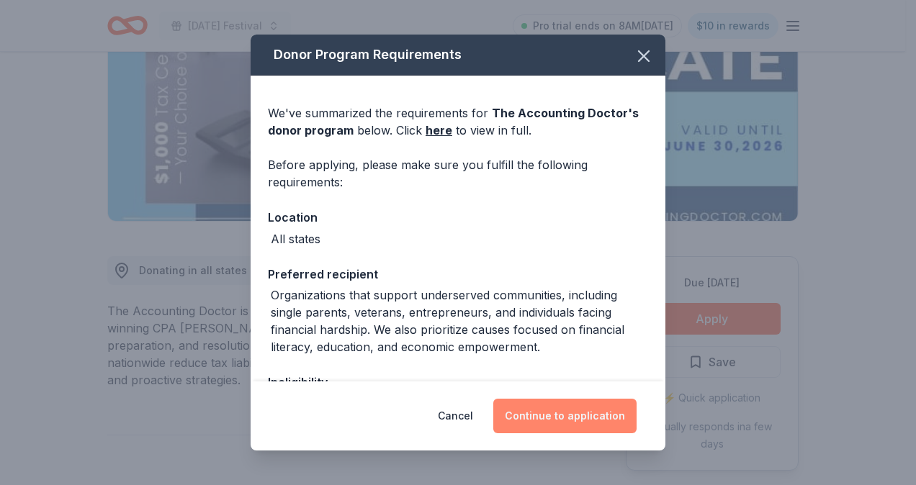
click at [590, 419] on button "Continue to application" at bounding box center [564, 416] width 143 height 35
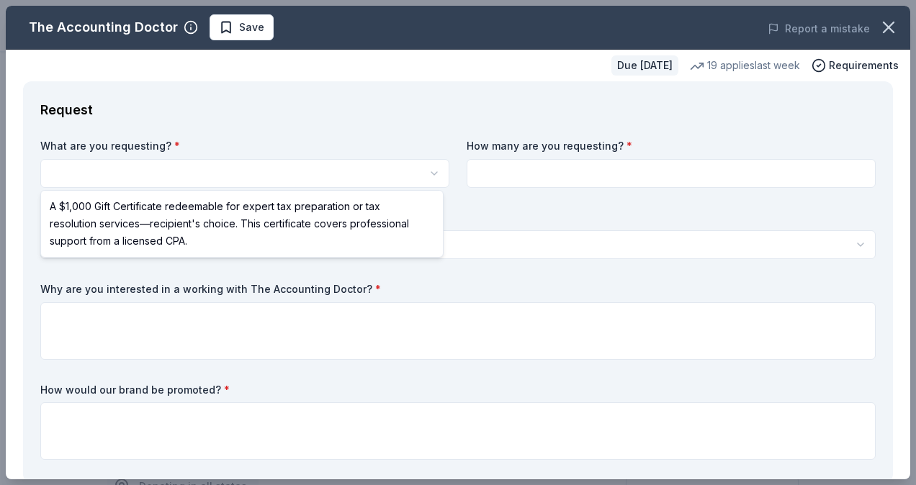
click at [184, 173] on html "[DATE] Festival Save Apply Due [DATE] Share The Accounting Doctor 5.0 • 4 revie…" at bounding box center [458, 242] width 916 height 485
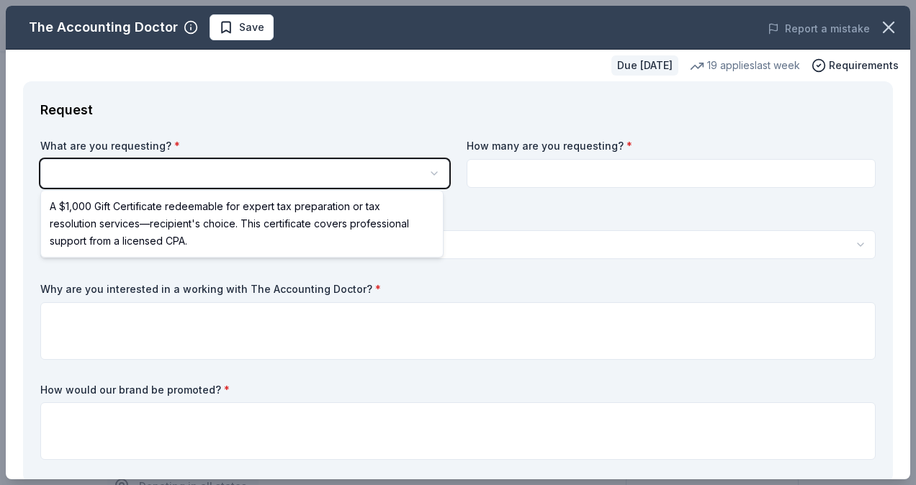
scroll to position [0, 0]
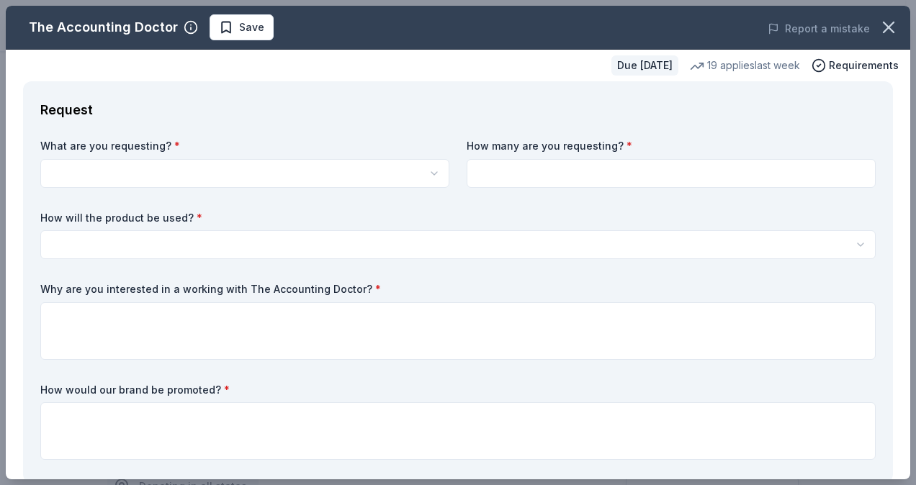
click at [184, 173] on html "[DATE] Festival Save Apply Due [DATE] Share The Accounting Doctor 5.0 • 4 revie…" at bounding box center [458, 242] width 916 height 485
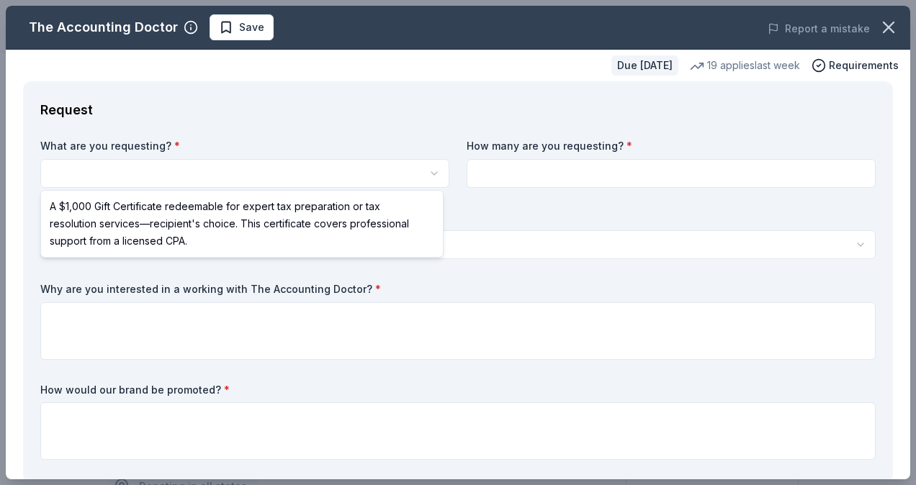
select select "A $1,000 Gift Certificate redeemable for expert tax preparation or tax resoluti…"
drag, startPoint x: 206, startPoint y: 235, endPoint x: 253, endPoint y: 220, distance: 49.9
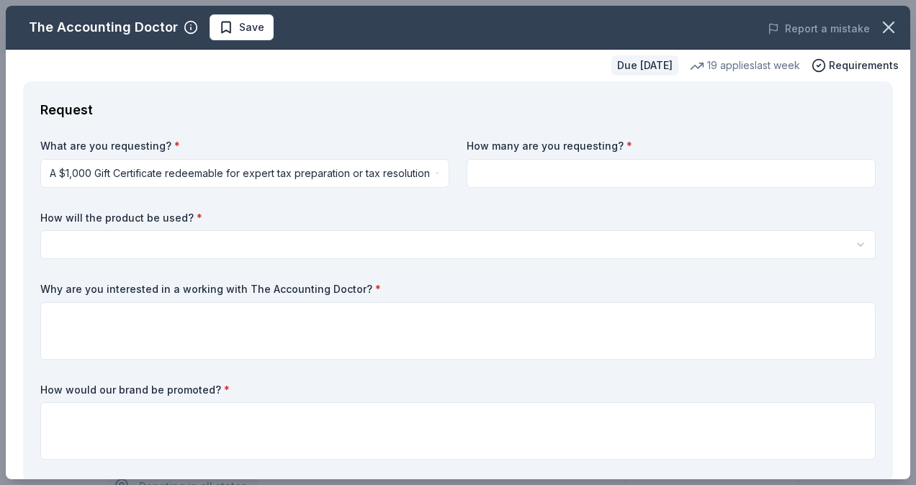
click at [487, 183] on input at bounding box center [670, 173] width 409 height 29
type input "1"
click at [344, 234] on html "[DATE] Festival Save Apply Due [DATE] Share The Accounting Doctor 5.0 • 4 revie…" at bounding box center [458, 242] width 916 height 485
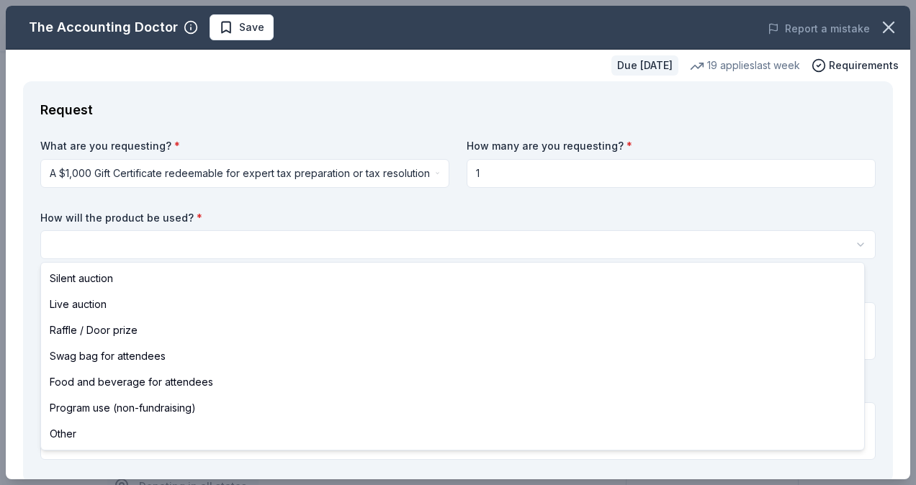
select select "raffleDoorPrize"
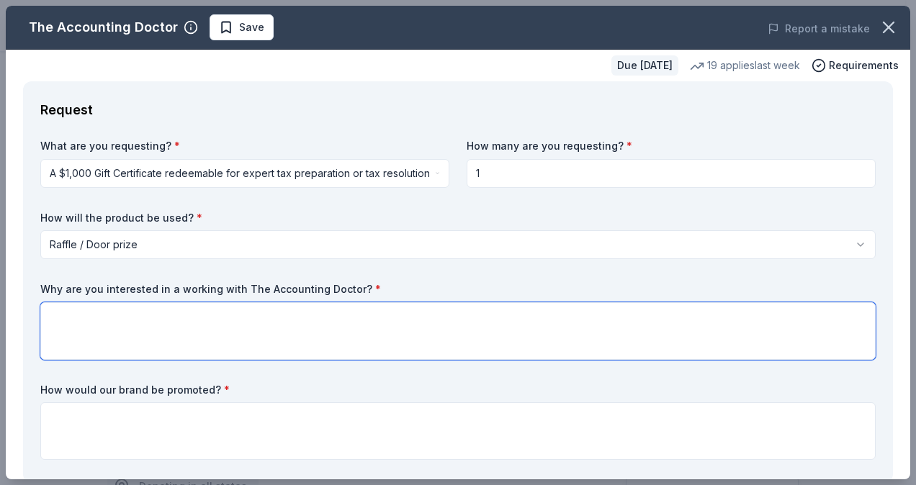
click at [271, 334] on textarea at bounding box center [457, 331] width 835 height 58
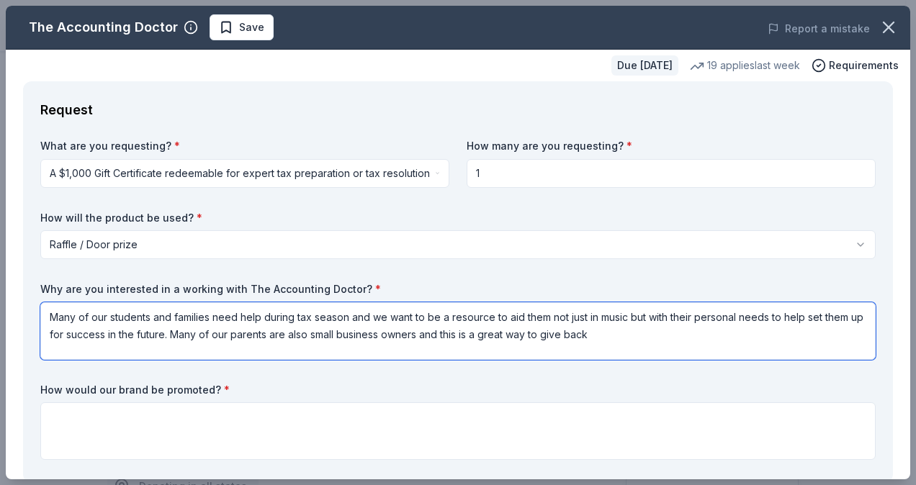
type textarea "Many of our students and families need help during tax season and we want to be…"
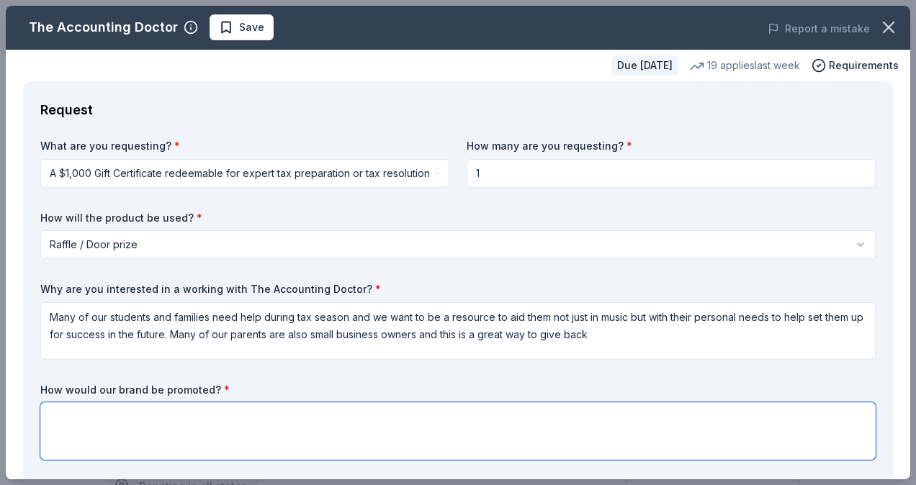
click at [187, 425] on textarea at bounding box center [457, 431] width 835 height 58
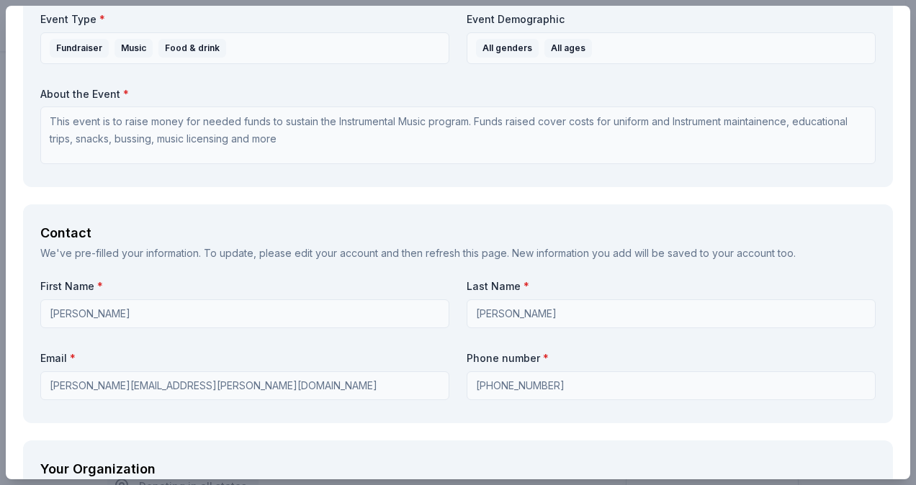
scroll to position [864, 0]
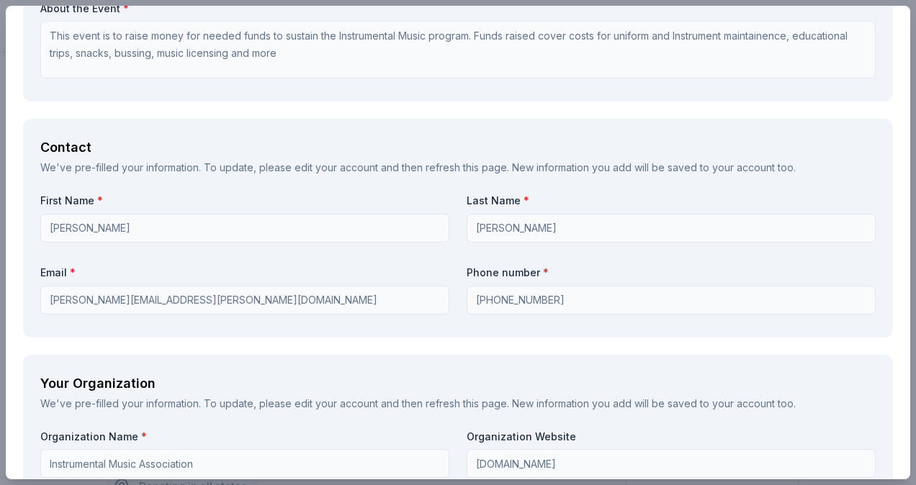
type textarea "We will promote you on the raffle table, verbally at the event, in the program"
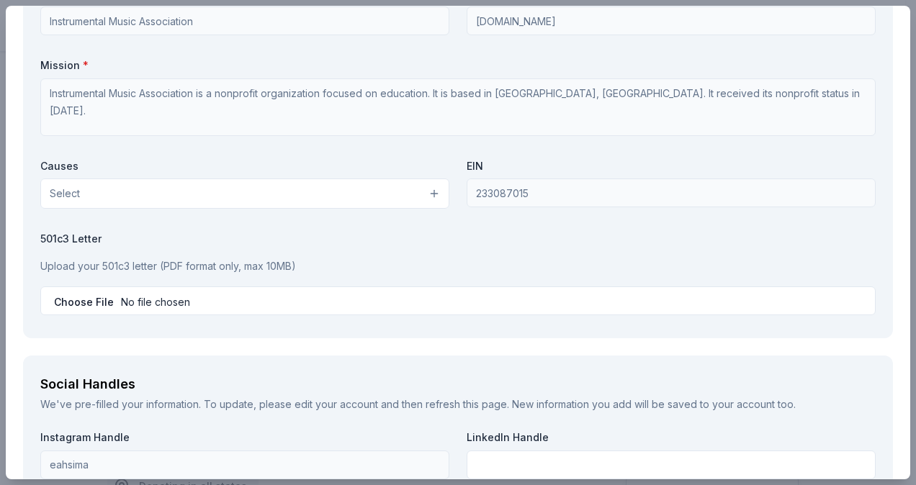
scroll to position [1440, 0]
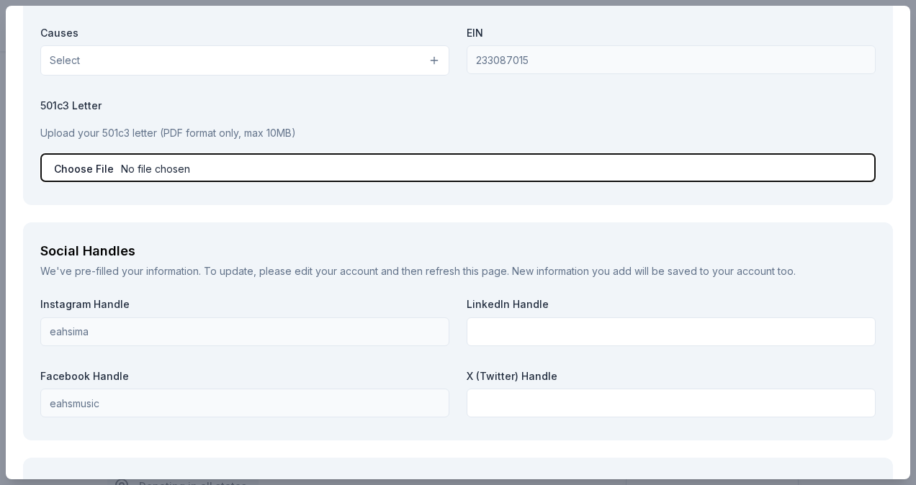
click at [171, 158] on input "file" at bounding box center [457, 167] width 835 height 29
type input "C:\fakepath\IRS ltr. dated 11.08.05 - 501C Public Charity Status (1).pdf"
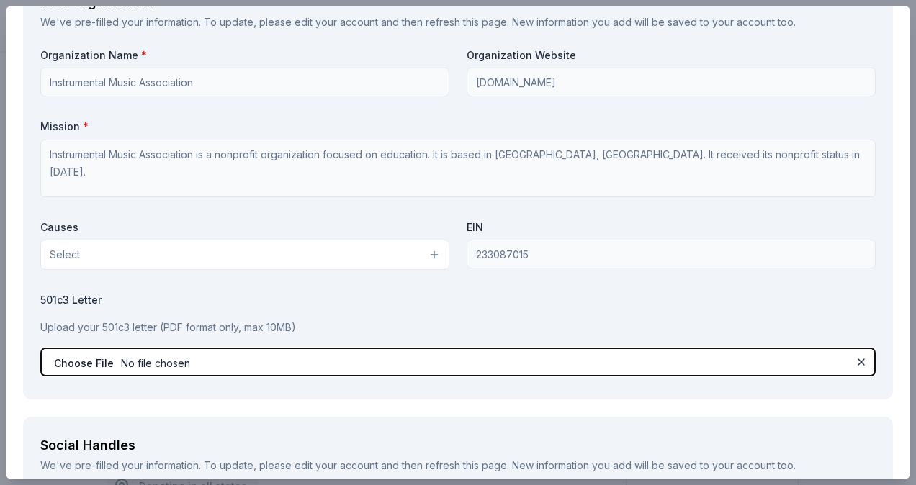
scroll to position [1224, 0]
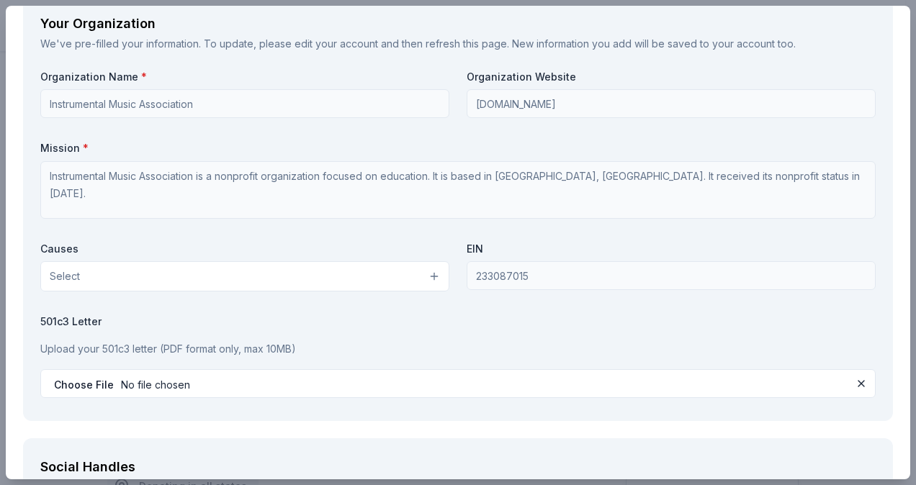
click at [337, 269] on button "Select" at bounding box center [244, 276] width 409 height 30
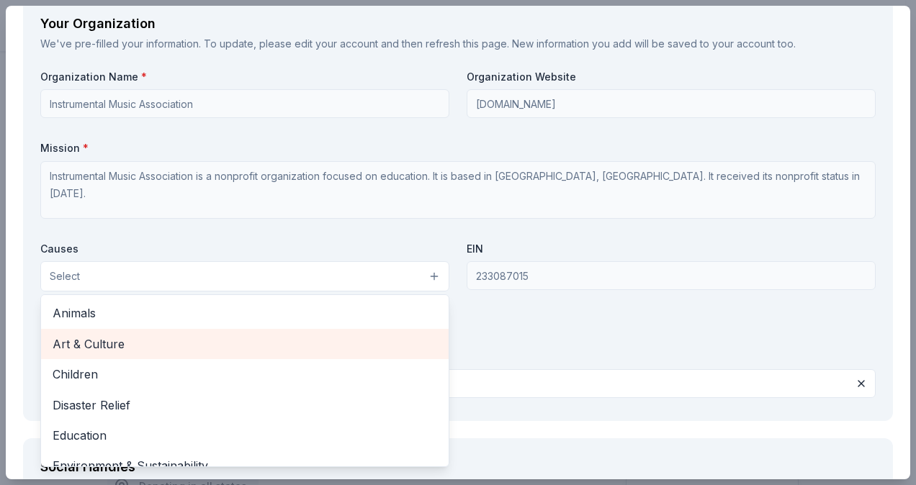
click at [230, 338] on span "Art & Culture" at bounding box center [245, 344] width 384 height 19
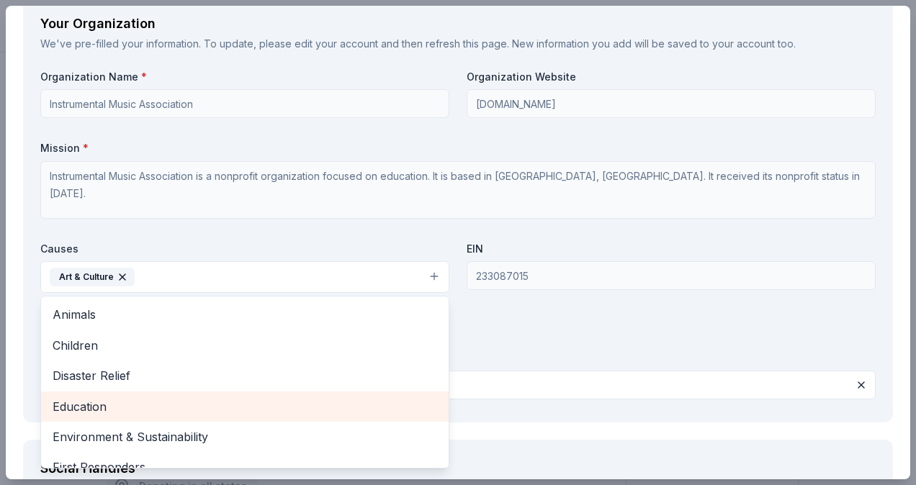
click at [159, 403] on span "Education" at bounding box center [245, 406] width 384 height 19
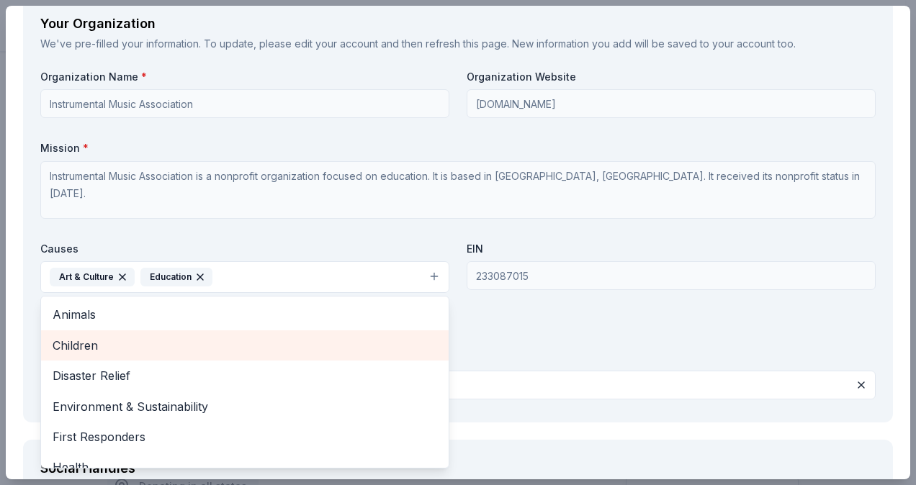
click at [135, 341] on span "Children" at bounding box center [245, 345] width 384 height 19
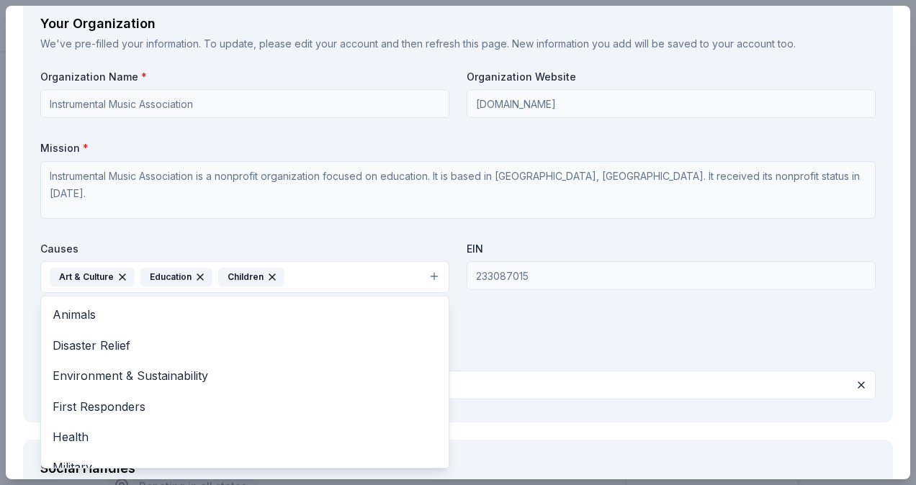
click at [596, 324] on div "Organization Name * Instrumental Music Association Organization Website www.eah…" at bounding box center [457, 237] width 835 height 335
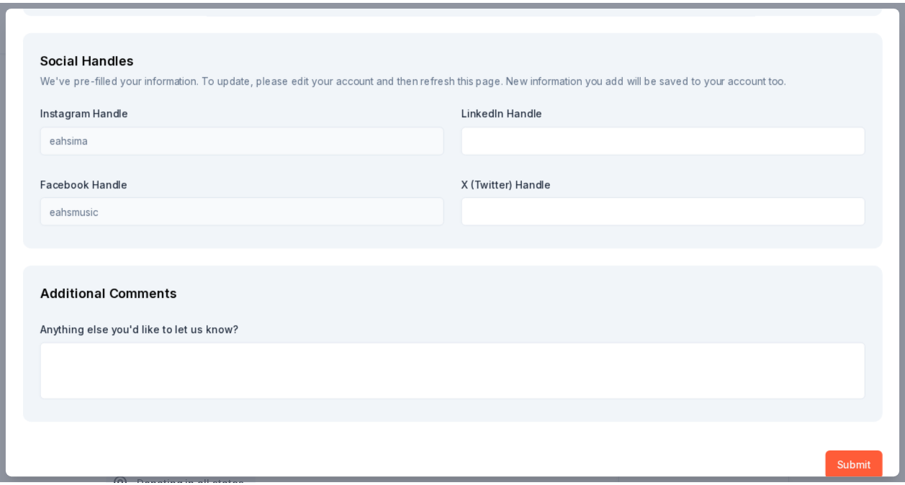
scroll to position [1650, 0]
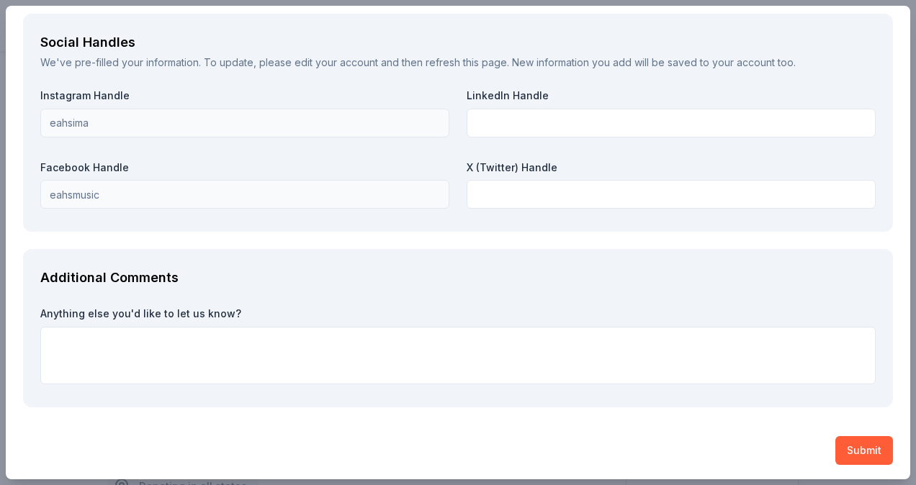
click at [845, 448] on button "Submit" at bounding box center [864, 450] width 58 height 29
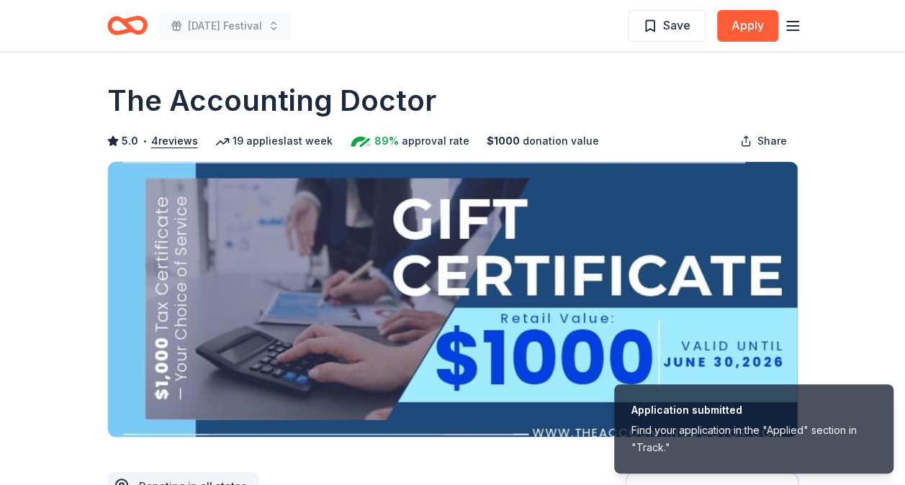
click at [688, 30] on span "Save" at bounding box center [676, 25] width 27 height 19
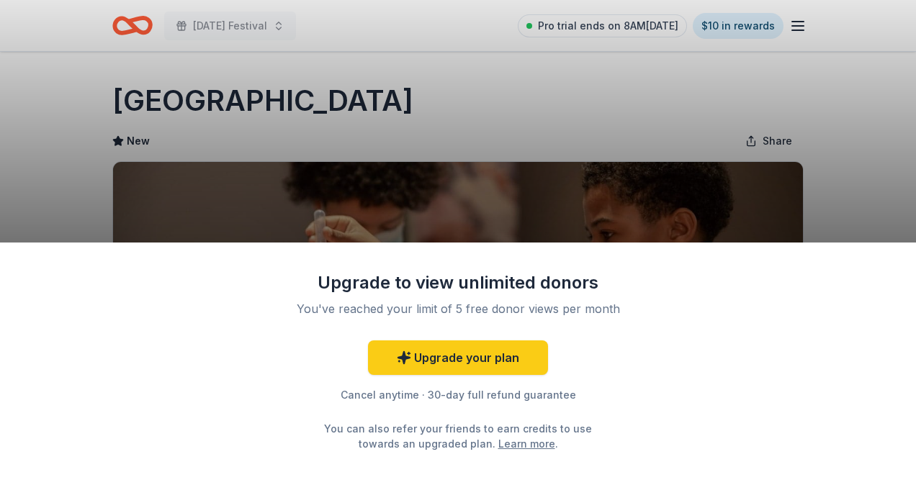
click at [528, 104] on div "Upgrade to view unlimited donors You've reached your limit of 5 free donor view…" at bounding box center [458, 242] width 916 height 485
click at [570, 92] on div "Upgrade to view unlimited donors You've reached your limit of 5 free donor view…" at bounding box center [458, 242] width 916 height 485
